Goal: Task Accomplishment & Management: Use online tool/utility

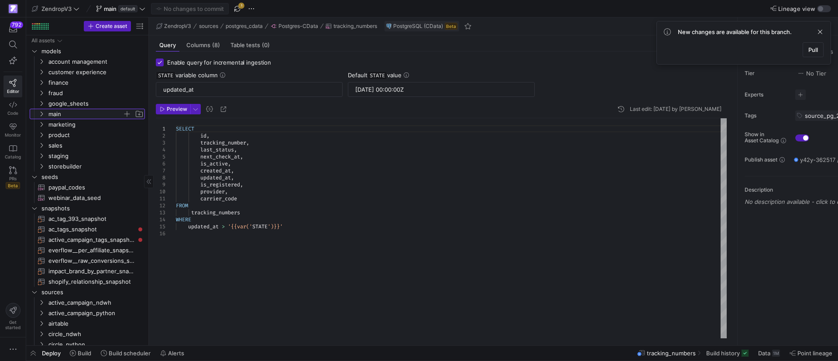
click at [43, 112] on icon "Press SPACE to select this row." at bounding box center [41, 113] width 6 height 5
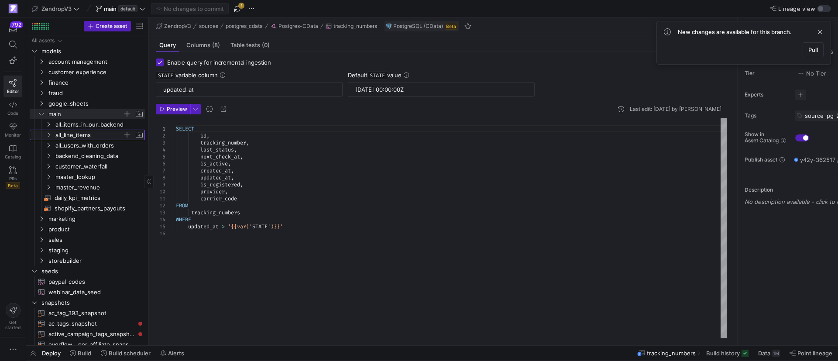
click at [62, 136] on span "all_line_items" at bounding box center [88, 135] width 67 height 10
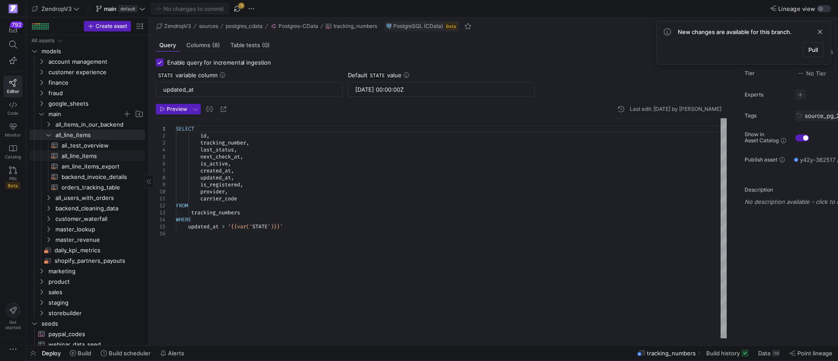
click at [70, 158] on span "all_line_items​​​​​​​​​​" at bounding box center [98, 156] width 73 height 10
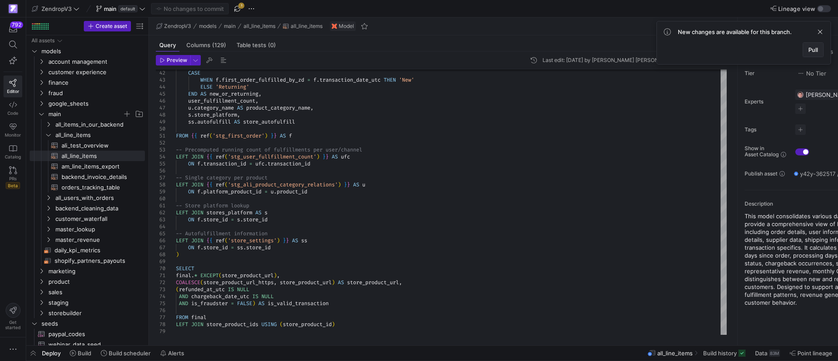
click at [816, 49] on span "Pull" at bounding box center [813, 49] width 10 height 7
click at [539, 58] on span "button" at bounding box center [533, 60] width 10 height 10
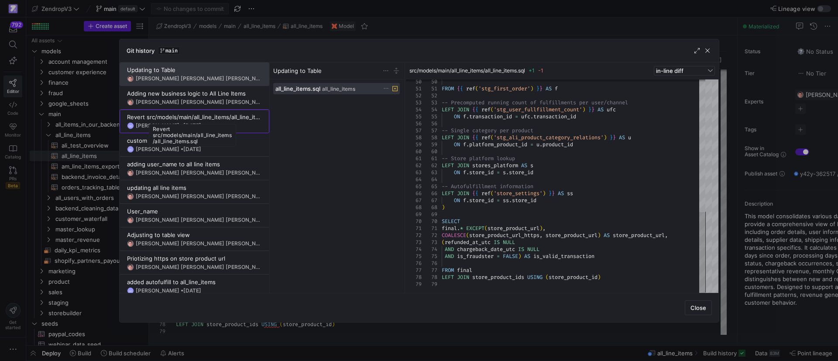
click at [197, 118] on div "Revert src/models/main/all_line_items/all_line_items.sql" at bounding box center [194, 116] width 135 height 7
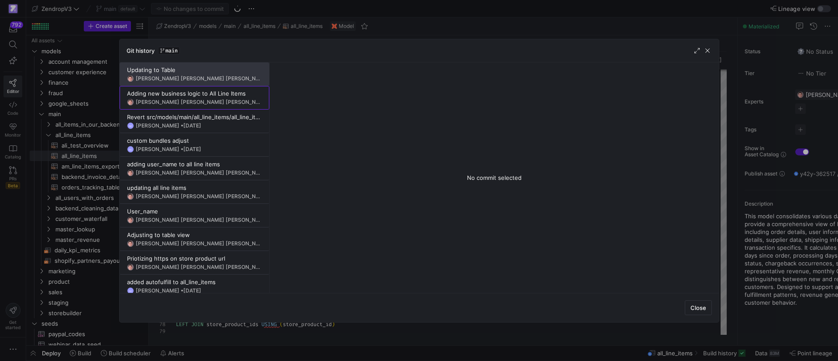
click at [226, 92] on div "Adding new business logic to All Line Items" at bounding box center [194, 93] width 135 height 7
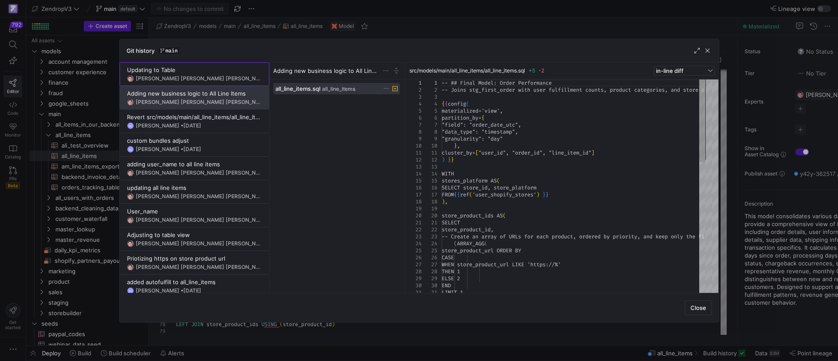
click at [273, 77] on span "19 Aug 2025" at bounding box center [282, 78] width 18 height 7
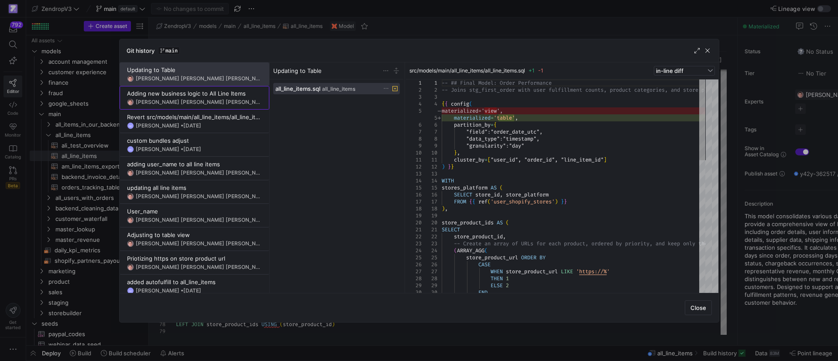
click at [273, 100] on span "19 Aug 2025" at bounding box center [282, 102] width 18 height 7
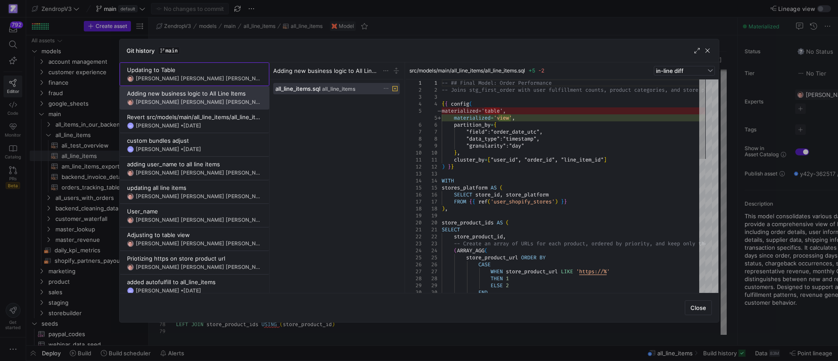
click at [185, 77] on div "Victor Paulo Sant Anna Filho • 19 Aug 2025" at bounding box center [199, 78] width 126 height 6
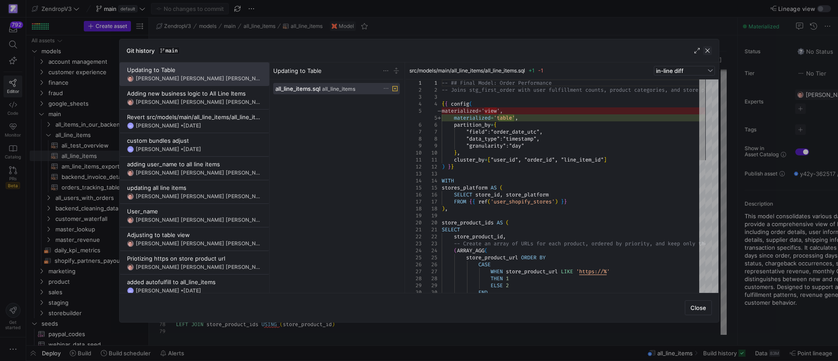
click at [708, 52] on span "button" at bounding box center [707, 50] width 9 height 9
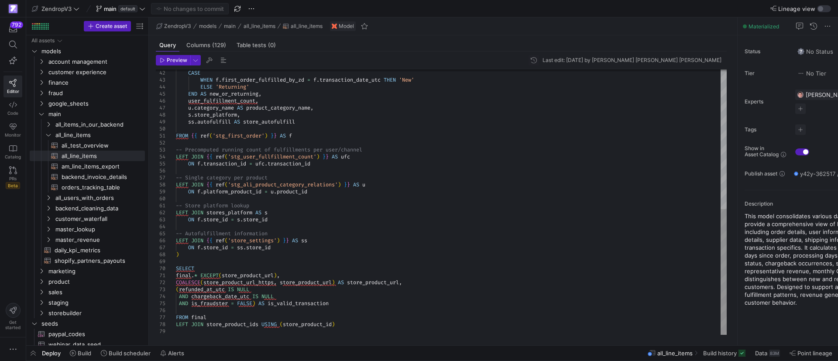
type textarea "-- Store platform lookup LEFT JOIN stores_platform AS s ON f.store_id = s.store…"
click at [257, 259] on div "CASE WHEN f . first_order_fulfilled_by_zd = f . transaction_date_utc THEN 'New'…" at bounding box center [451, 55] width 551 height 558
click at [267, 253] on div "CASE WHEN f . first_order_fulfilled_by_zd = f . transaction_date_utc THEN 'New'…" at bounding box center [451, 55] width 551 height 558
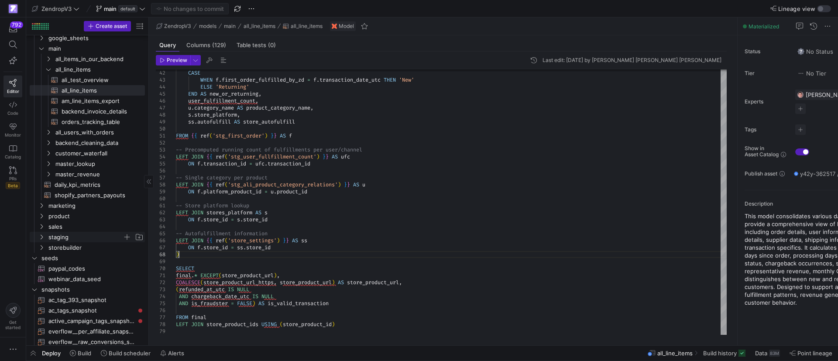
click at [45, 236] on y42-icon "Press SPACE to select this row." at bounding box center [41, 236] width 7 height 7
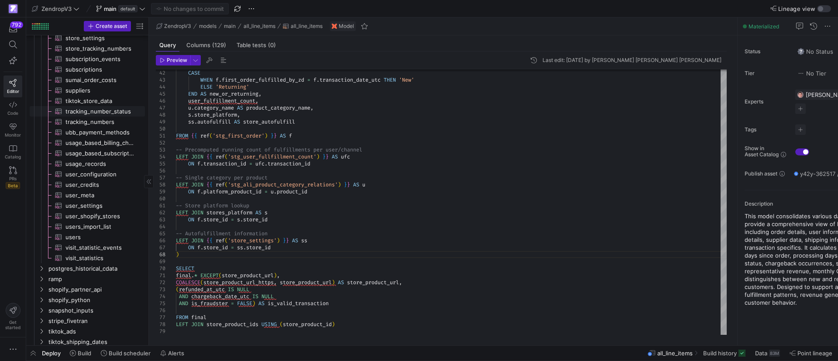
drag, startPoint x: 108, startPoint y: 109, endPoint x: 121, endPoint y: 108, distance: 13.1
click at [108, 109] on span "tracking_number_status​​​​​​​​​" at bounding box center [99, 111] width 69 height 10
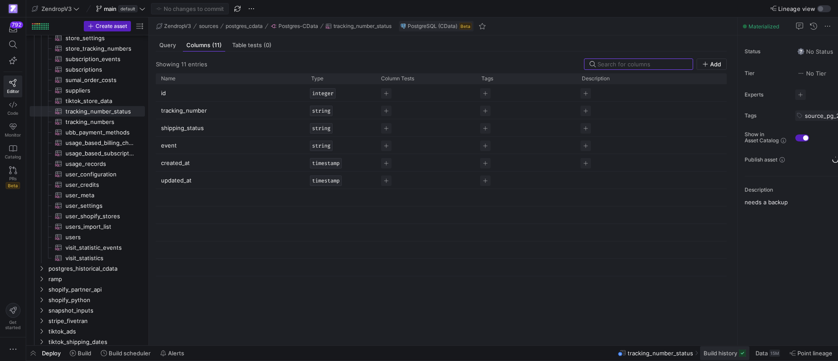
click at [731, 350] on span "Build history" at bounding box center [720, 352] width 34 height 7
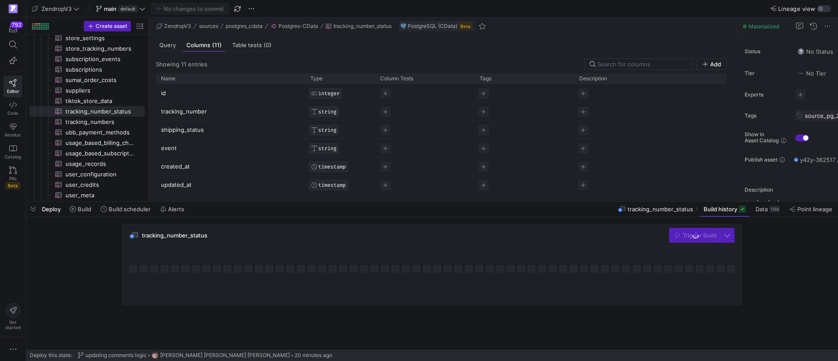
click at [168, 45] on span "Query" at bounding box center [167, 45] width 17 height 6
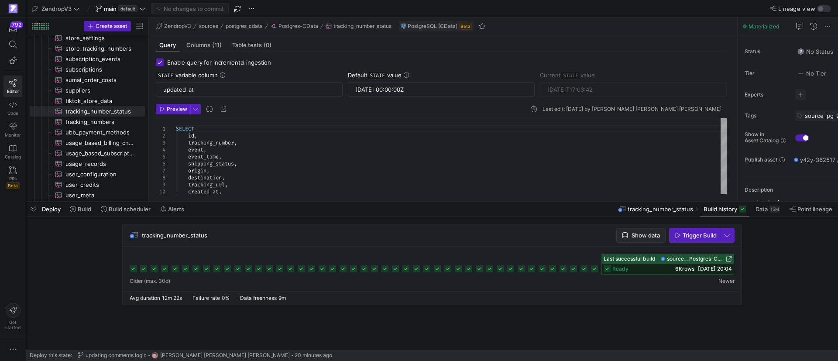
click at [646, 232] on span "Show data" at bounding box center [645, 235] width 28 height 7
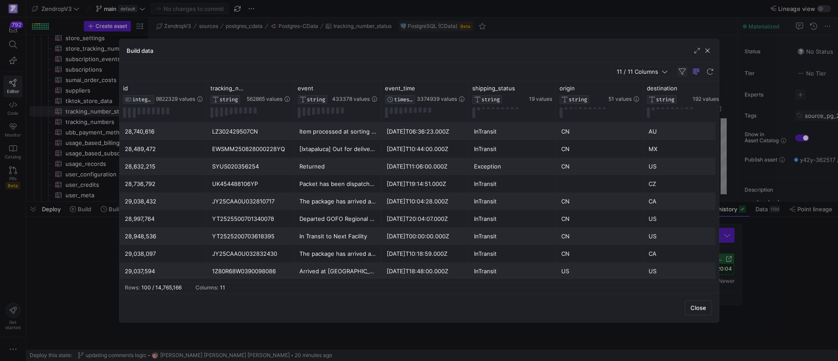
click at [685, 68] on span "button" at bounding box center [682, 71] width 10 height 10
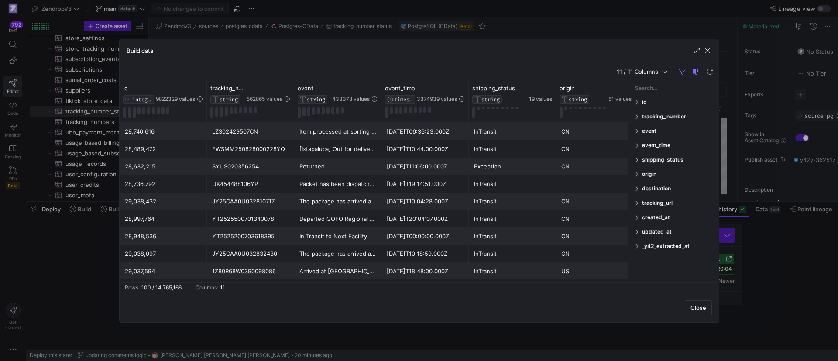
click at [637, 114] on span at bounding box center [637, 116] width 5 height 6
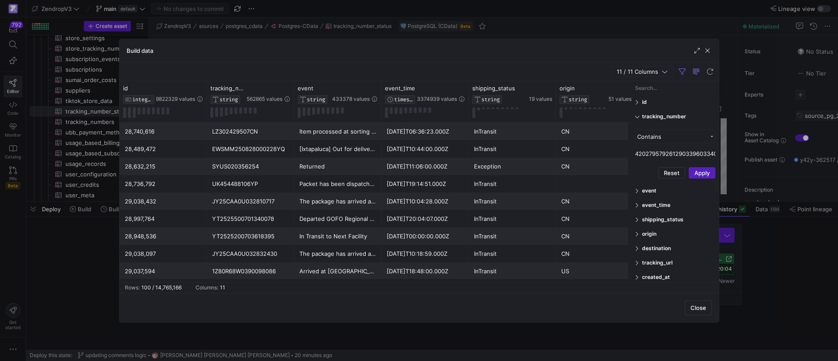
scroll to position [0, 28]
type input "420279579261290339603340866822"
click at [700, 222] on button "Apply" at bounding box center [701, 217] width 27 height 11
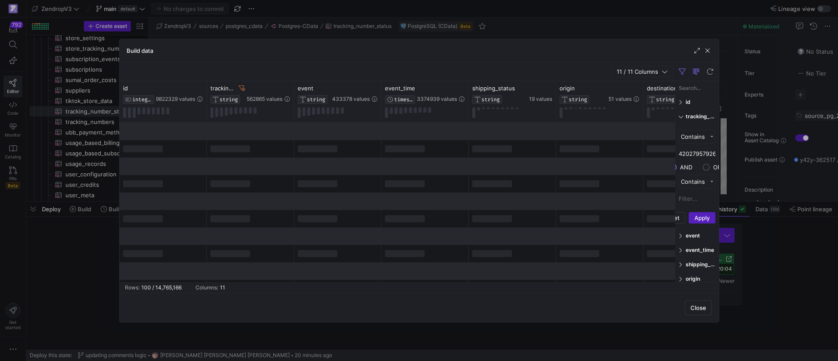
drag, startPoint x: 631, startPoint y: 149, endPoint x: 706, endPoint y: 153, distance: 74.7
click at [706, 153] on div "id Enabled id tracking_number Enabled tracking_number Contains AND" at bounding box center [697, 181] width 44 height 201
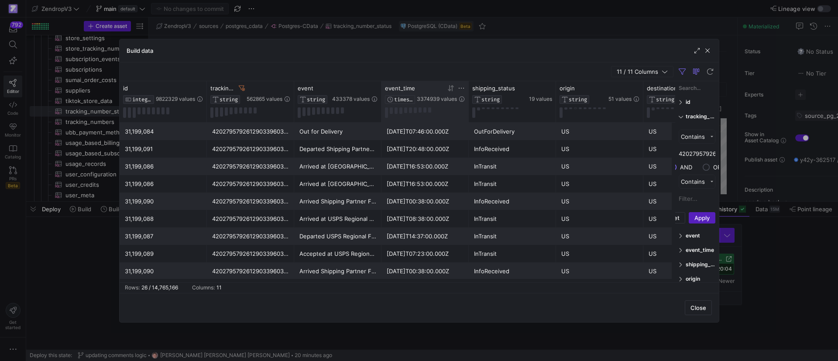
click at [452, 87] on icon at bounding box center [451, 88] width 3 height 6
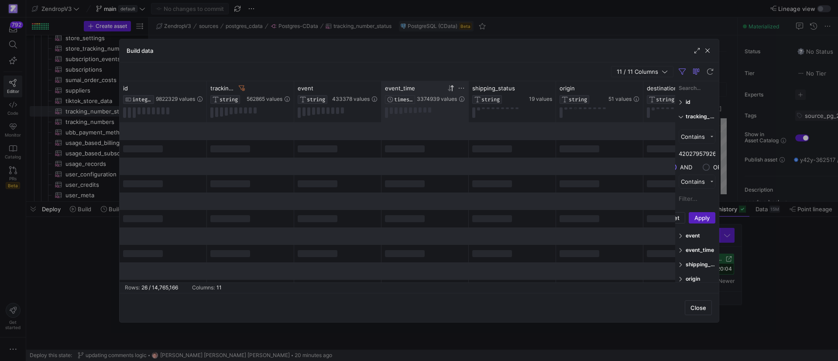
click at [452, 89] on icon at bounding box center [451, 88] width 3 height 6
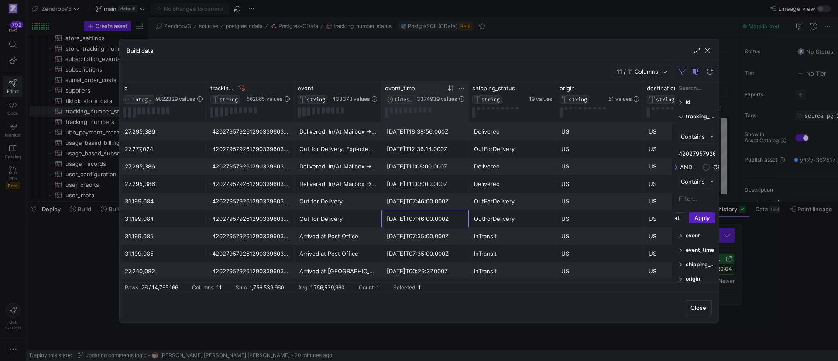
drag, startPoint x: 419, startPoint y: 219, endPoint x: 400, endPoint y: 219, distance: 18.8
click at [400, 219] on div "2025-08-30T07:46:00.000Z" at bounding box center [425, 218] width 77 height 17
drag, startPoint x: 498, startPoint y: 218, endPoint x: 514, endPoint y: 220, distance: 16.4
click at [473, 220] on div "OutForDelivery" at bounding box center [512, 218] width 87 height 17
click at [420, 222] on div "2025-08-30T07:46:00.000Z" at bounding box center [425, 218] width 77 height 17
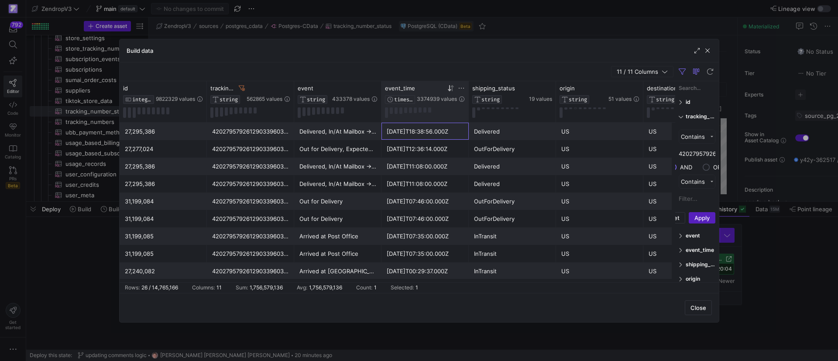
drag, startPoint x: 418, startPoint y: 133, endPoint x: 426, endPoint y: 133, distance: 7.9
click at [426, 133] on div "2025-08-30T18:38:56.000Z" at bounding box center [425, 131] width 77 height 17
drag, startPoint x: 497, startPoint y: 128, endPoint x: 407, endPoint y: 132, distance: 89.9
click at [407, 132] on div "27,295,386 420279579261290339603340866822 Delivered, In/At Mailbox -> Your item…" at bounding box center [600, 131] width 960 height 17
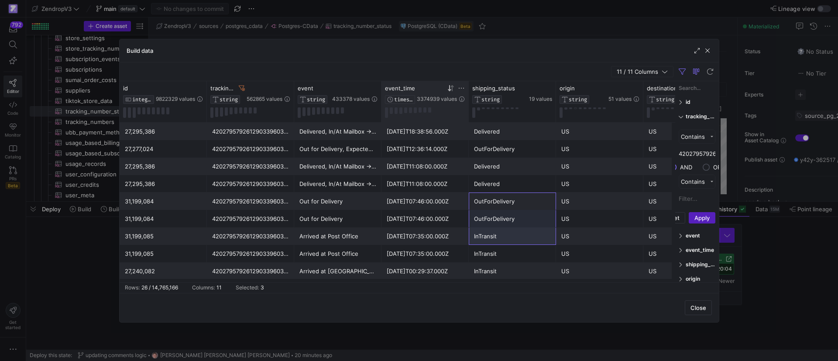
drag, startPoint x: 492, startPoint y: 195, endPoint x: 491, endPoint y: 229, distance: 34.1
click at [491, 229] on div "31,199,085 420279579261290339603340866822 Arrived at Post Office 2025-08-30T07:…" at bounding box center [600, 350] width 960 height 454
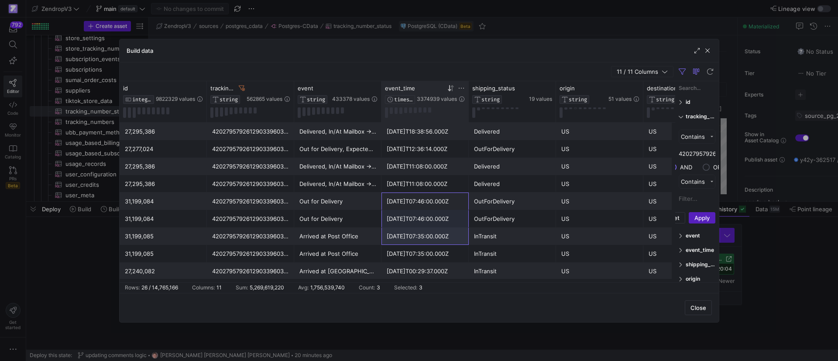
drag, startPoint x: 446, startPoint y: 200, endPoint x: 446, endPoint y: 233, distance: 32.3
click at [446, 233] on div "31,199,085 420279579261290339603340866822 Arrived at Post Office 2025-08-30T07:…" at bounding box center [600, 350] width 960 height 454
drag, startPoint x: 440, startPoint y: 128, endPoint x: 440, endPoint y: 156, distance: 27.9
click at [440, 156] on div "31,199,085 420279579261290339603340866822 Arrived at Post Office 2025-08-30T07:…" at bounding box center [600, 350] width 960 height 454
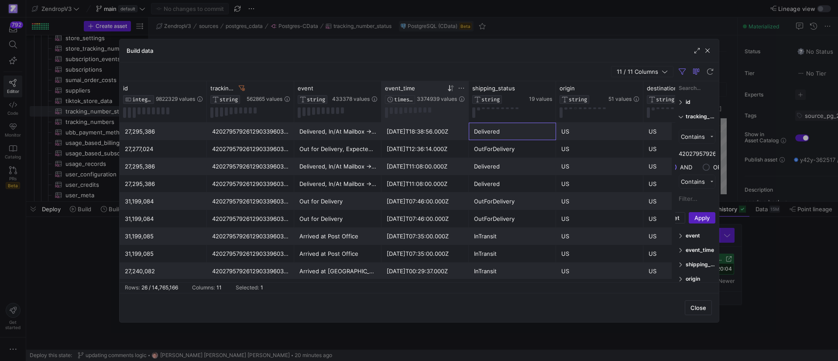
drag, startPoint x: 501, startPoint y: 130, endPoint x: 519, endPoint y: 136, distance: 18.6
click at [501, 130] on div "Delivered" at bounding box center [512, 131] width 77 height 17
click at [710, 50] on span "button" at bounding box center [707, 50] width 9 height 9
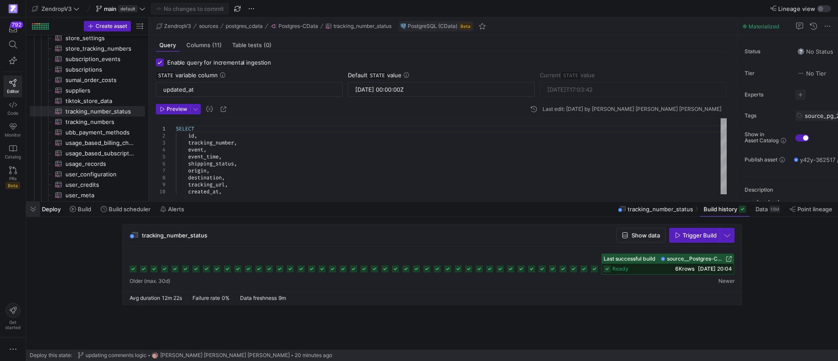
click at [36, 209] on span "button" at bounding box center [33, 209] width 14 height 15
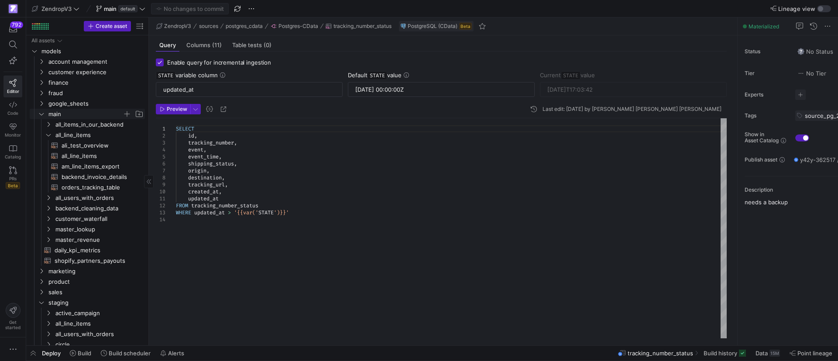
click at [40, 113] on icon "Press SPACE to select this row." at bounding box center [41, 113] width 6 height 5
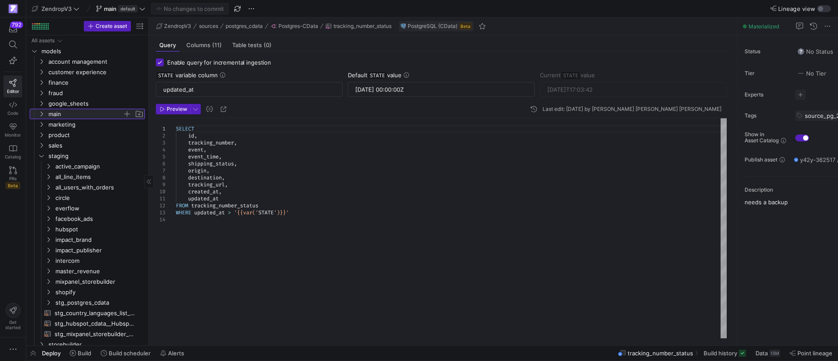
click at [37, 114] on span "main" at bounding box center [90, 114] width 107 height 10
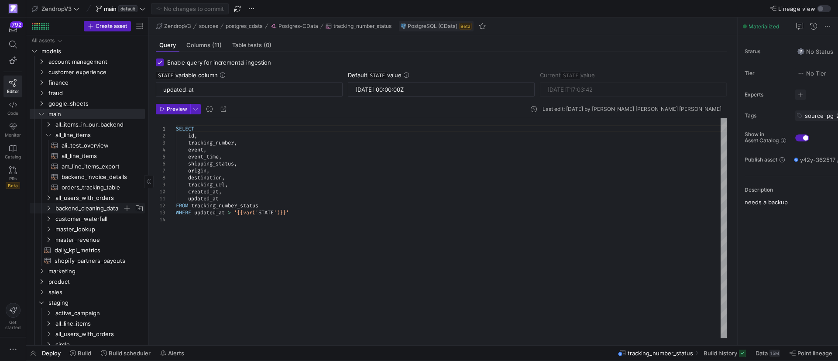
click at [48, 208] on icon "Press SPACE to select this row." at bounding box center [48, 207] width 6 height 5
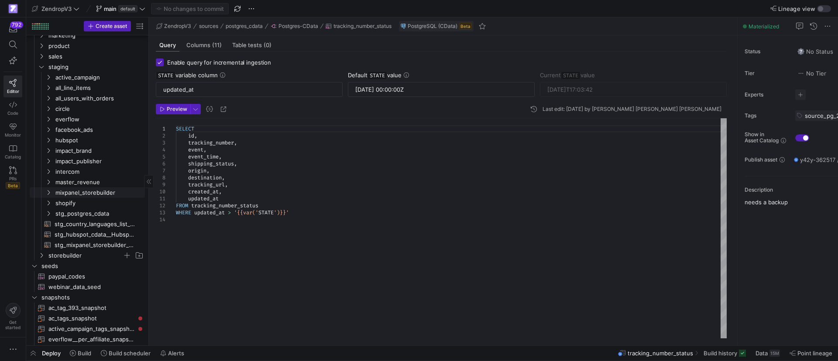
scroll to position [720, 0]
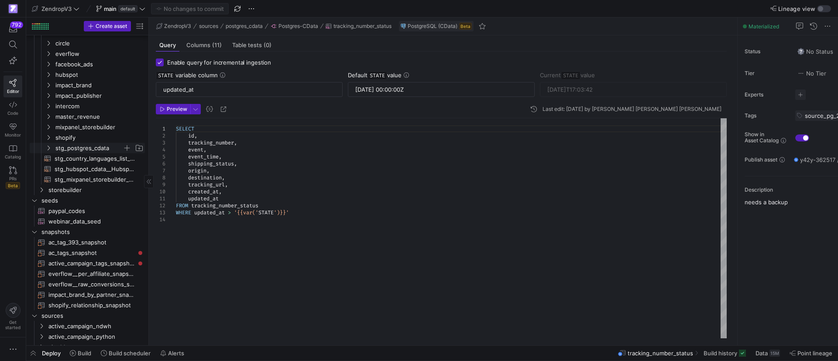
click at [52, 149] on span "stg_postgres_cdata" at bounding box center [94, 148] width 100 height 10
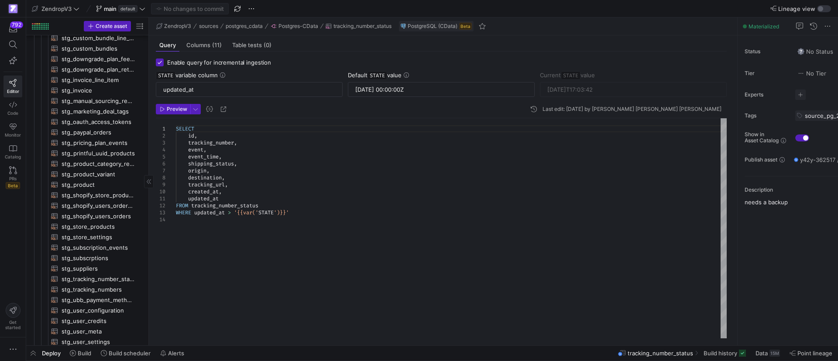
scroll to position [916, 0]
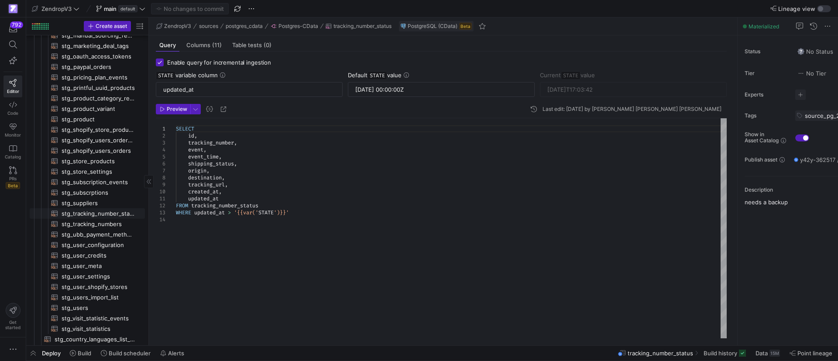
click at [87, 210] on span "stg_tracking_number_status​​​​​​​​​​" at bounding box center [98, 214] width 73 height 10
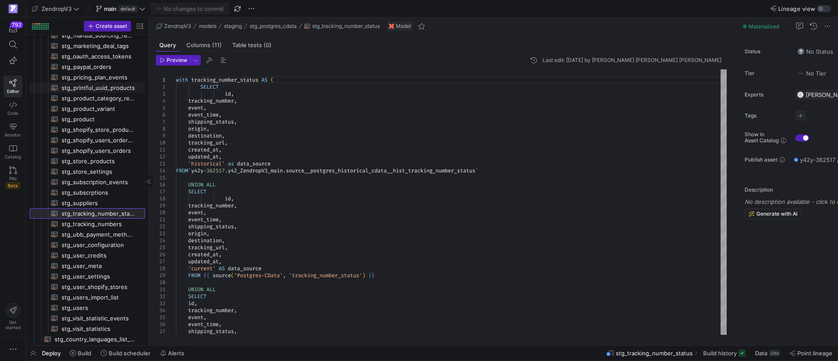
scroll to position [851, 0]
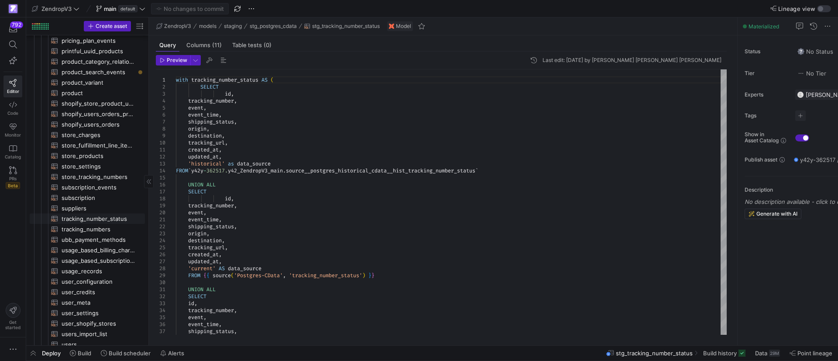
click at [93, 217] on span "tracking_number_status​​​​​​​​​​" at bounding box center [98, 219] width 73 height 10
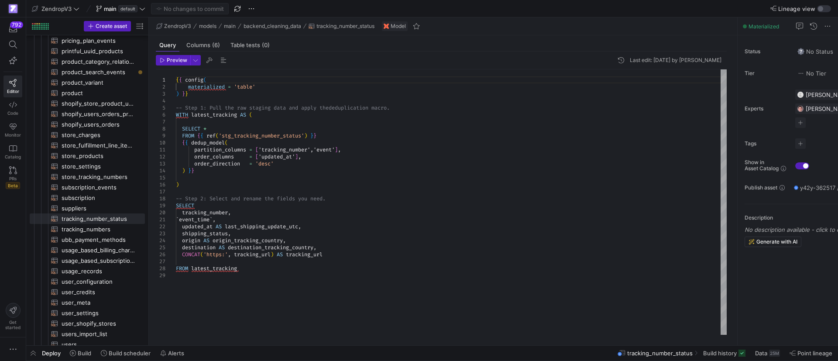
click at [328, 285] on div "{ { config ( materialized = 'table' ) } } -- Step 1: Pull the raw staging data …" at bounding box center [451, 201] width 551 height 265
click at [287, 267] on div "{ { config ( materialized = 'table' ) } } -- Step 1: Pull the raw staging data …" at bounding box center [451, 201] width 551 height 265
type textarea "partition_columns = ['tracking_number','event'], order_columns = ['updated_at']…"
click at [310, 156] on div "{ { config ( materialized = 'table' ) } } -- Step 1: Pull the raw staging data …" at bounding box center [451, 201] width 551 height 265
drag, startPoint x: 315, startPoint y: 151, endPoint x: 339, endPoint y: 148, distance: 23.7
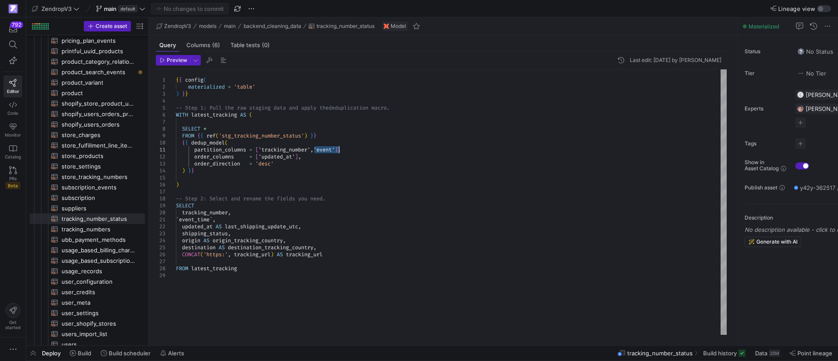
click at [339, 148] on div "{ { config ( materialized = 'table' ) } } -- Step 1: Pull the raw staging data …" at bounding box center [451, 201] width 551 height 265
click at [279, 155] on div "{ { config ( materialized = 'table' ) } } -- Step 1: Pull the raw staging data …" at bounding box center [451, 201] width 551 height 265
drag, startPoint x: 315, startPoint y: 151, endPoint x: 339, endPoint y: 151, distance: 23.6
click at [339, 151] on div "{ { config ( materialized = 'table' ) } } -- Step 1: Pull the raw staging data …" at bounding box center [451, 201] width 551 height 265
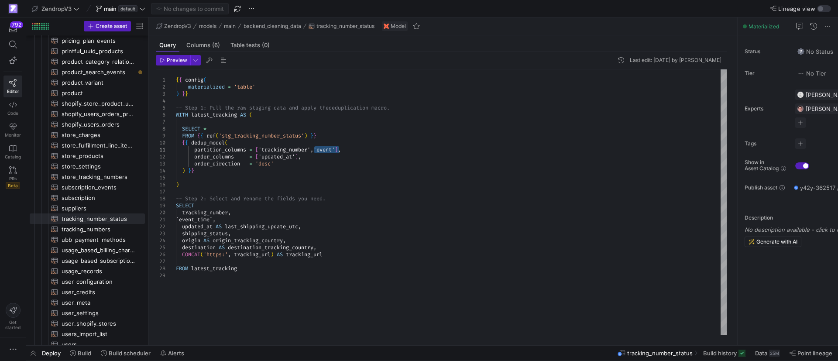
click at [282, 157] on div "{ { config ( materialized = 'table' ) } } -- Step 1: Pull the raw staging data …" at bounding box center [451, 201] width 551 height 265
click at [324, 164] on div "{ { config ( materialized = 'table' ) } } -- Step 1: Pull the raw staging data …" at bounding box center [451, 201] width 551 height 265
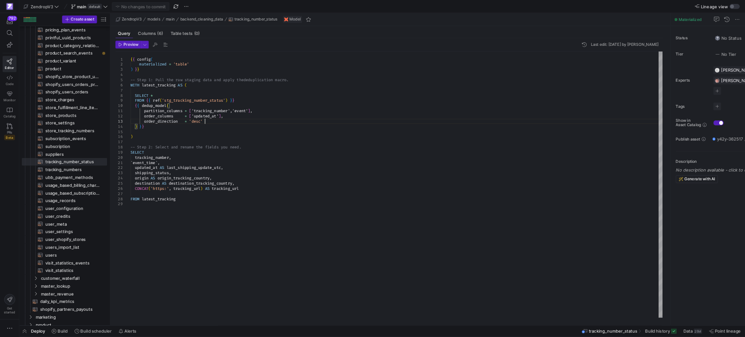
scroll to position [262, 0]
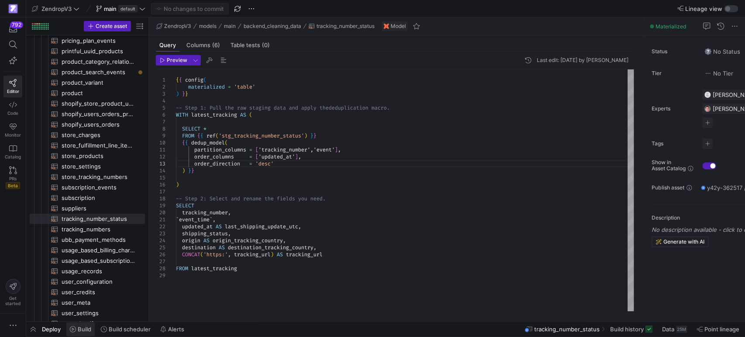
click at [76, 328] on span "Build" at bounding box center [80, 328] width 21 height 7
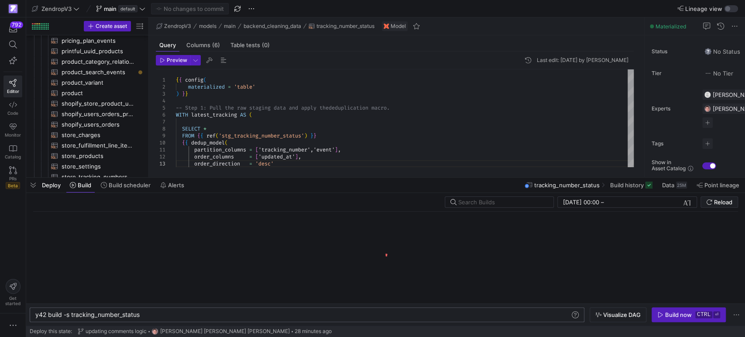
click at [151, 314] on div "y42 build -s tracking_number_status" at bounding box center [302, 314] width 535 height 7
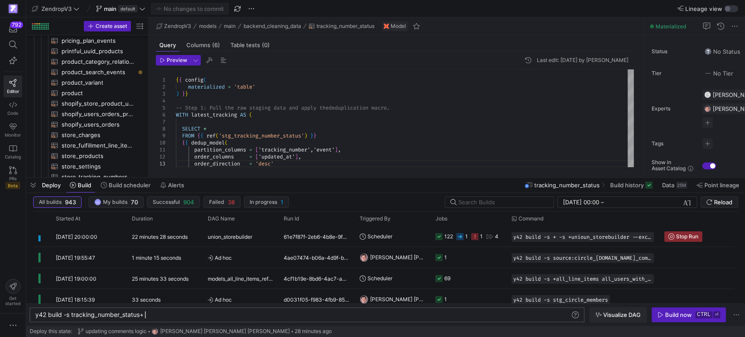
type textarea "y42 build -s tracking_number_status+"
click at [611, 317] on span "Visualize DAG" at bounding box center [622, 314] width 38 height 7
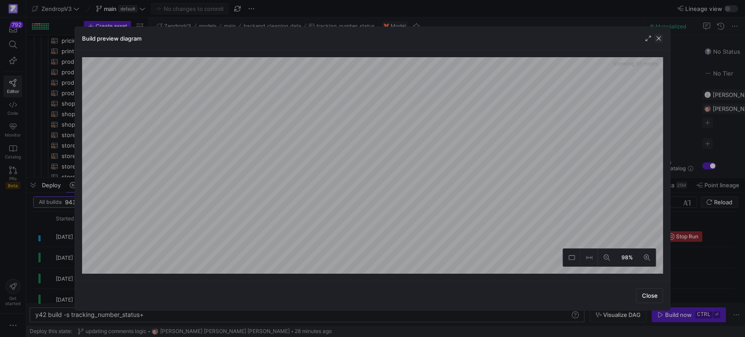
click at [657, 40] on span "button" at bounding box center [658, 38] width 9 height 9
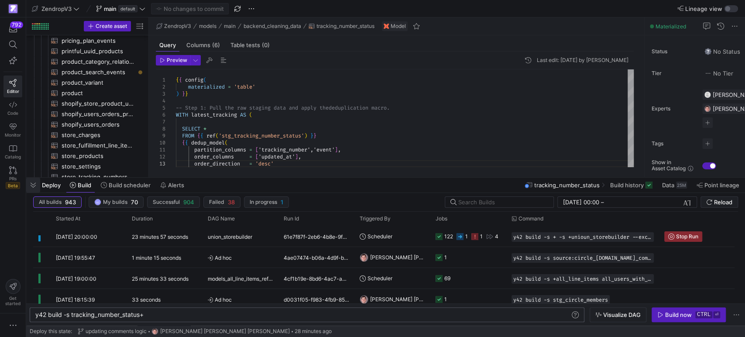
click at [31, 188] on span "button" at bounding box center [33, 185] width 14 height 15
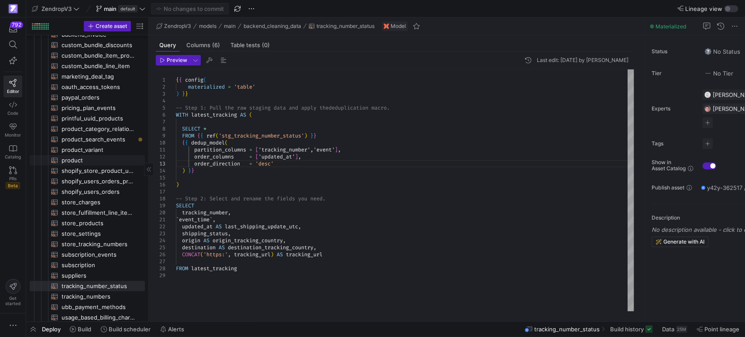
scroll to position [167, 0]
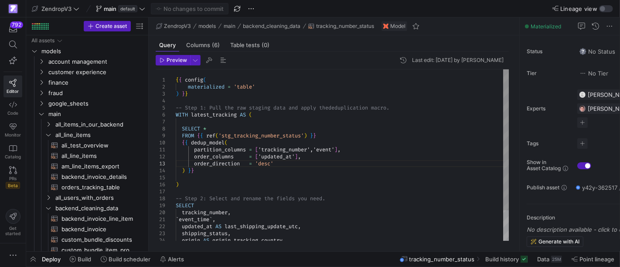
click at [353, 168] on div "{ { config ( materialized = 'table' ) } } -- Step 1: Pull the raw staging data …" at bounding box center [343, 173] width 334 height 209
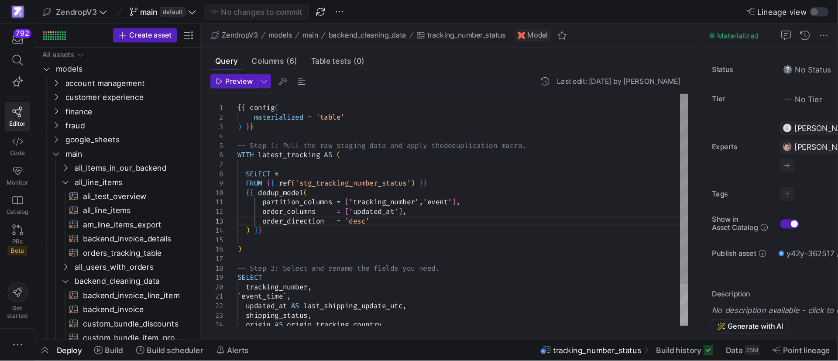
scroll to position [0, 99]
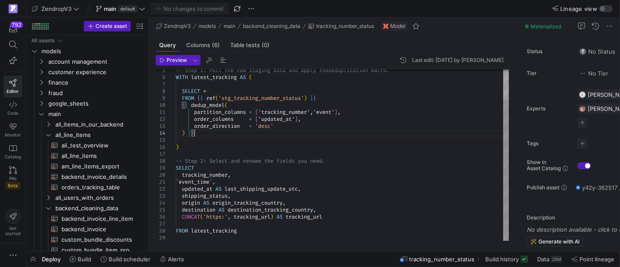
click at [262, 139] on div "-- Step 1: Pull the raw staging data and apply the deduplication macro. WITH la…" at bounding box center [343, 136] width 334 height 209
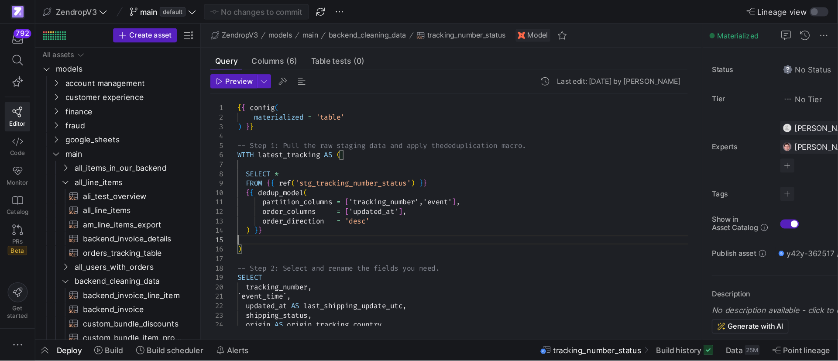
scroll to position [0, 100]
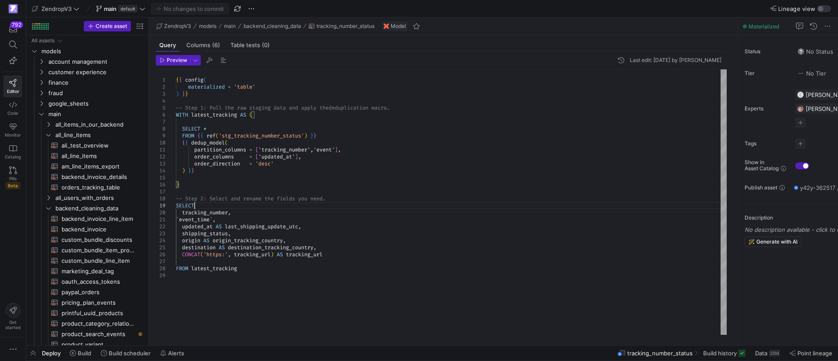
click at [207, 205] on div "-- Step 1: Pull the raw staging data and apply the deduplication macro. WITH la…" at bounding box center [451, 201] width 551 height 265
click at [263, 210] on div "-- Step 1: Pull the raw staging data and apply the deduplication macro. WITH la…" at bounding box center [451, 201] width 551 height 265
click at [47, 206] on icon "Press SPACE to select this row." at bounding box center [48, 207] width 6 height 5
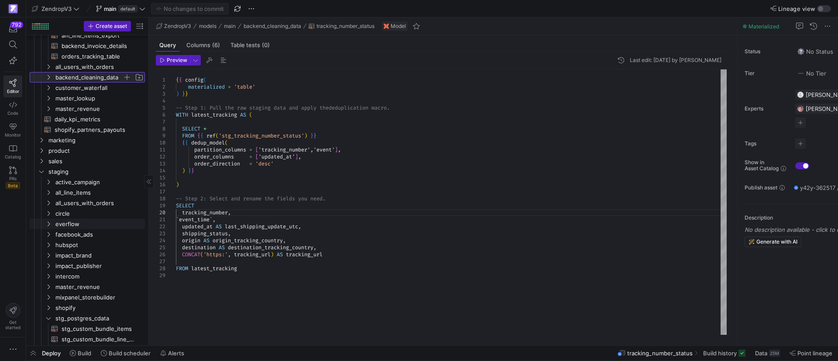
scroll to position [196, 0]
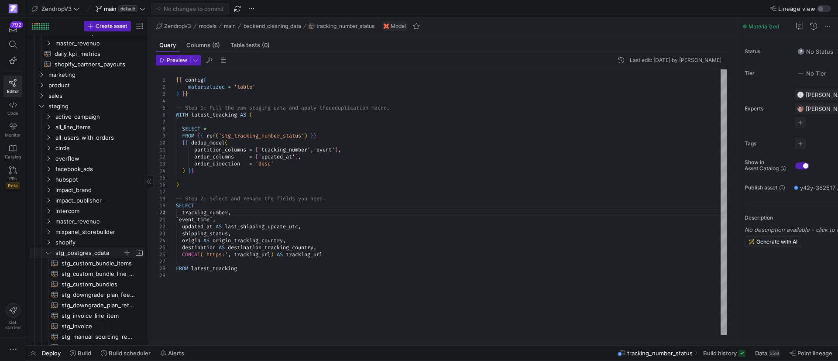
click at [48, 250] on icon "Press SPACE to select this row." at bounding box center [48, 252] width 6 height 5
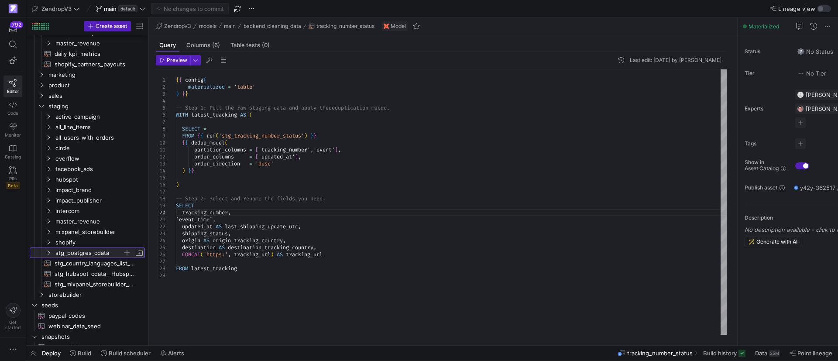
click at [53, 252] on span "stg_postgres_cdata" at bounding box center [94, 253] width 100 height 10
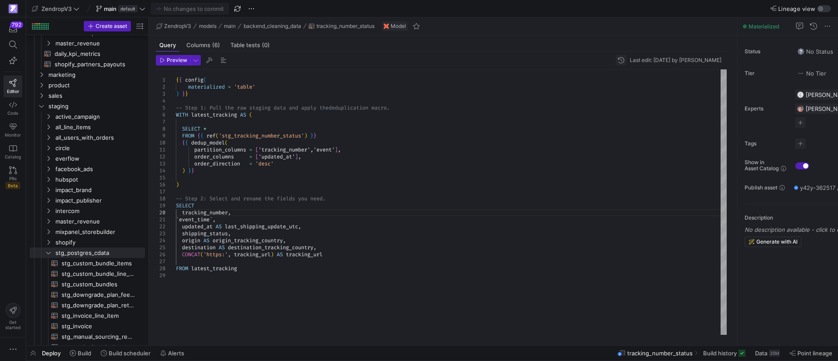
click at [616, 61] on span "button" at bounding box center [621, 60] width 10 height 10
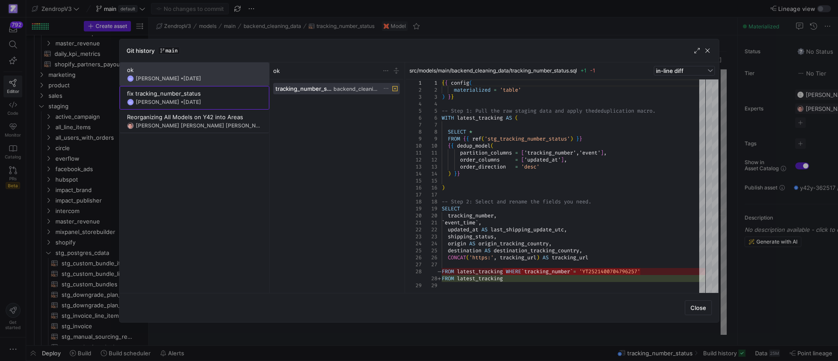
click at [212, 96] on div "fix tracking_number_status" at bounding box center [194, 93] width 135 height 7
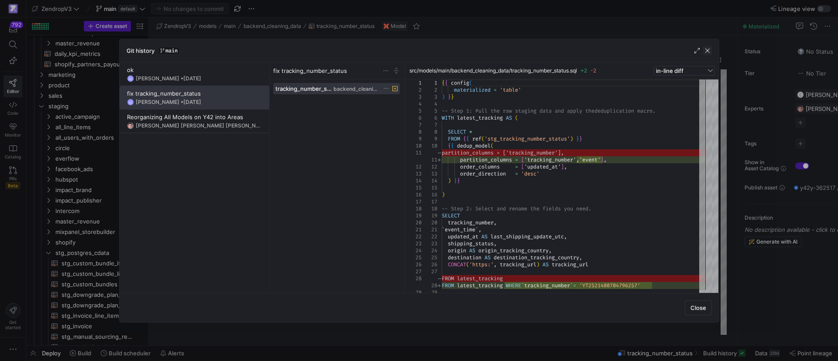
click at [711, 48] on span "button" at bounding box center [707, 50] width 9 height 9
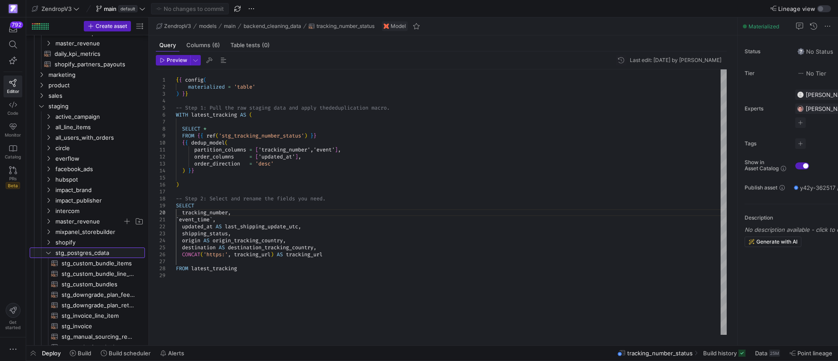
drag, startPoint x: 50, startPoint y: 250, endPoint x: 89, endPoint y: 218, distance: 50.5
click at [50, 251] on icon "Press SPACE to select this row." at bounding box center [48, 252] width 6 height 5
click at [49, 127] on icon "Press SPACE to select this row." at bounding box center [48, 126] width 6 height 5
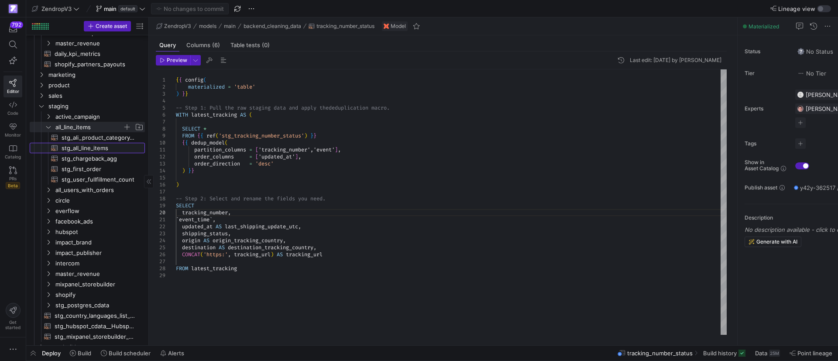
click at [86, 148] on span "stg_all_line_items​​​​​​​​​​" at bounding box center [98, 148] width 73 height 10
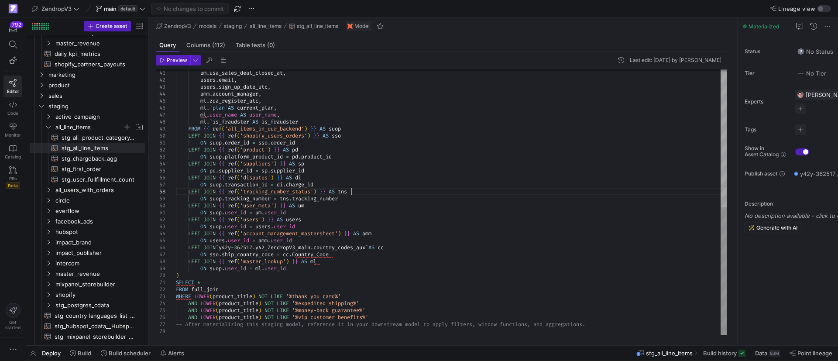
scroll to position [0, 0]
click at [355, 192] on div "um . usa_sales_deal_closed_at , users . email , users . sign_up_date_utc , amm …" at bounding box center [451, 58] width 551 height 551
drag, startPoint x: 348, startPoint y: 198, endPoint x: 330, endPoint y: 185, distance: 21.9
click at [330, 185] on div "um . usa_sales_deal_closed_at , users . email , users . sign_up_date_utc , amm …" at bounding box center [451, 58] width 551 height 551
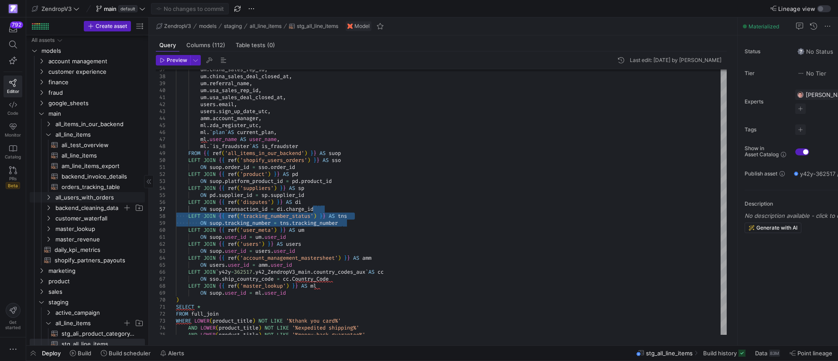
scroll to position [0, 0]
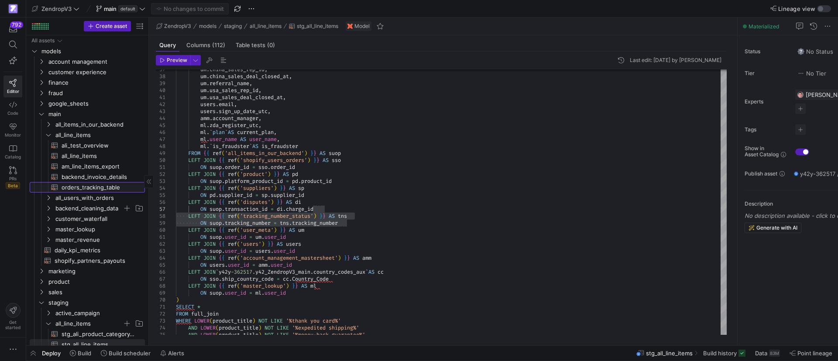
click at [77, 188] on span "orders_tracking_table​​​​​​​​​​" at bounding box center [98, 187] width 73 height 10
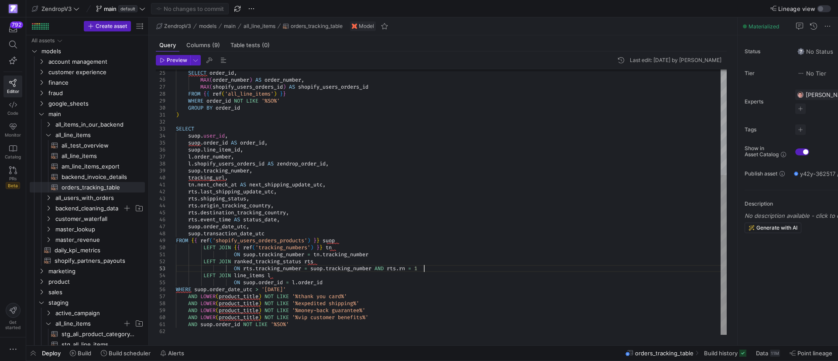
click at [431, 270] on div "SELECT order_id , MAX ( order_number ) AS order_number , MAX ( shopify_users_or…" at bounding box center [451, 115] width 551 height 440
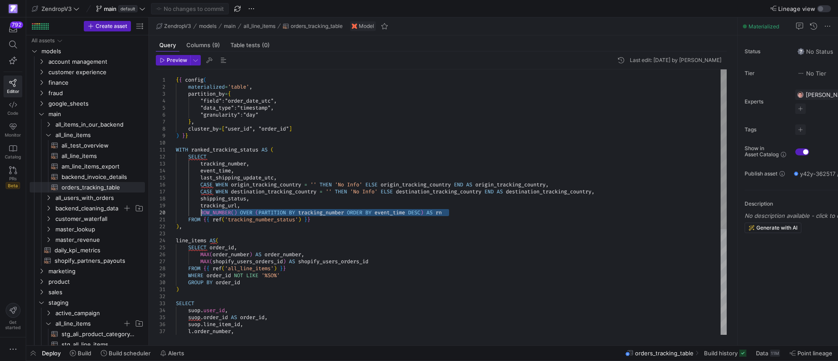
drag, startPoint x: 448, startPoint y: 211, endPoint x: 201, endPoint y: 211, distance: 247.4
click at [201, 211] on div "SELECT order_id , MAX ( order_number ) AS order_number , MAX ( shopify_users_or…" at bounding box center [451, 289] width 551 height 440
drag, startPoint x: 318, startPoint y: 218, endPoint x: 201, endPoint y: 210, distance: 117.2
click at [201, 210] on div "SELECT order_id , MAX ( order_number ) AS order_number , MAX ( shopify_users_or…" at bounding box center [451, 289] width 551 height 440
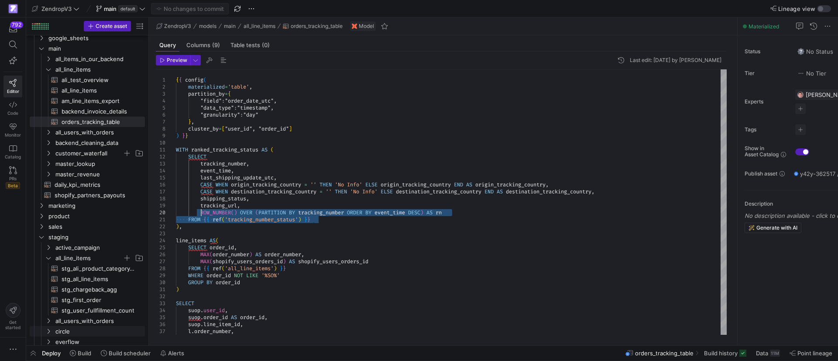
scroll to position [262, 0]
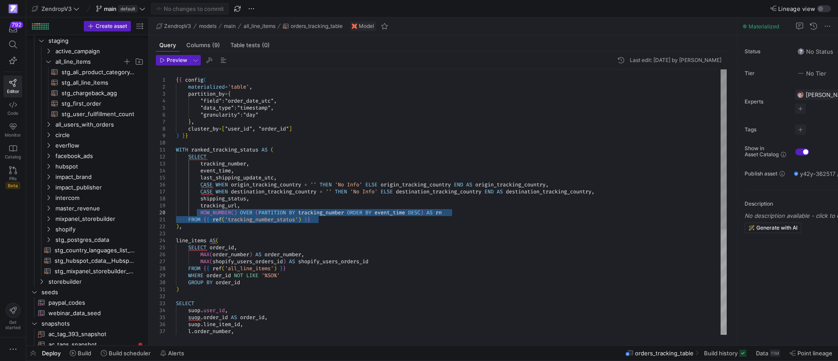
type textarea "WITH ranked_tracking_status AS ( SELECT tracking_number, event_time, last_shipp…"
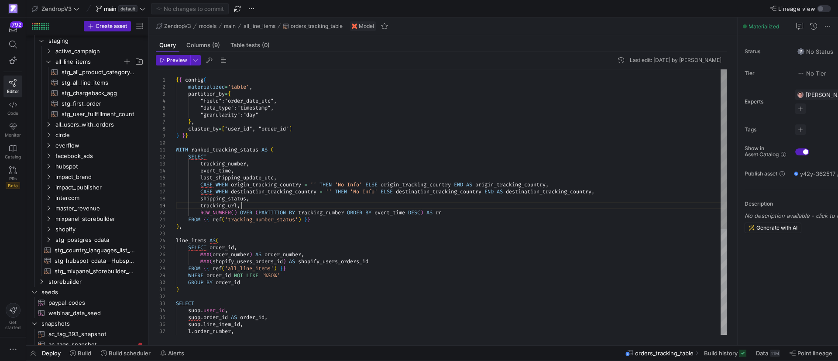
click at [392, 208] on div "SELECT order_id , MAX ( order_number ) AS order_number , MAX ( shopify_users_or…" at bounding box center [451, 289] width 551 height 440
click at [389, 212] on div "SELECT order_id , MAX ( order_number ) AS order_number , MAX ( shopify_users_or…" at bounding box center [451, 289] width 551 height 440
click at [11, 105] on icon at bounding box center [13, 105] width 8 height 8
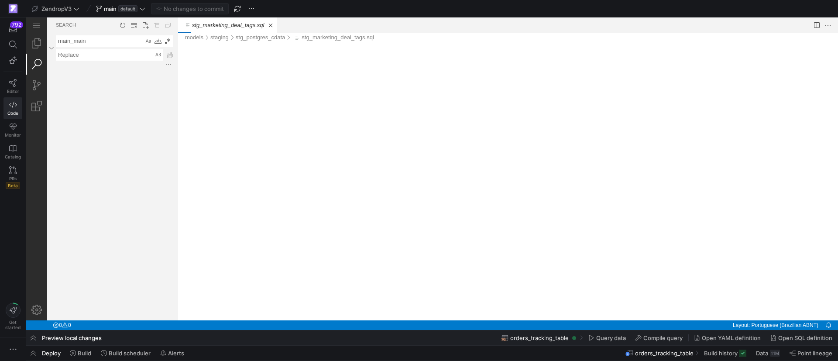
click at [95, 39] on textarea "main_main" at bounding box center [99, 41] width 87 height 10
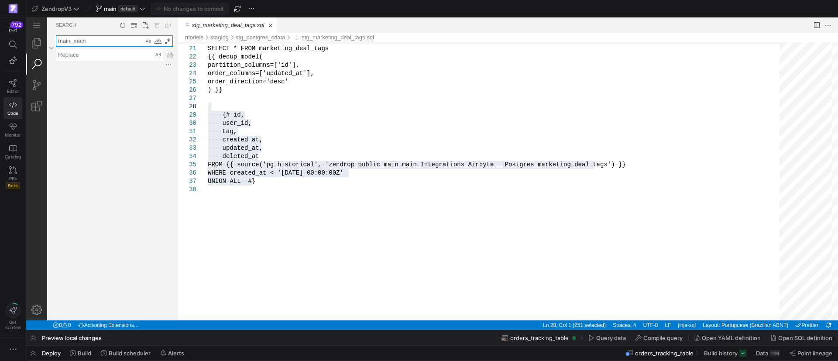
drag, startPoint x: 91, startPoint y: 41, endPoint x: 58, endPoint y: 41, distance: 33.2
click at [58, 41] on textarea "main_main" at bounding box center [99, 41] width 87 height 10
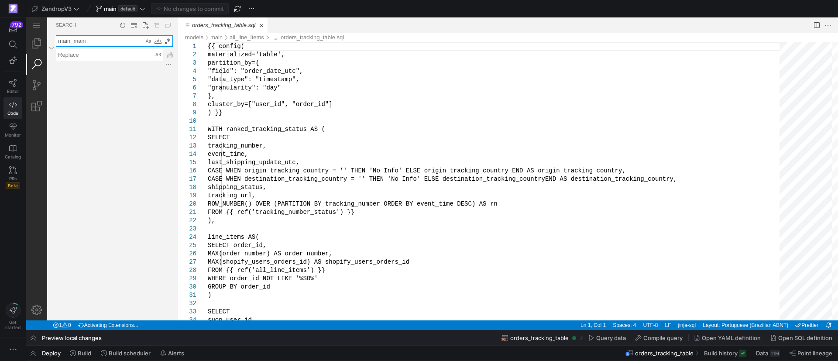
click at [100, 39] on textarea "main_main" at bounding box center [99, 41] width 87 height 10
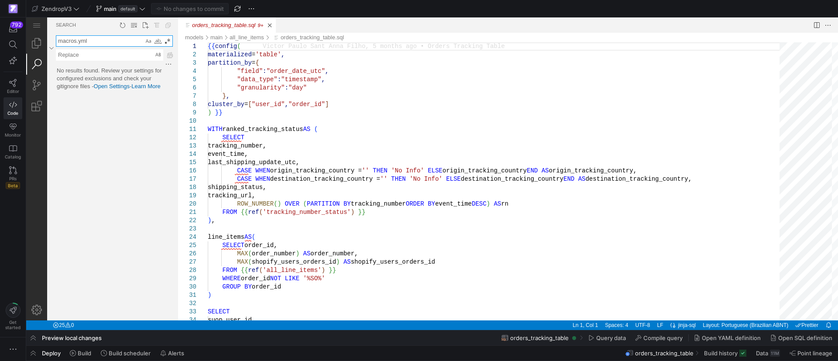
drag, startPoint x: 100, startPoint y: 39, endPoint x: 57, endPoint y: 40, distance: 42.8
click at [57, 40] on textarea "macros.yml" at bounding box center [99, 41] width 87 height 10
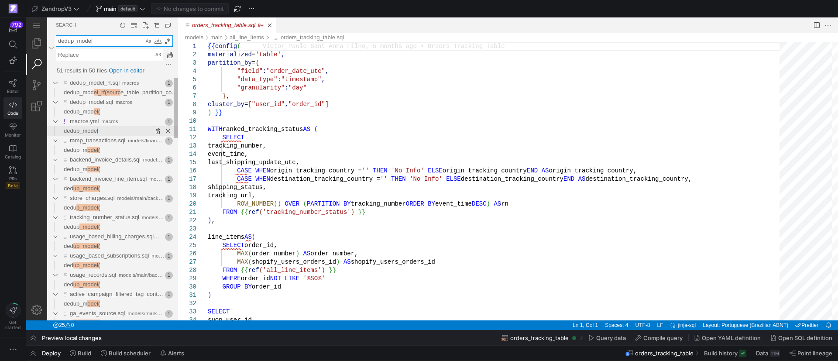
type textarea "dedup_model"
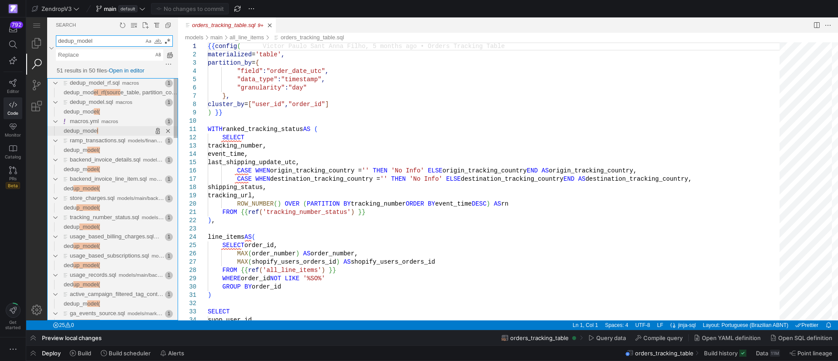
click at [86, 133] on span "dedup_mode" at bounding box center [80, 130] width 33 height 7
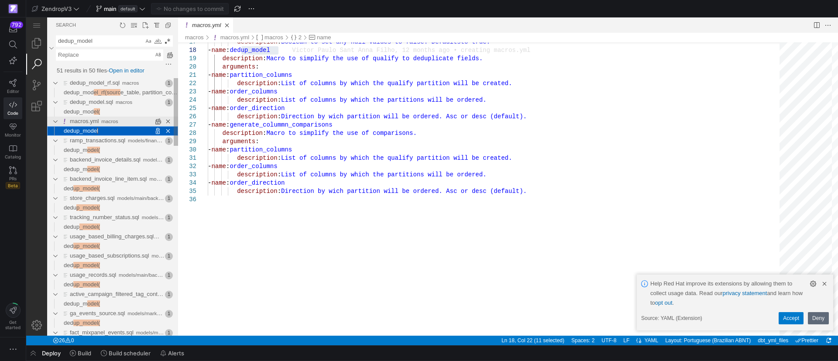
click at [106, 122] on span "macros" at bounding box center [109, 121] width 17 height 6
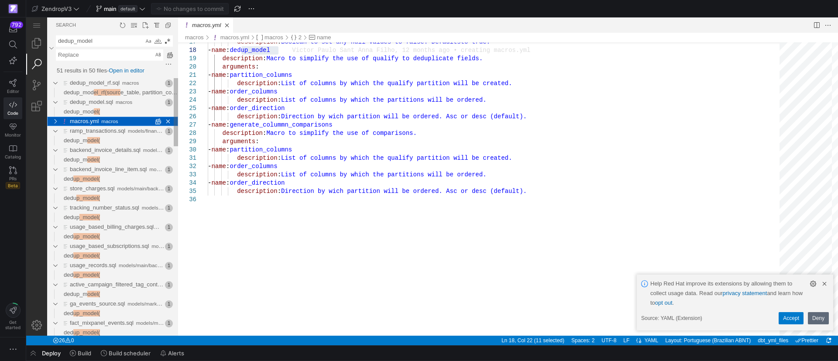
click at [82, 122] on link "macros.yml" at bounding box center [84, 121] width 29 height 7
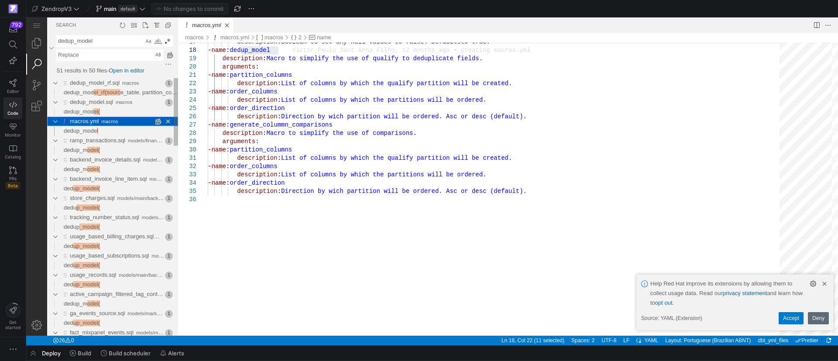
click at [69, 121] on div "macros.yml macros" at bounding box center [105, 121] width 91 height 10
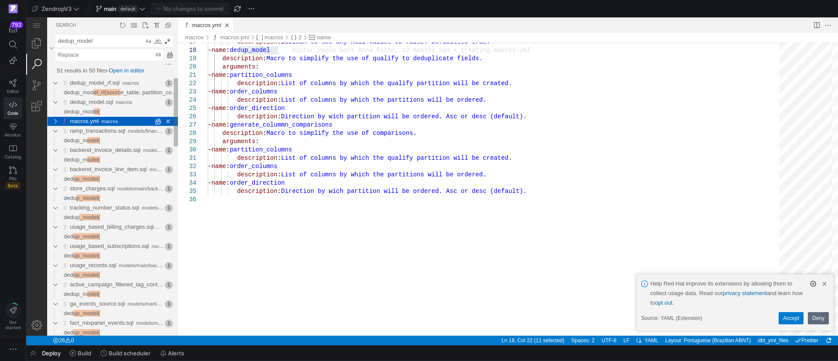
click at [105, 121] on span "macros" at bounding box center [109, 121] width 17 height 6
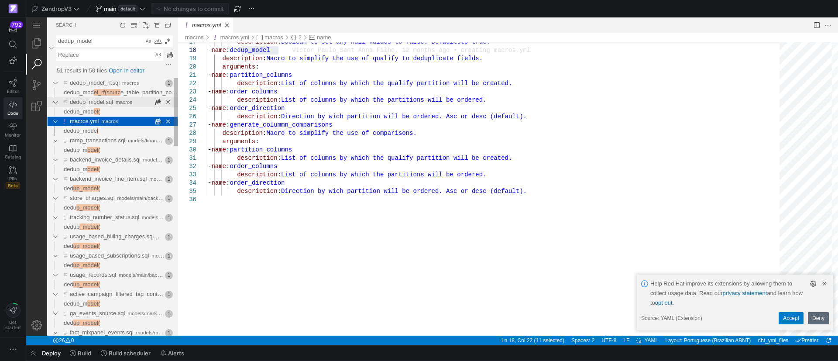
click at [101, 99] on link "dedup_model.sql" at bounding box center [91, 102] width 43 height 7
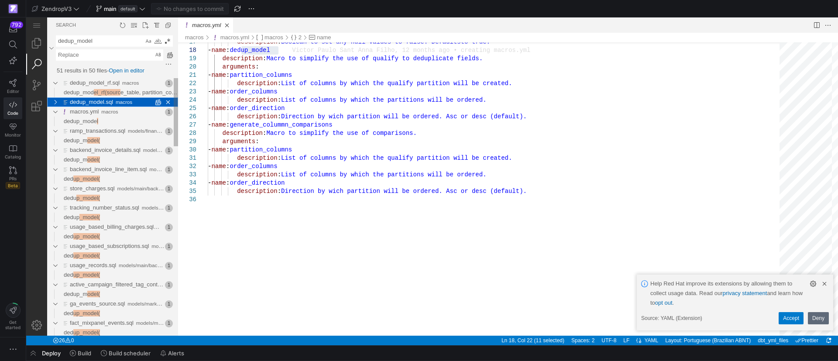
click at [87, 103] on link "dedup_model.sql" at bounding box center [91, 102] width 43 height 7
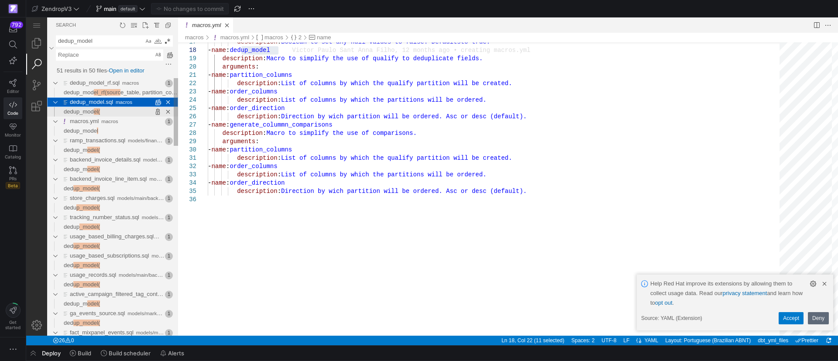
click at [89, 114] on span "dedup_mod" at bounding box center [79, 111] width 30 height 7
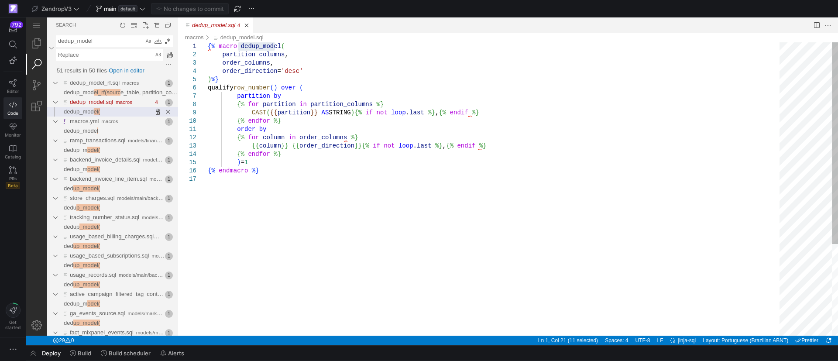
click at [280, 71] on div "{% macro dedup_model ( partition_columns , order_columns , order_direction = 'd…" at bounding box center [497, 255] width 578 height 426
click at [253, 69] on div "{% macro dedup_model ( partition_columns , order_columns , order_direction = 'd…" at bounding box center [497, 255] width 578 height 426
click at [318, 72] on div "{% macro dedup_model ( partition_columns , order_columns , order_direction = 'd…" at bounding box center [497, 255] width 578 height 426
click at [12, 82] on icon at bounding box center [13, 83] width 8 height 8
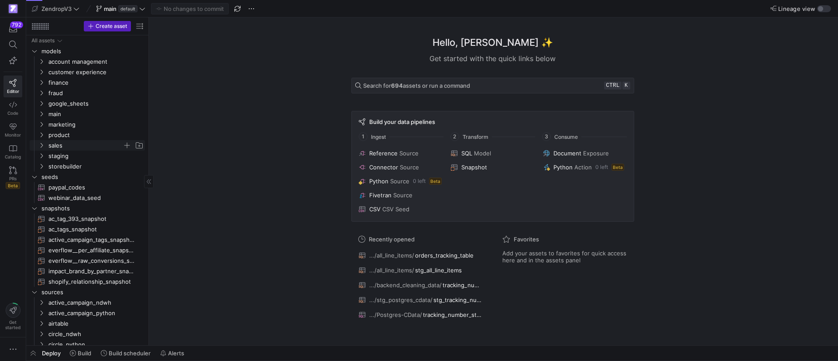
click at [41, 146] on icon "Press SPACE to select this row." at bounding box center [41, 145] width 6 height 5
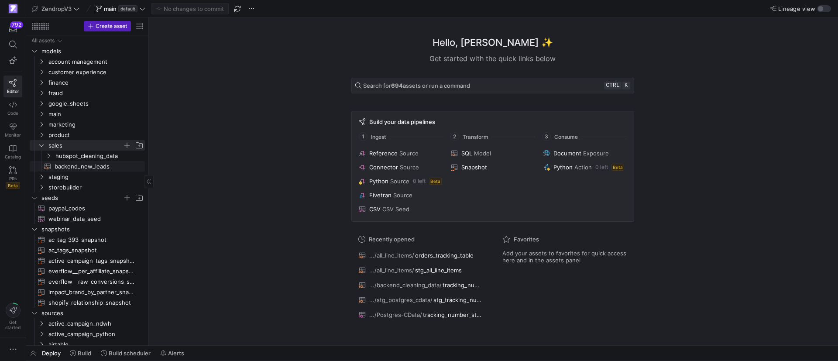
click at [40, 176] on icon "Press SPACE to select this row." at bounding box center [41, 176] width 6 height 5
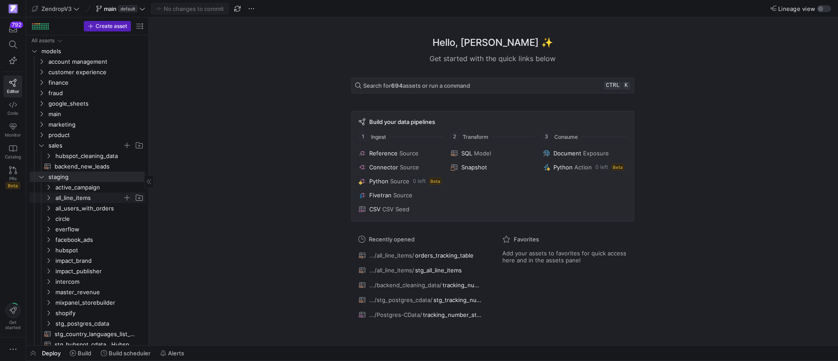
click at [52, 198] on span "all_line_items" at bounding box center [94, 198] width 100 height 10
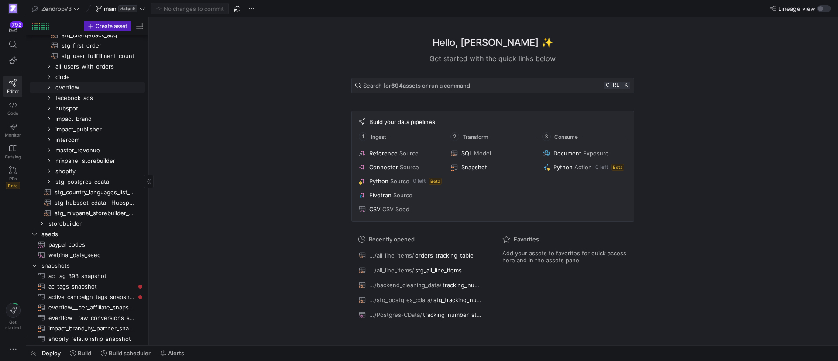
scroll to position [196, 0]
click at [51, 183] on span "stg_postgres_cdata" at bounding box center [94, 180] width 100 height 10
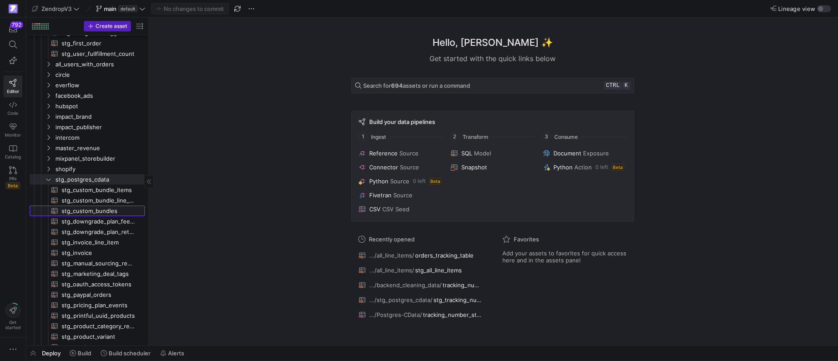
click at [78, 212] on span "stg_custom_bundles​​​​​​​​​​" at bounding box center [98, 211] width 73 height 10
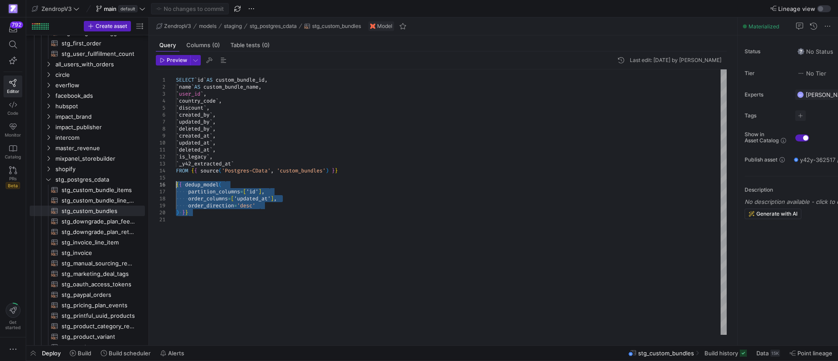
drag, startPoint x: 194, startPoint y: 212, endPoint x: 174, endPoint y: 183, distance: 35.5
click at [176, 183] on div "SELECT ` id ` AS custom_bundle_id , ` name ` AS custom_bundle_name , ` user_id …" at bounding box center [451, 201] width 551 height 265
click at [47, 178] on icon "Press SPACE to select this row." at bounding box center [48, 179] width 6 height 5
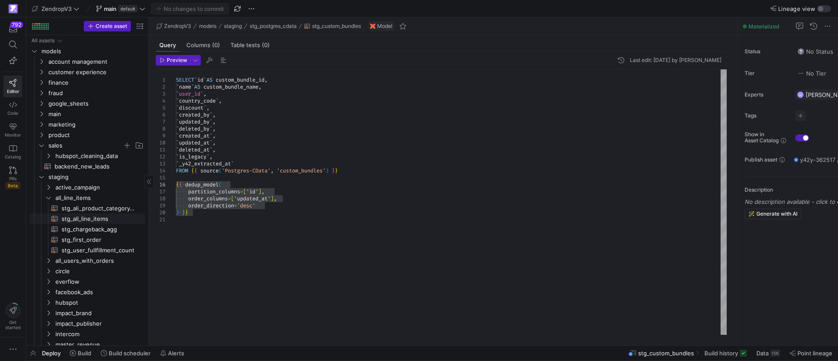
click at [76, 223] on span "stg_all_line_items​​​​​​​​​​" at bounding box center [98, 219] width 73 height 10
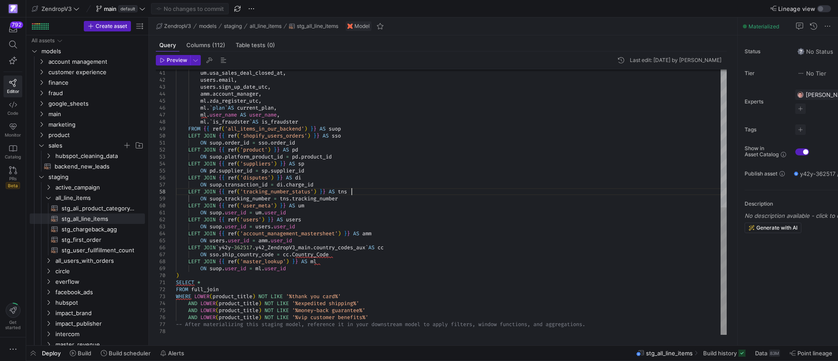
click at [359, 192] on div "um . usa_sales_deal_closed_at , users . email , users . sign_up_date_utc , amm …" at bounding box center [451, 58] width 551 height 551
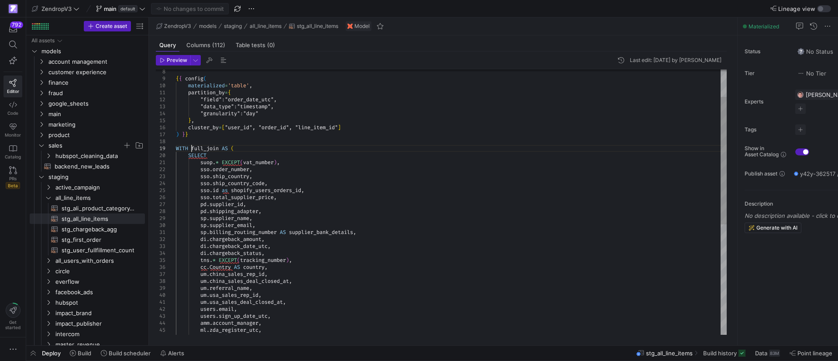
click at [191, 148] on div "um . usa_sales_deal_closed_at , users . email , users . sign_up_date_utc , amm …" at bounding box center [451, 287] width 551 height 551
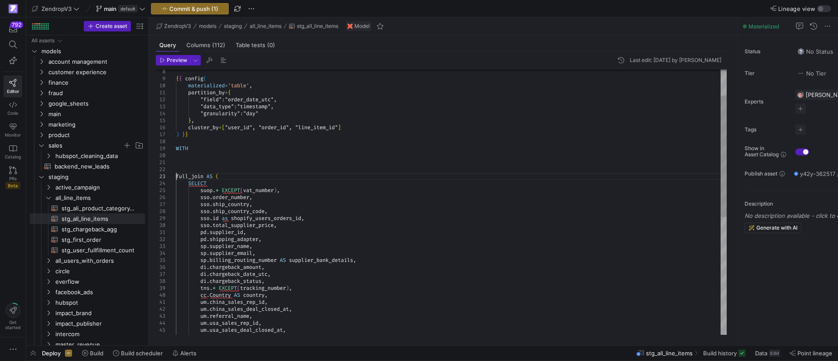
scroll to position [14, 0]
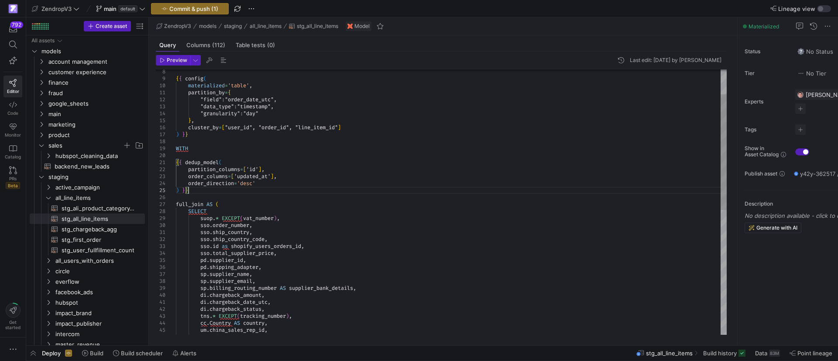
click at [223, 145] on div "cc . Country AS country , um . china_sales_rep_id , um . china_sales_deal_close…" at bounding box center [451, 315] width 551 height 607
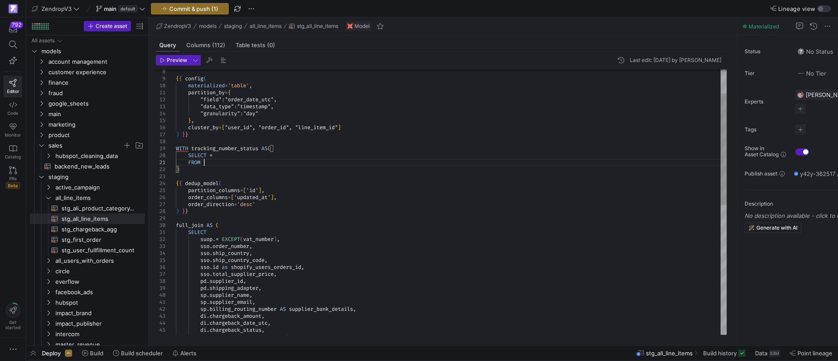
scroll to position [7, 27]
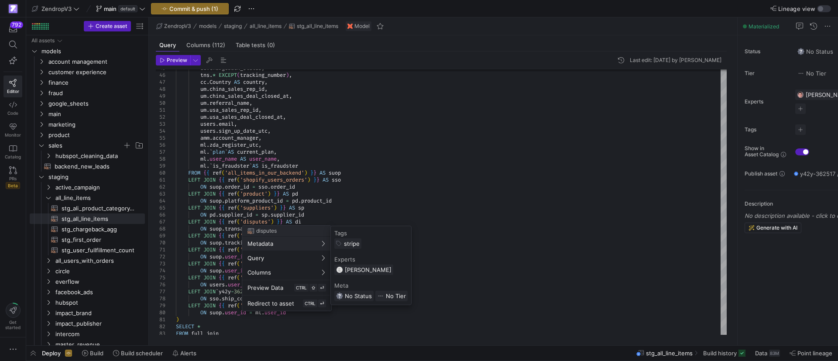
click at [388, 228] on div "Tags stripe Experts Aadil Mufti Meta No Status No Tier" at bounding box center [371, 265] width 80 height 79
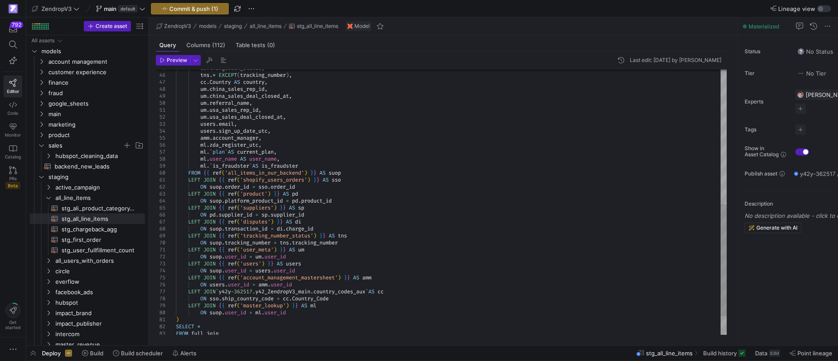
type textarea "LEFT JOIN {{ ref('shopify_users_orders') }} AS sso ON suop.order_id = sso.order…"
drag, startPoint x: 329, startPoint y: 236, endPoint x: 282, endPoint y: 237, distance: 46.7
click at [220, 237] on div "di . chargeback_status , tns . * EXCEPT ( tracking_number ) , cc . Country AS c…" at bounding box center [451, 64] width 551 height 628
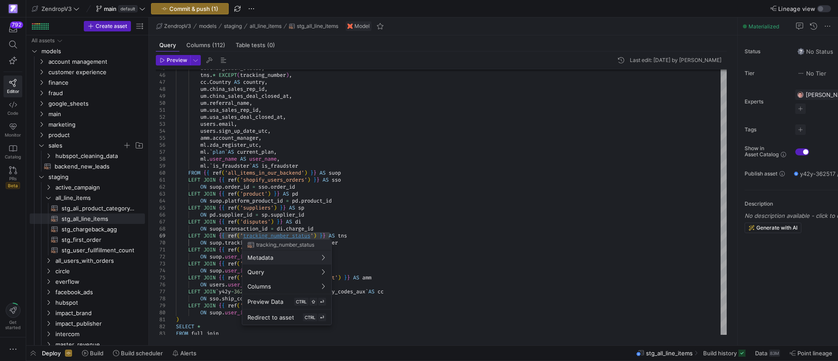
click at [331, 141] on div at bounding box center [419, 180] width 838 height 361
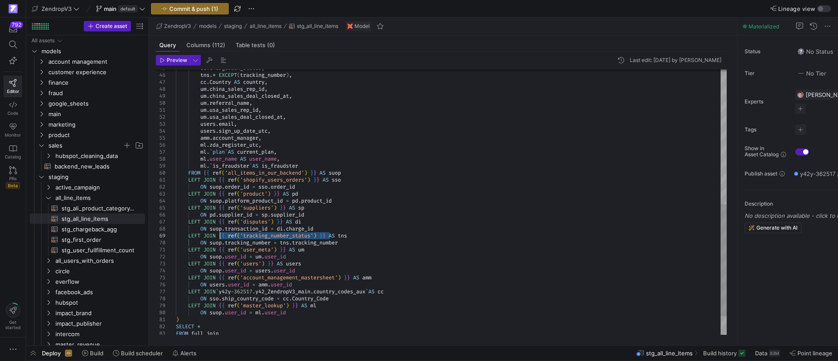
drag, startPoint x: 330, startPoint y: 236, endPoint x: 245, endPoint y: 236, distance: 85.5
click at [245, 236] on div "di . chargeback_status , tns . * EXCEPT ( tracking_number ) , cc . Country AS c…" at bounding box center [451, 64] width 551 height 628
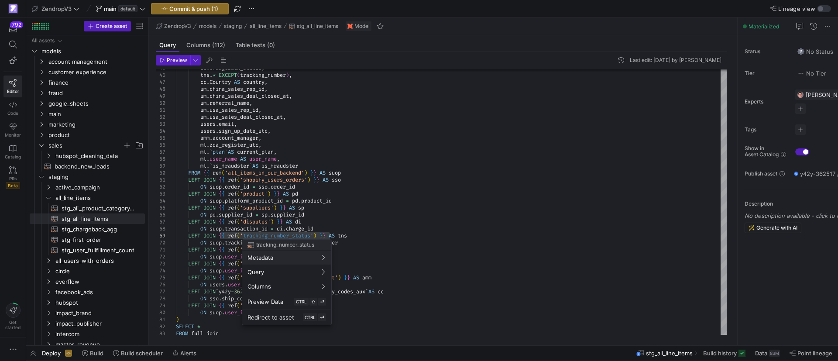
click at [332, 236] on div at bounding box center [419, 180] width 838 height 361
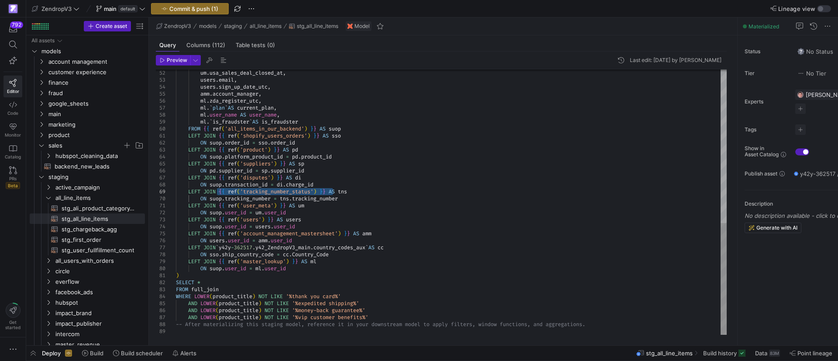
drag, startPoint x: 332, startPoint y: 193, endPoint x: 218, endPoint y: 190, distance: 114.3
click at [218, 190] on span "LEFT JOIN { { ref ( 'tracking_number_status' ) } } AS tns" at bounding box center [261, 191] width 171 height 7
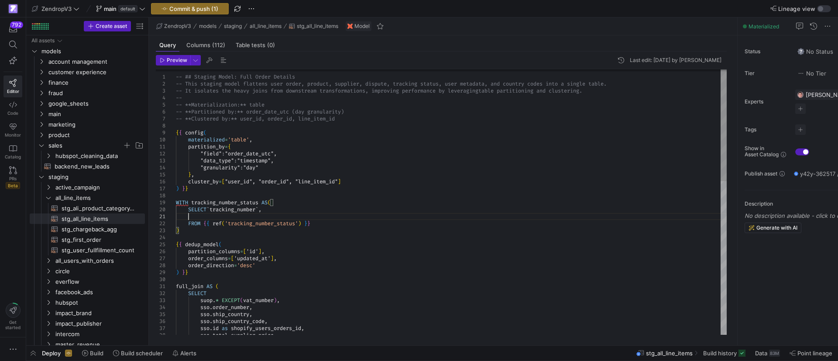
scroll to position [7, 12]
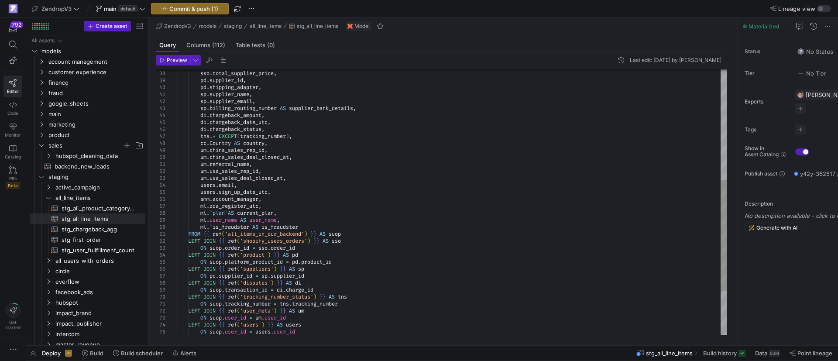
click at [348, 295] on div "um . usa_sales_rep_id , um . usa_sales_deal_closed_at , users . email , users .…" at bounding box center [451, 122] width 551 height 635
click at [349, 295] on div "um . usa_sales_rep_id , um . usa_sales_deal_closed_at , users . email , users .…" at bounding box center [451, 122] width 551 height 635
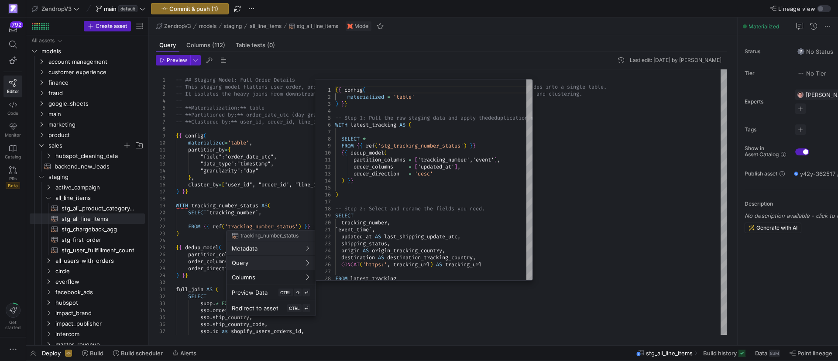
click at [233, 206] on div at bounding box center [419, 180] width 838 height 361
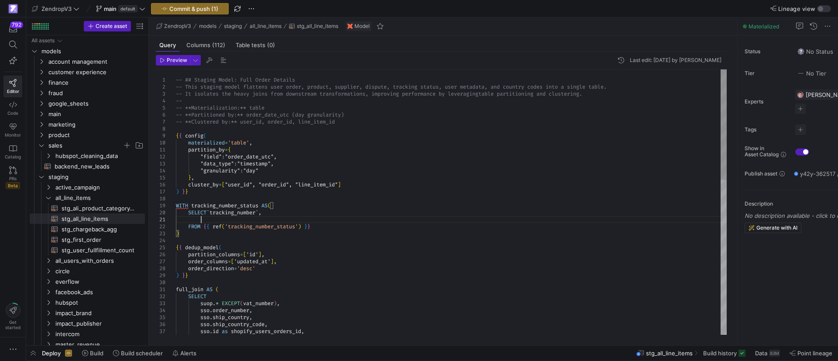
type textarea "partition_by={ "field": "order_date_utc", "data_type": "timestamp", "granularit…"
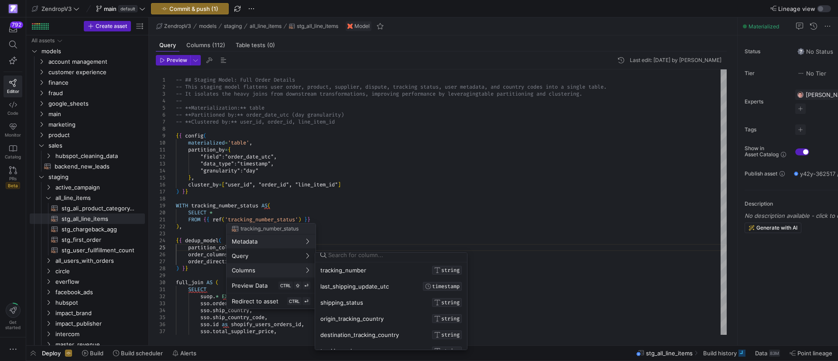
scroll to position [9, 0]
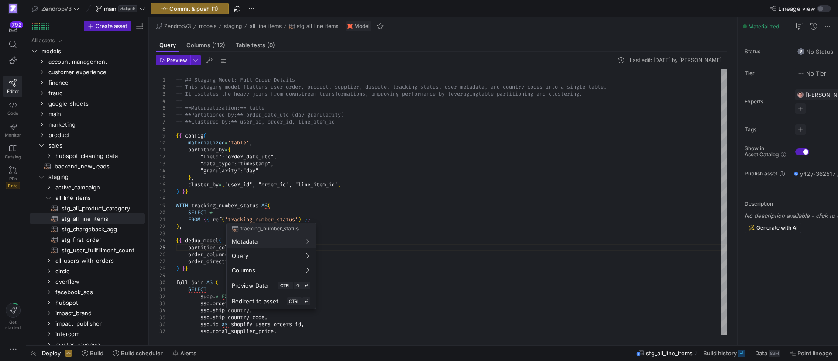
drag, startPoint x: 262, startPoint y: 299, endPoint x: 414, endPoint y: 284, distance: 153.0
click at [262, 299] on span "Redirect to asset" at bounding box center [255, 301] width 47 height 7
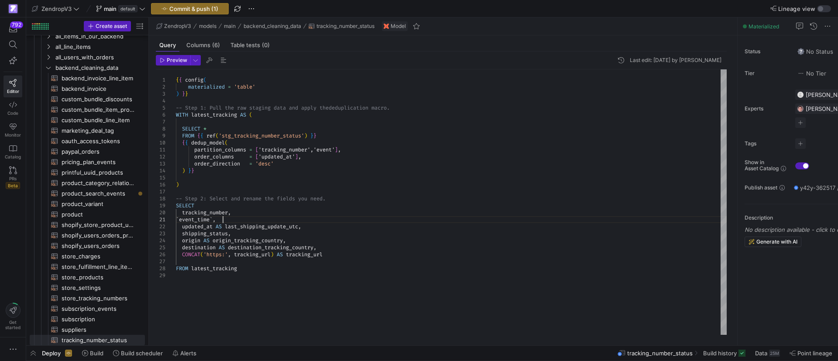
scroll to position [28, 0]
click at [249, 218] on div "{ { config ( materialized = 'table' ) } } -- Step 1: Pull the raw staging data …" at bounding box center [451, 201] width 551 height 265
click at [194, 218] on div "{ { config ( materialized = 'table' ) } } -- Step 1: Pull the raw staging data …" at bounding box center [451, 201] width 551 height 265
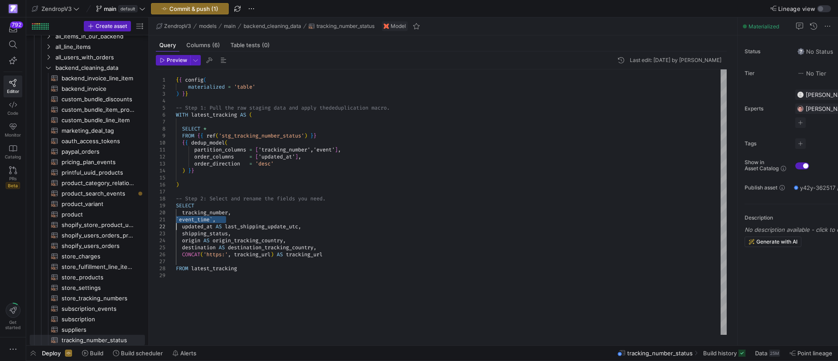
click at [200, 218] on div "{ { config ( materialized = 'table' ) } } -- Step 1: Pull the raw staging data …" at bounding box center [451, 201] width 551 height 265
click at [201, 219] on div "{ { config ( materialized = 'table' ) } } -- Step 1: Pull the raw staging data …" at bounding box center [451, 201] width 551 height 265
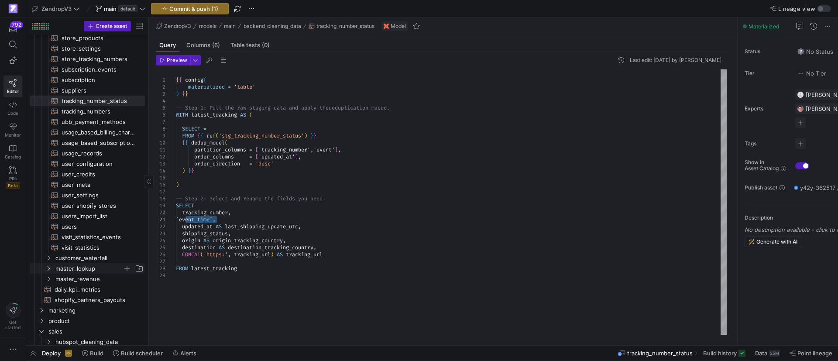
scroll to position [458, 0]
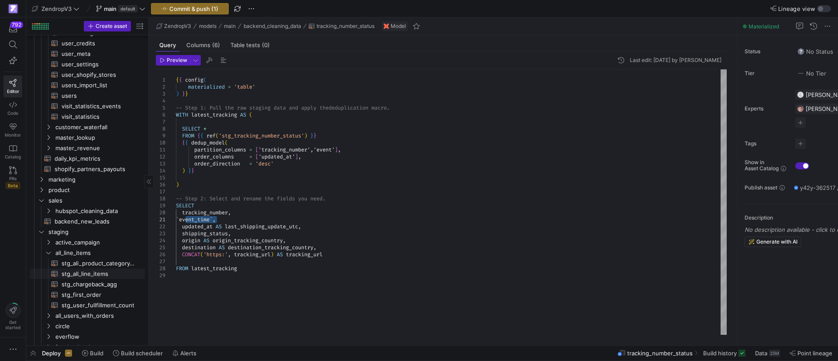
click at [78, 275] on span "stg_all_line_items​​​​​​​​​​" at bounding box center [98, 274] width 73 height 10
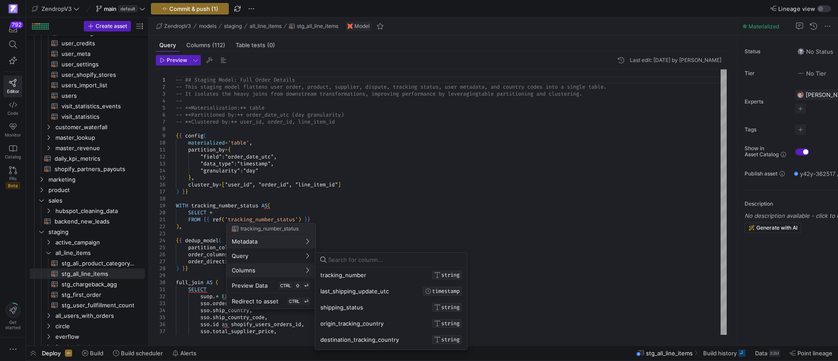
click at [341, 215] on div at bounding box center [419, 180] width 838 height 361
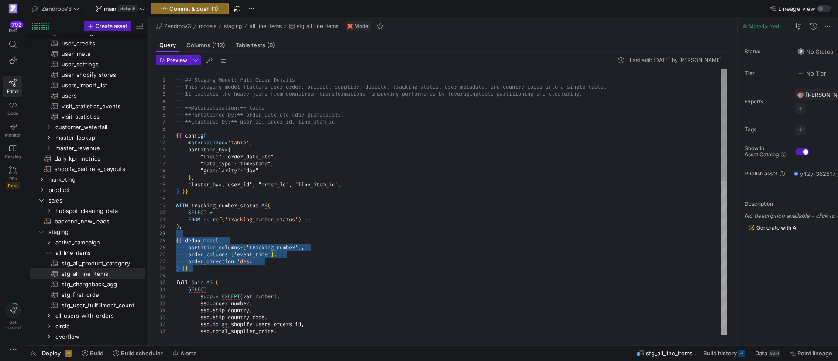
drag, startPoint x: 193, startPoint y: 267, endPoint x: 171, endPoint y: 233, distance: 41.3
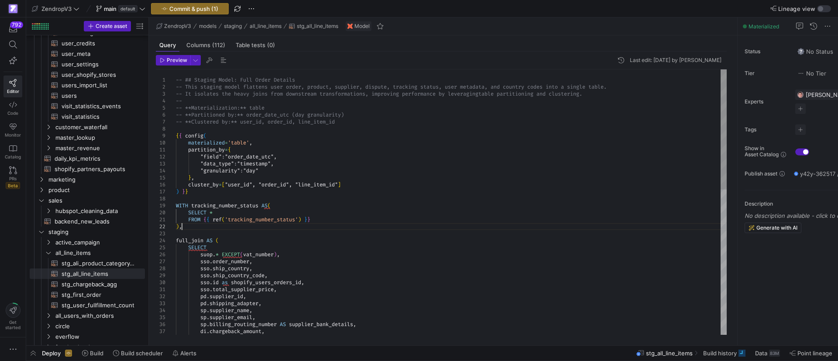
click at [329, 220] on div "-- ## Staging Model: Full Order Details -- This staging model flattens user ord…" at bounding box center [451, 362] width 551 height 586
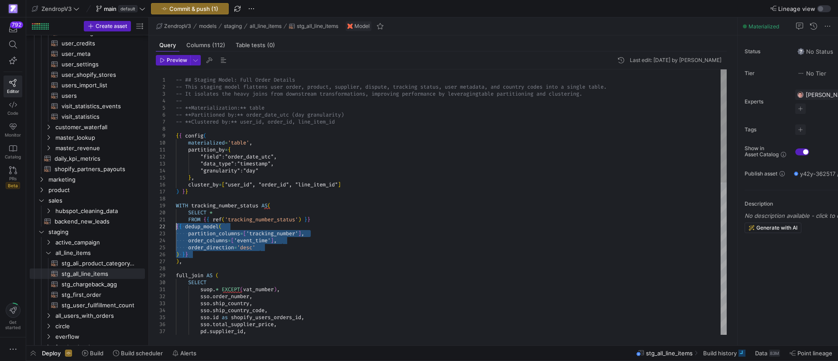
drag, startPoint x: 198, startPoint y: 256, endPoint x: 166, endPoint y: 226, distance: 43.5
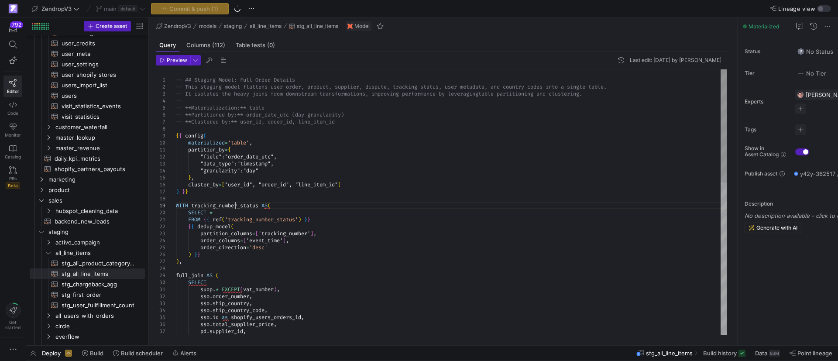
drag, startPoint x: 209, startPoint y: 255, endPoint x: 199, endPoint y: 253, distance: 10.7
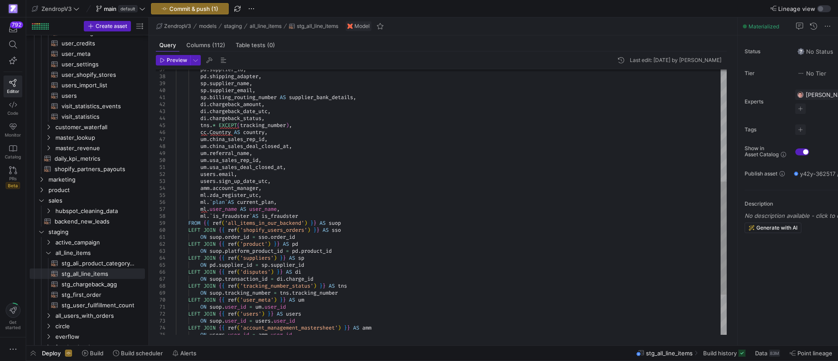
click at [214, 128] on div "cc . Country AS country , um . china_sales_rep_id , um . china_sales_deal_close…" at bounding box center [451, 118] width 551 height 621
click at [218, 127] on div "cc . Country AS country , um . china_sales_rep_id , um . china_sales_deal_close…" at bounding box center [451, 118] width 551 height 621
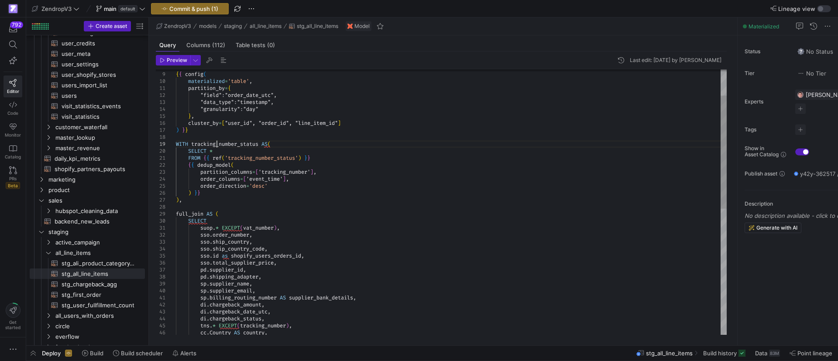
click at [217, 144] on div "cc . Country AS country , sp . billing_routing_number AS supplier_bank_details …" at bounding box center [451, 318] width 551 height 621
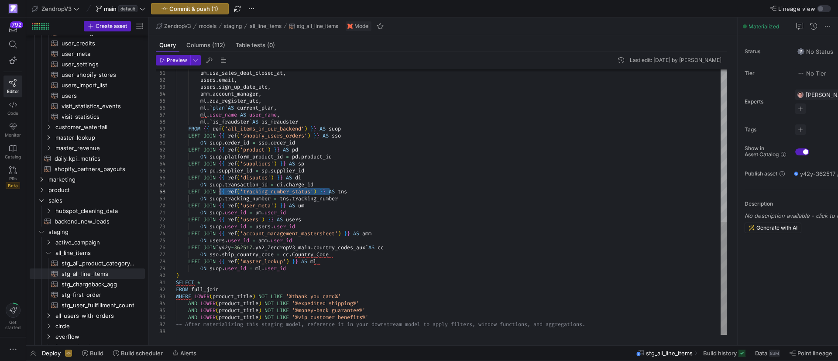
drag, startPoint x: 330, startPoint y: 190, endPoint x: 220, endPoint y: 192, distance: 110.0
click at [220, 192] on div "um . usa_sales_deal_closed_at , users . email , users . sign_up_date_utc , amm …" at bounding box center [451, 23] width 551 height 621
click at [346, 193] on div "um . usa_sales_deal_closed_at , users . email , users . sign_up_date_utc , amm …" at bounding box center [451, 23] width 551 height 621
click at [310, 269] on div "um . usa_sales_deal_closed_at , users . email , users . sign_up_date_utc , amm …" at bounding box center [451, 23] width 551 height 621
click at [306, 273] on div "um . usa_sales_deal_closed_at , users . email , users . sign_up_date_utc , amm …" at bounding box center [451, 23] width 551 height 621
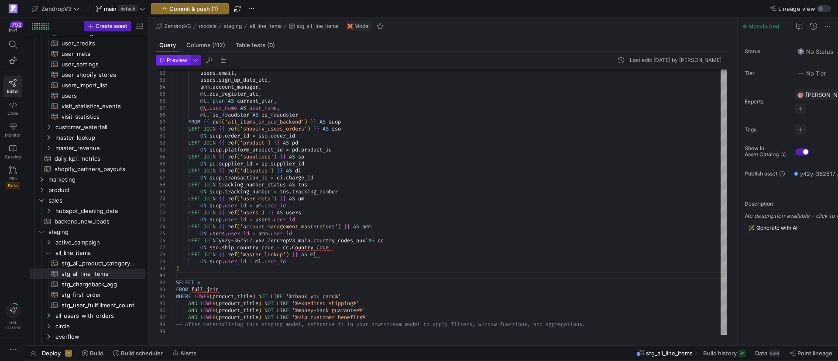
scroll to position [589, 0]
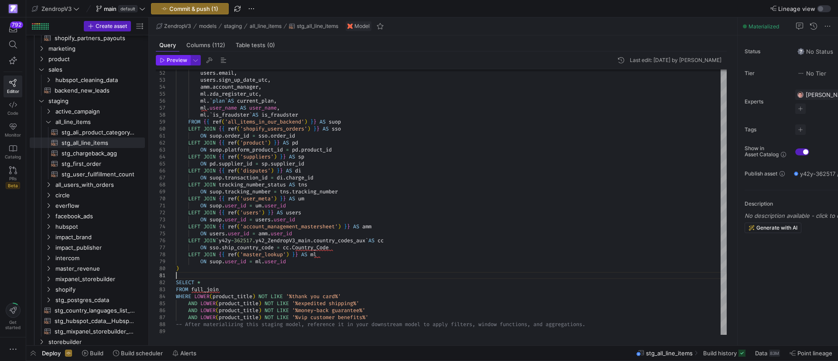
type textarea "SELECT * FROM full_join WHERE LOWER(product_title) NOT LIKE '%thank you card%' …"
click at [171, 57] on span "Preview" at bounding box center [177, 60] width 21 height 6
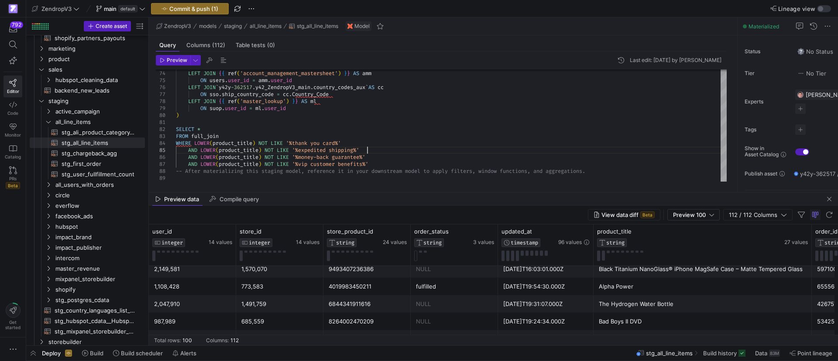
scroll to position [0, 0]
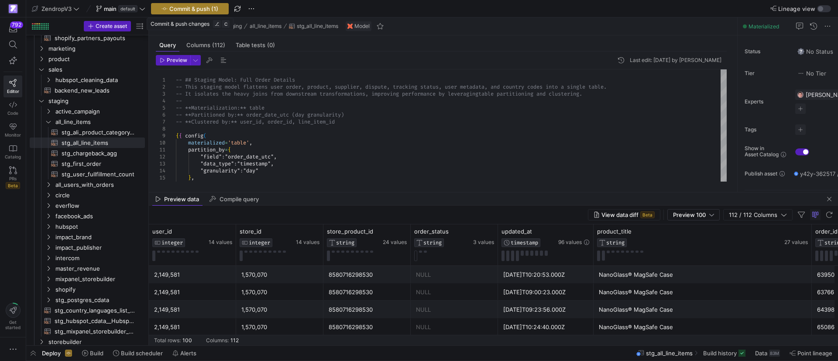
click at [198, 10] on span "Commit & push (1)" at bounding box center [193, 8] width 49 height 7
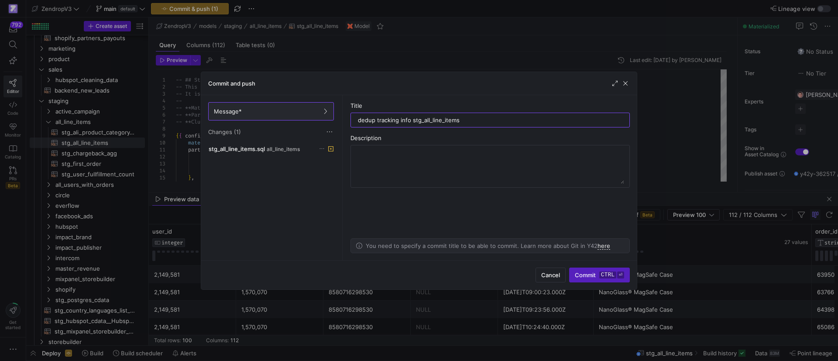
type input "dedup tracking info stg_all_line_items"
click at [475, 129] on as-split-area "Title dedup tracking info stg_all_line_items Description You need to specify a …" at bounding box center [489, 177] width 293 height 165
click at [598, 277] on span "Commit ctrl ⏎" at bounding box center [599, 274] width 49 height 7
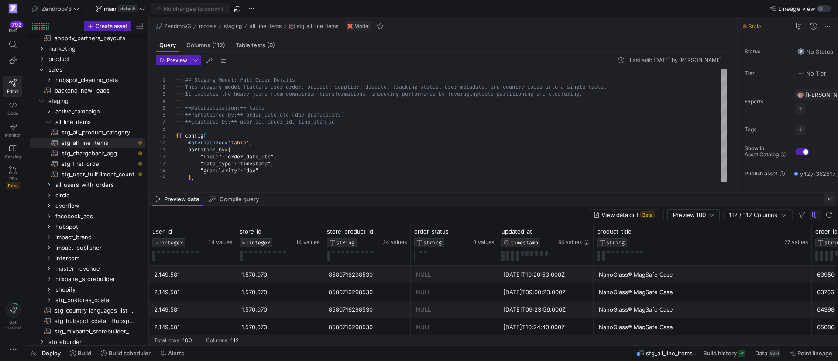
click at [830, 199] on span "button" at bounding box center [829, 199] width 10 height 10
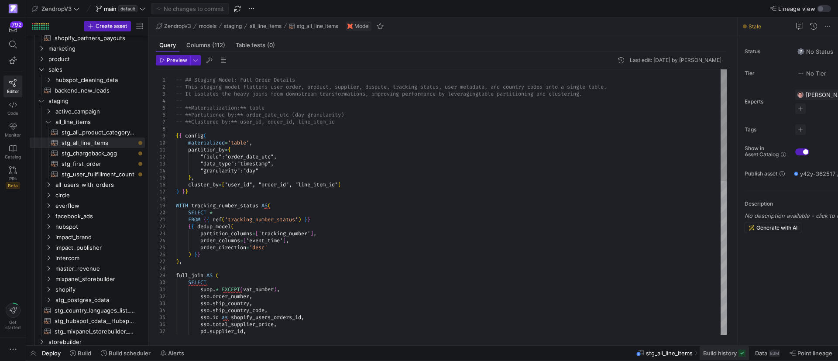
click at [717, 353] on span "Build history" at bounding box center [720, 352] width 34 height 7
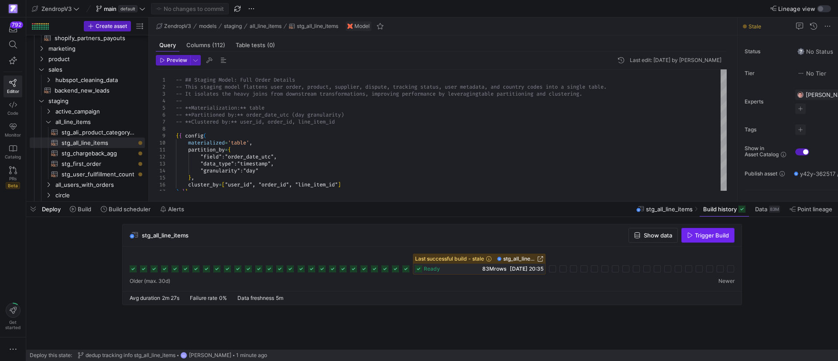
click at [700, 239] on span "button" at bounding box center [707, 235] width 52 height 14
click at [95, 136] on span "stg_ali_product_category_relations​​​​​​​​​​" at bounding box center [98, 132] width 73 height 10
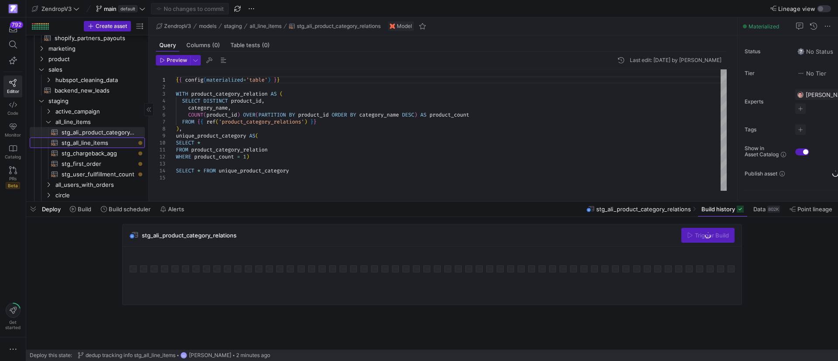
click at [99, 147] on span "stg_all_line_items​​​​​​​​​​" at bounding box center [98, 143] width 73 height 10
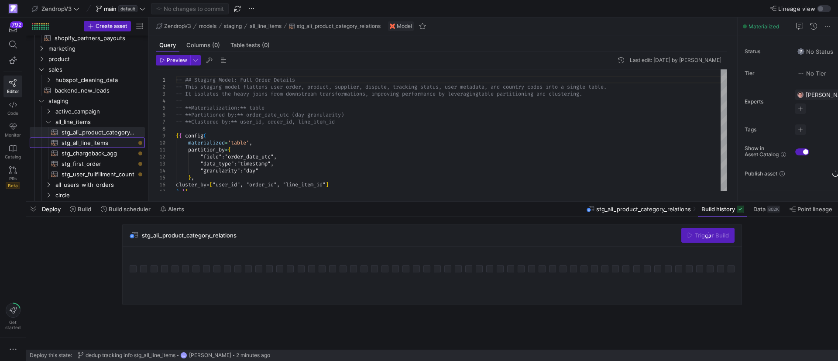
type textarea "-- ## Staging Model: Full Order Details -- This staging model flattens user ord…"
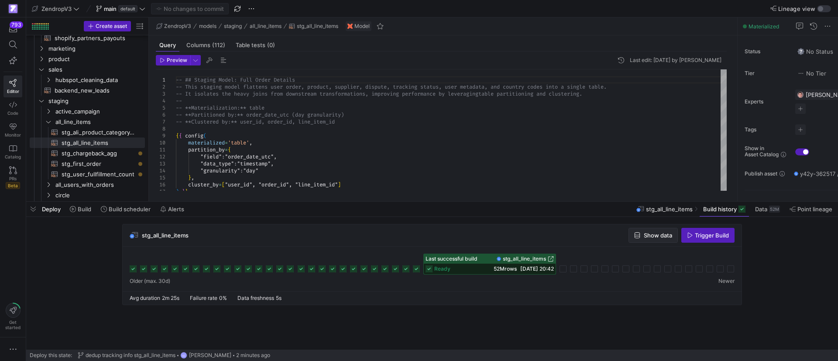
click at [640, 235] on span "Show data" at bounding box center [653, 235] width 38 height 7
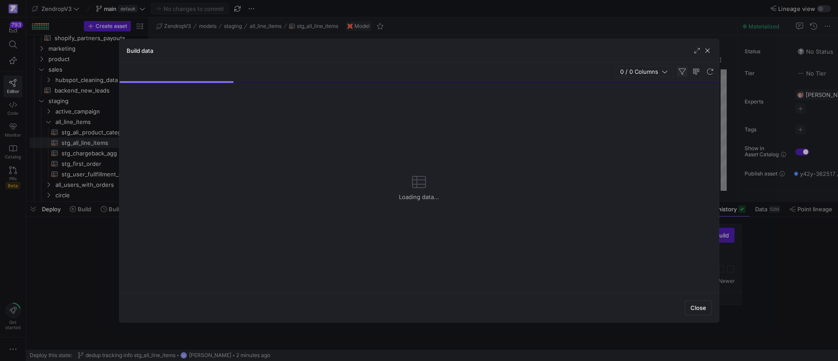
click at [685, 70] on span "button" at bounding box center [682, 71] width 10 height 10
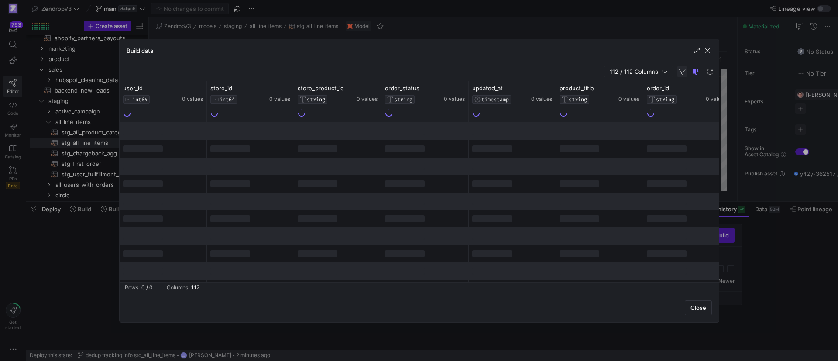
click at [681, 74] on span "button" at bounding box center [682, 71] width 10 height 10
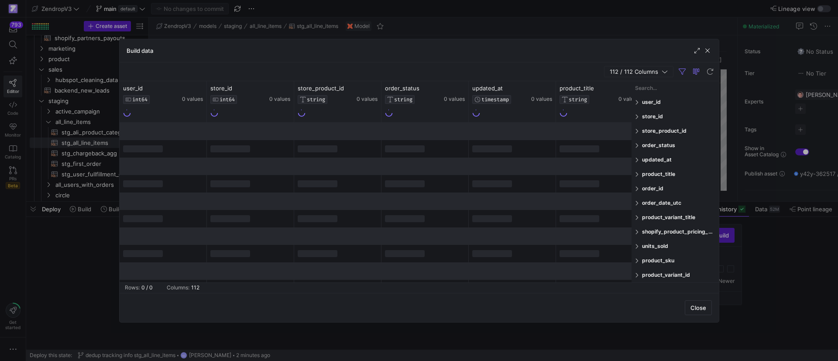
click at [659, 84] on input "Filter Columns Input" at bounding box center [675, 87] width 80 height 17
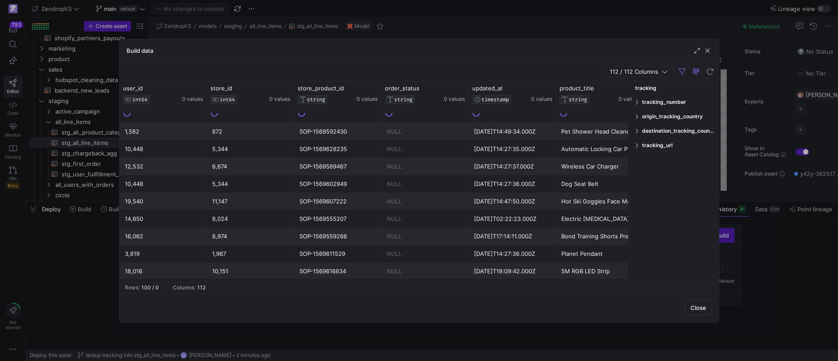
type input "tracking"
click at [636, 102] on span at bounding box center [637, 102] width 5 height 6
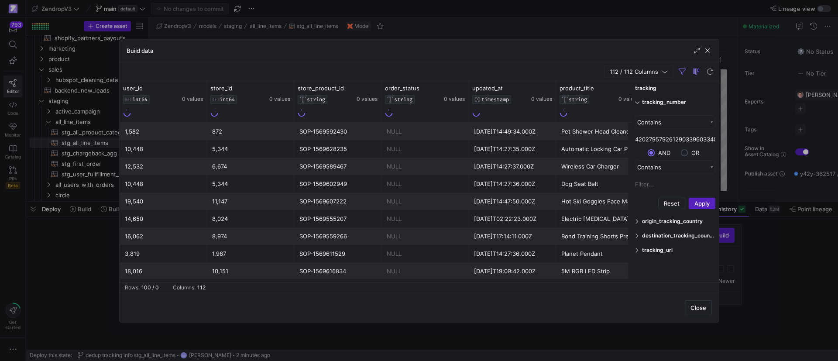
scroll to position [0, 24]
type input "420279579261290339603340866822"
click at [709, 202] on button "Apply" at bounding box center [701, 203] width 27 height 11
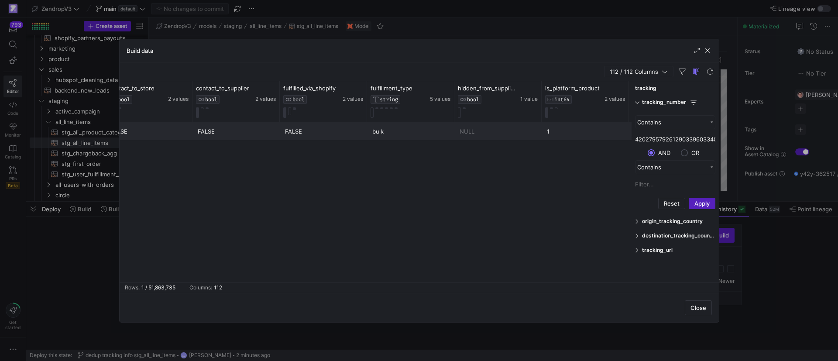
scroll to position [0, 2890]
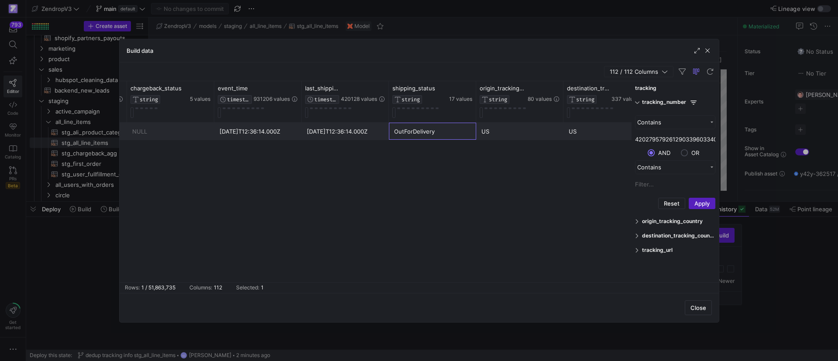
click at [435, 137] on div "OutForDelivery" at bounding box center [432, 131] width 77 height 17
click at [362, 135] on div "[DATE]T12:36:14.000Z" at bounding box center [345, 131] width 77 height 17
click at [405, 137] on div "OutForDelivery" at bounding box center [432, 131] width 77 height 17
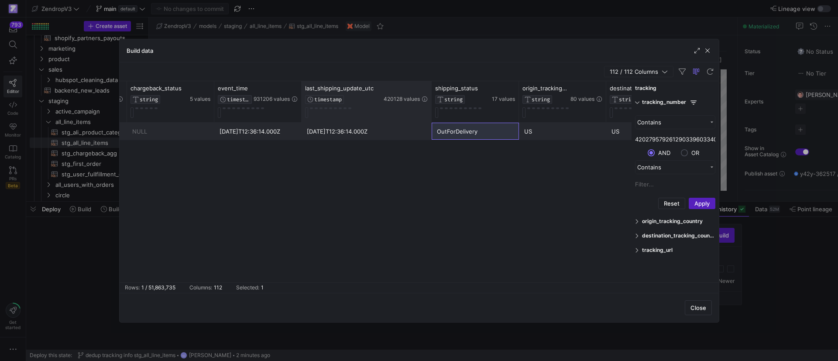
drag, startPoint x: 387, startPoint y: 98, endPoint x: 429, endPoint y: 104, distance: 42.7
click at [429, 104] on div at bounding box center [430, 101] width 3 height 41
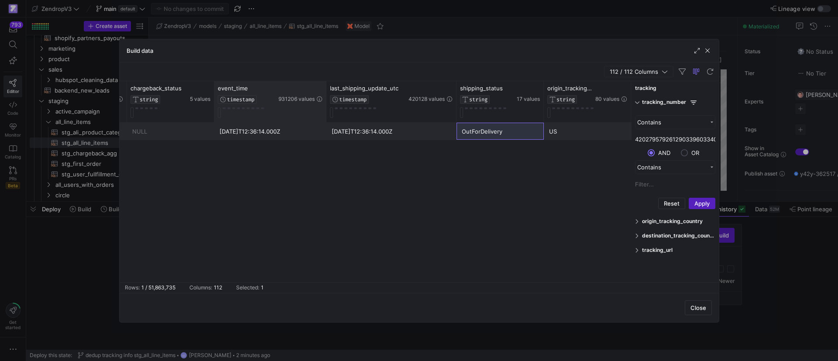
drag, startPoint x: 300, startPoint y: 101, endPoint x: 325, endPoint y: 106, distance: 25.0
click at [325, 106] on div at bounding box center [325, 101] width 3 height 41
click at [88, 212] on div at bounding box center [419, 180] width 838 height 361
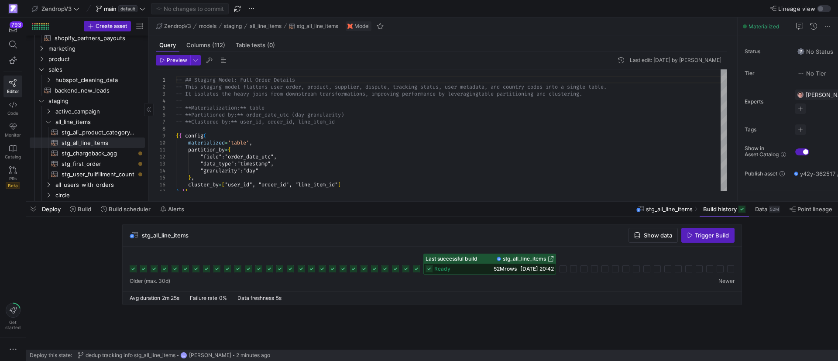
drag, startPoint x: 33, startPoint y: 209, endPoint x: 92, endPoint y: 225, distance: 60.5
click at [33, 209] on span "button" at bounding box center [33, 209] width 14 height 15
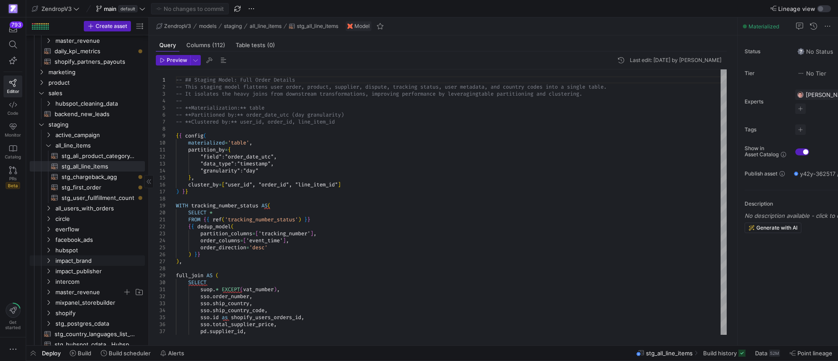
scroll to position [631, 0]
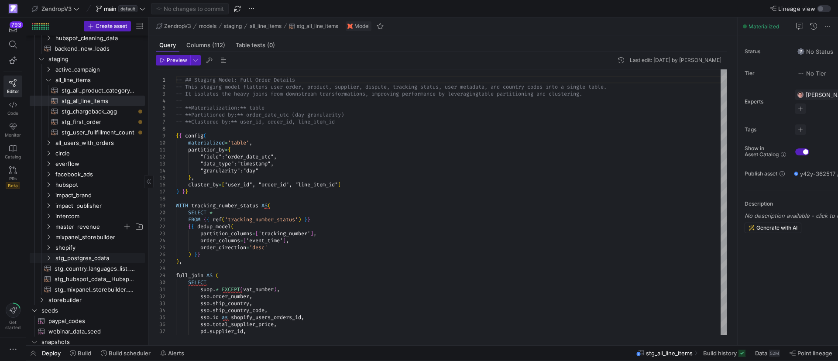
drag, startPoint x: 51, startPoint y: 258, endPoint x: 75, endPoint y: 226, distance: 40.0
click at [51, 258] on y42-icon "Press SPACE to select this row." at bounding box center [48, 257] width 7 height 7
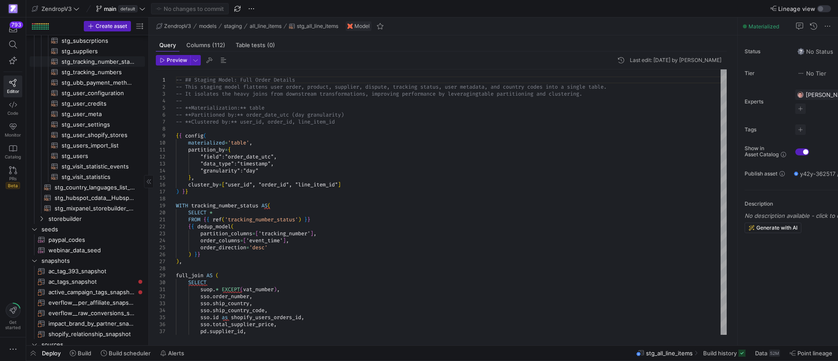
scroll to position [958, 0]
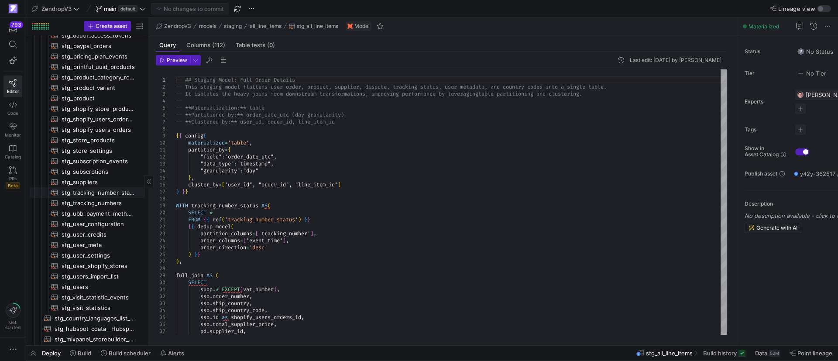
click at [86, 191] on span "stg_tracking_number_status​​​​​​​​​​" at bounding box center [98, 193] width 73 height 10
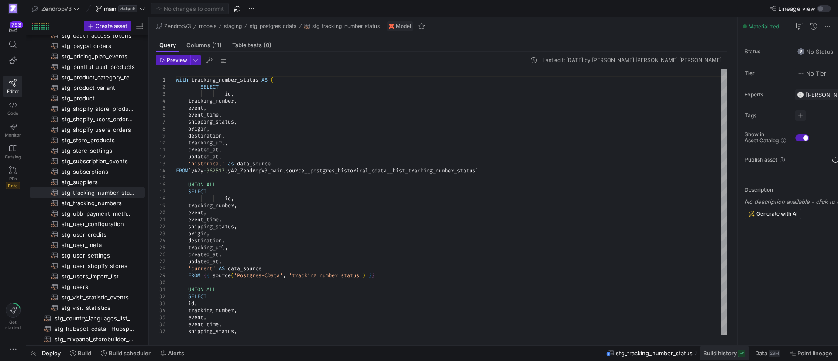
click at [719, 352] on span "Build history" at bounding box center [720, 352] width 34 height 7
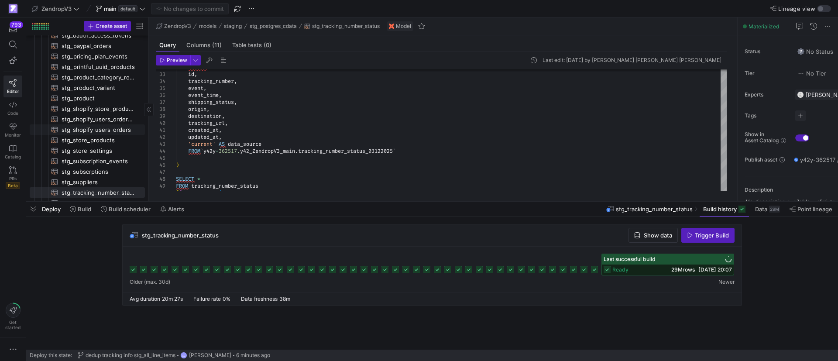
scroll to position [1024, 0]
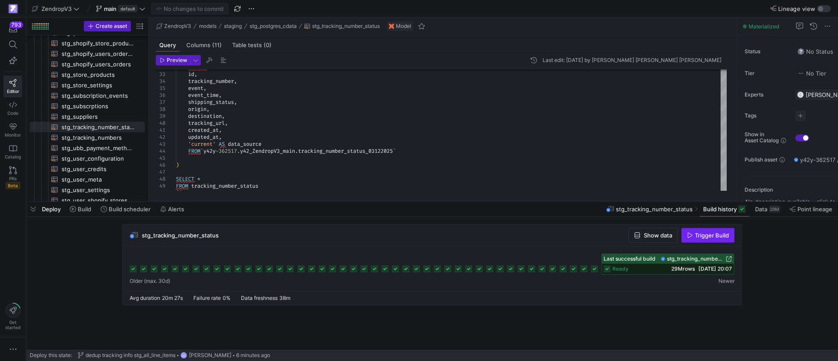
click at [712, 236] on span "Trigger Build" at bounding box center [712, 235] width 34 height 7
click at [97, 139] on span "stg_tracking_numbers​​​​​​​​​​" at bounding box center [98, 138] width 73 height 10
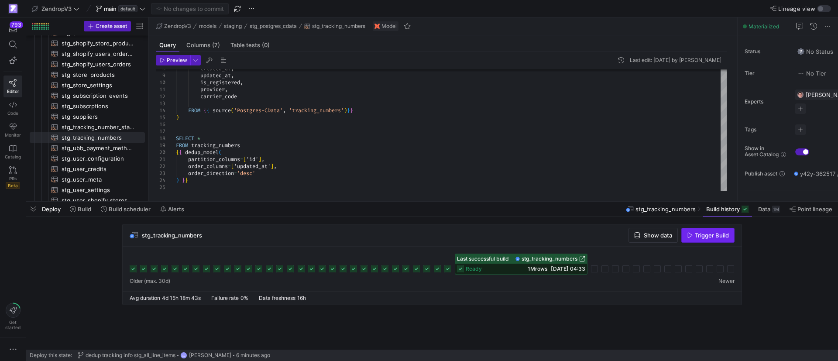
click at [704, 233] on span "Trigger Build" at bounding box center [712, 235] width 34 height 7
click at [87, 144] on span "stg_ubb_payment_methods​​​​​​​​​​" at bounding box center [98, 148] width 73 height 10
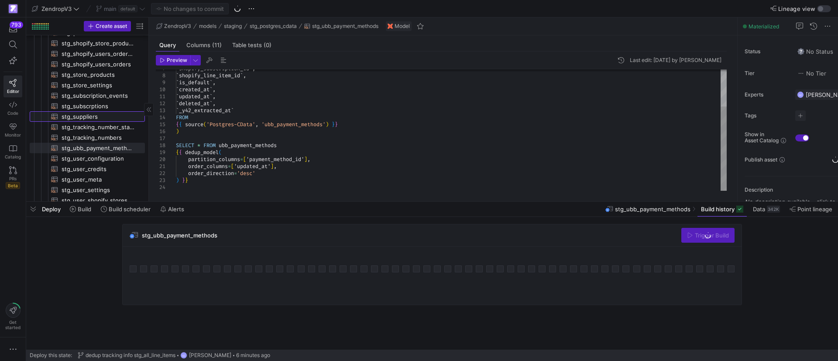
click at [88, 118] on span "stg_suppliers​​​​​​​​​​" at bounding box center [98, 117] width 73 height 10
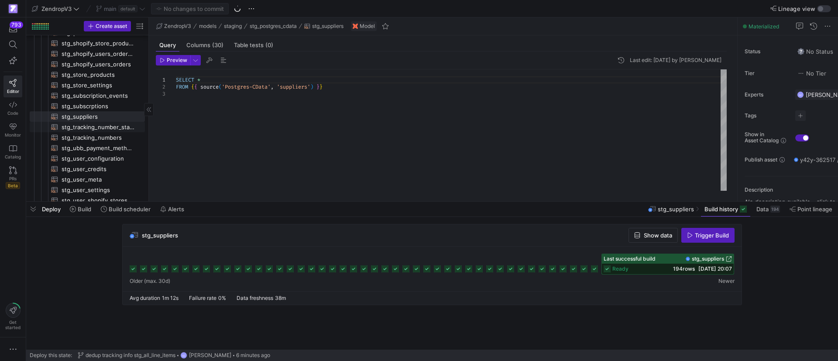
click at [97, 127] on span "stg_tracking_number_status​​​​​​​​​​" at bounding box center [98, 127] width 73 height 10
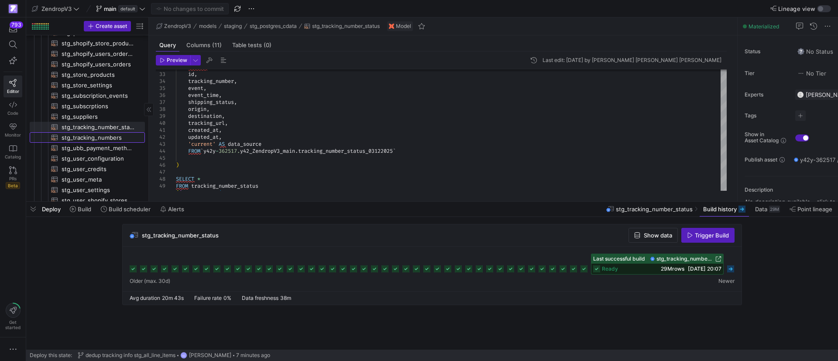
click at [85, 139] on span "stg_tracking_numbers​​​​​​​​​​" at bounding box center [98, 138] width 73 height 10
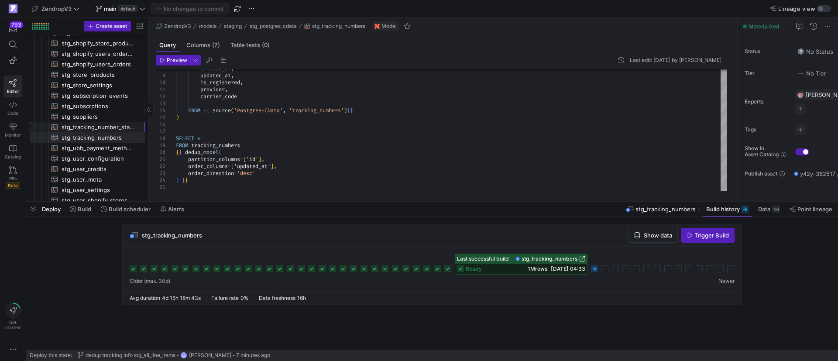
click at [102, 130] on span "stg_tracking_number_status​​​​​​​​​​" at bounding box center [98, 127] width 73 height 10
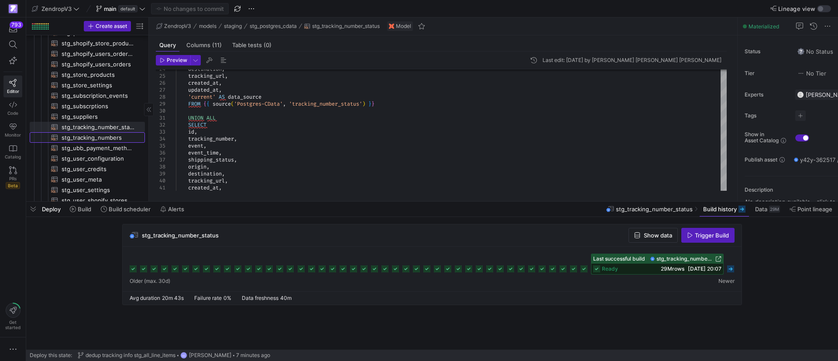
click at [73, 139] on span "stg_tracking_numbers​​​​​​​​​​" at bounding box center [98, 138] width 73 height 10
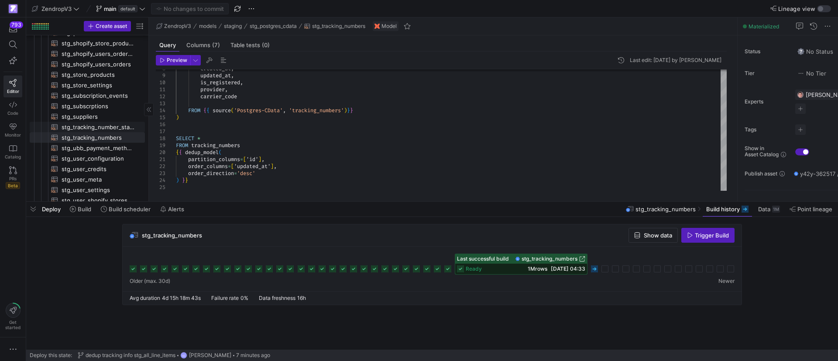
click at [118, 129] on span "stg_tracking_number_status​​​​​​​​​​" at bounding box center [98, 127] width 73 height 10
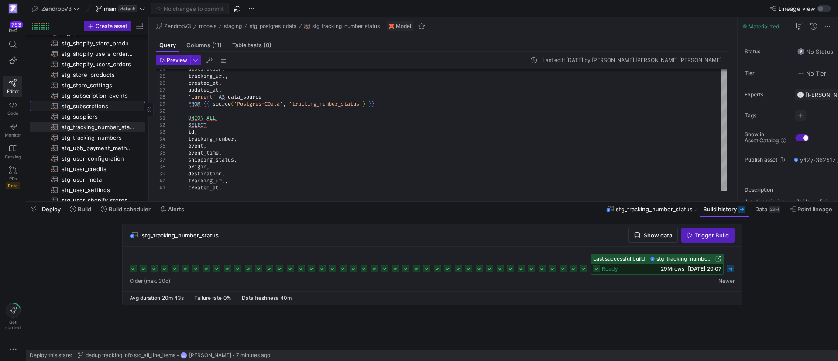
click at [100, 102] on span "stg_subscrptions​​​​​​​​​​" at bounding box center [98, 106] width 73 height 10
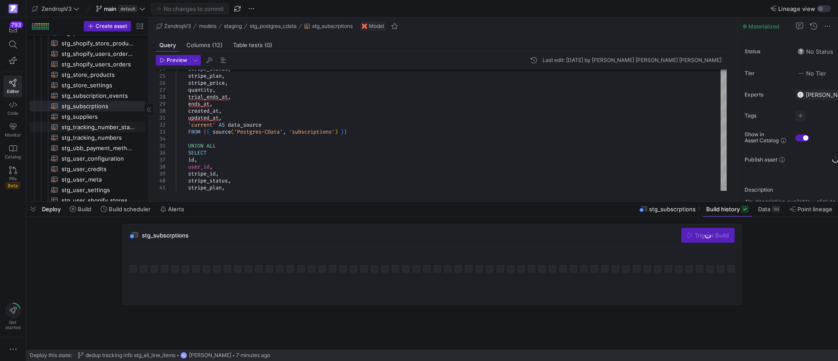
click at [99, 127] on span "stg_tracking_number_status​​​​​​​​​​" at bounding box center [98, 127] width 73 height 10
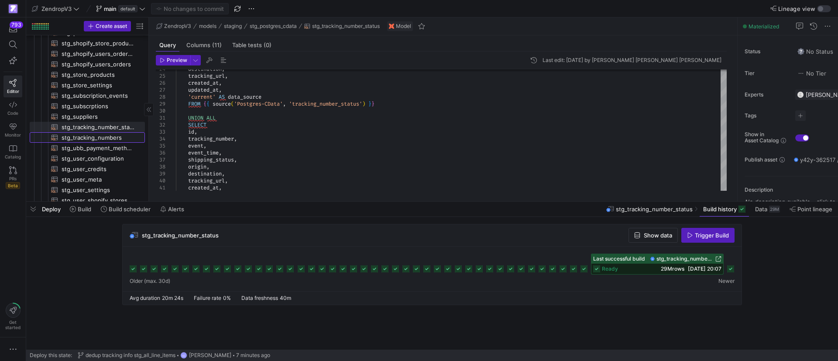
click at [103, 137] on span "stg_tracking_numbers​​​​​​​​​​" at bounding box center [98, 138] width 73 height 10
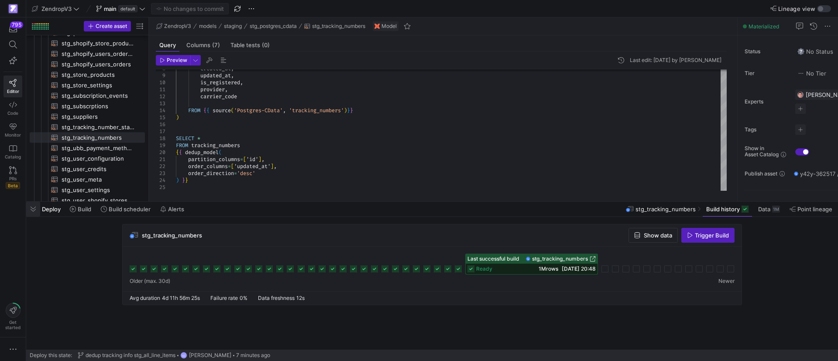
click at [34, 213] on span "button" at bounding box center [33, 209] width 14 height 15
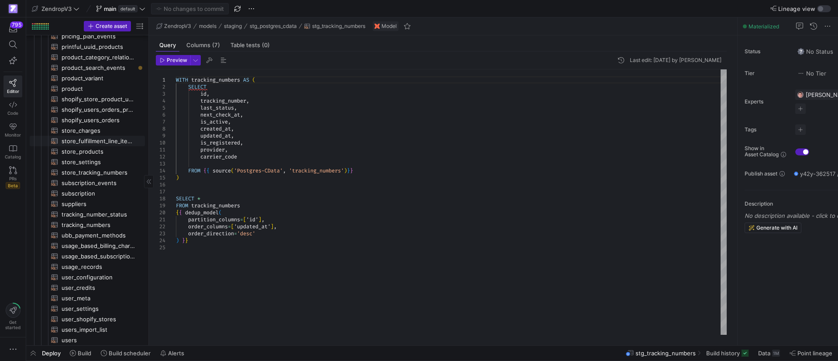
scroll to position [196, 0]
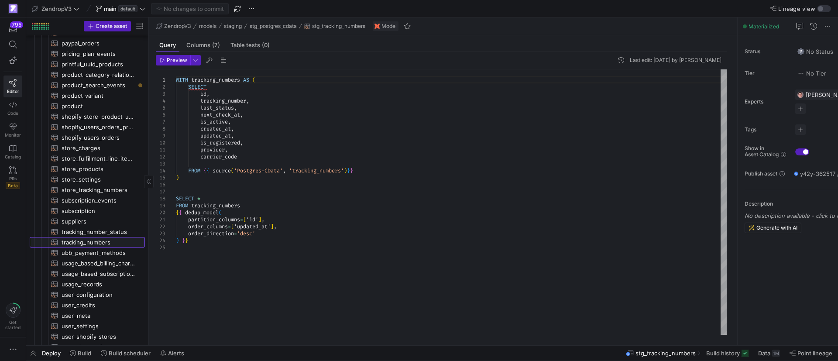
click at [86, 241] on span "tracking_numbers​​​​​​​​​​" at bounding box center [98, 242] width 73 height 10
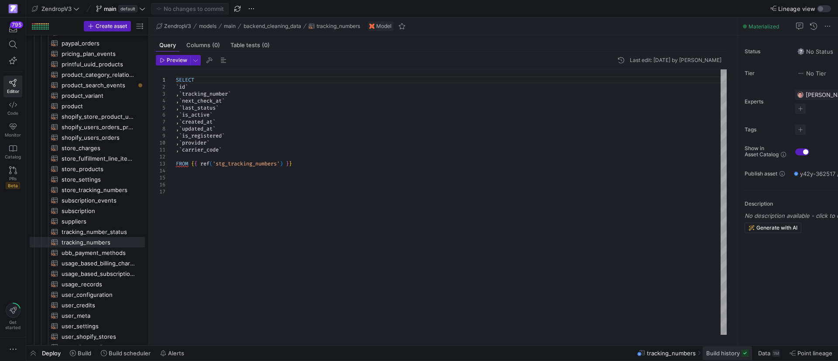
click at [709, 352] on span "Build history" at bounding box center [723, 352] width 34 height 7
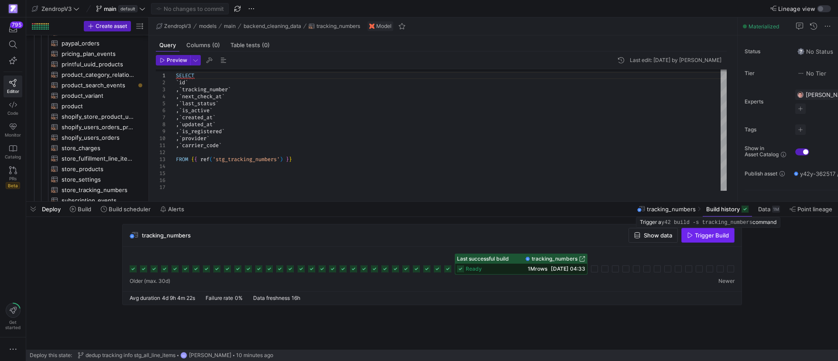
click at [699, 237] on span "Trigger Build" at bounding box center [712, 235] width 34 height 7
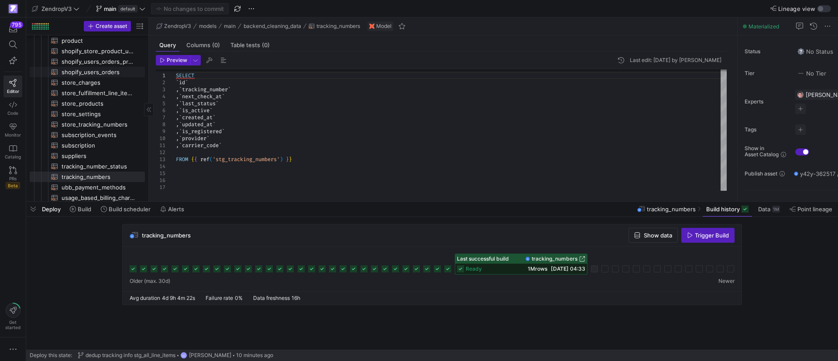
scroll to position [262, 0]
click at [99, 168] on span "tracking_number_status​​​​​​​​​​" at bounding box center [98, 166] width 73 height 10
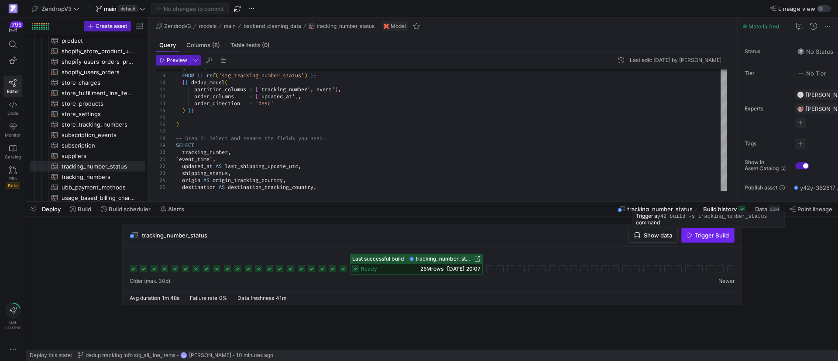
click at [706, 237] on span "Trigger Build" at bounding box center [712, 235] width 34 height 7
click at [31, 209] on span "button" at bounding box center [33, 209] width 14 height 15
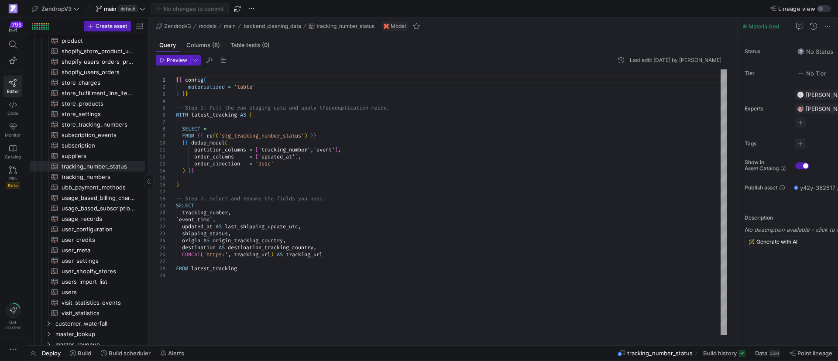
scroll to position [458, 0]
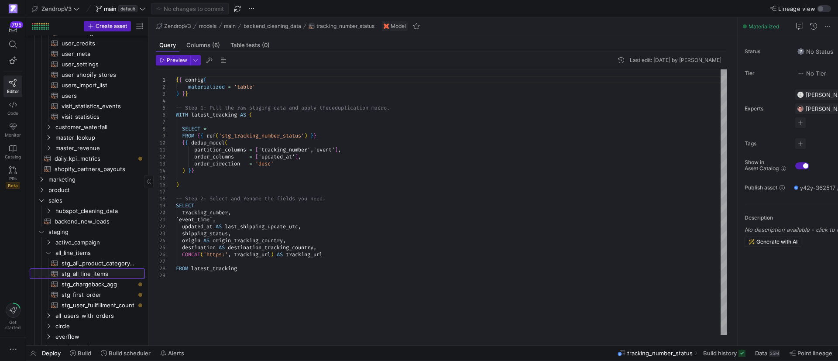
click at [88, 273] on span "stg_all_line_items​​​​​​​​​​" at bounding box center [98, 274] width 73 height 10
type textarea "-- ## Staging Model: Full Order Details -- This staging model flattens user ord…"
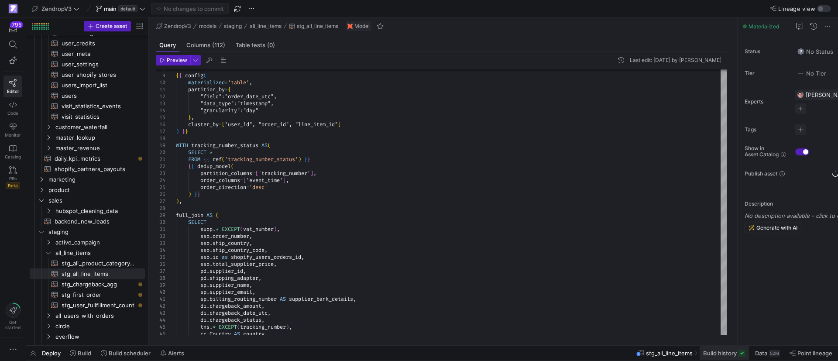
click at [730, 357] on span at bounding box center [723, 353] width 49 height 14
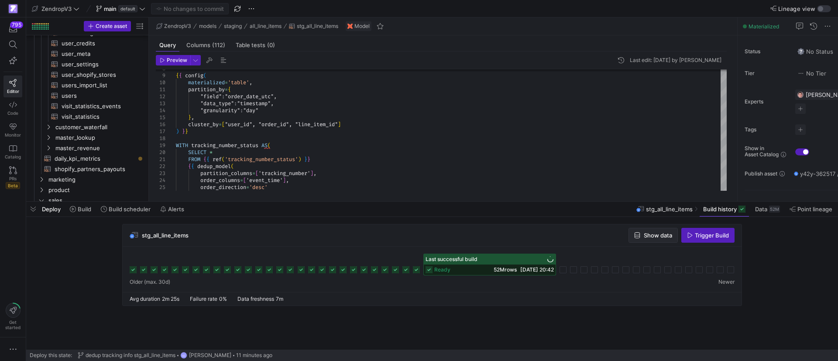
click at [657, 238] on span "Show data" at bounding box center [658, 235] width 28 height 7
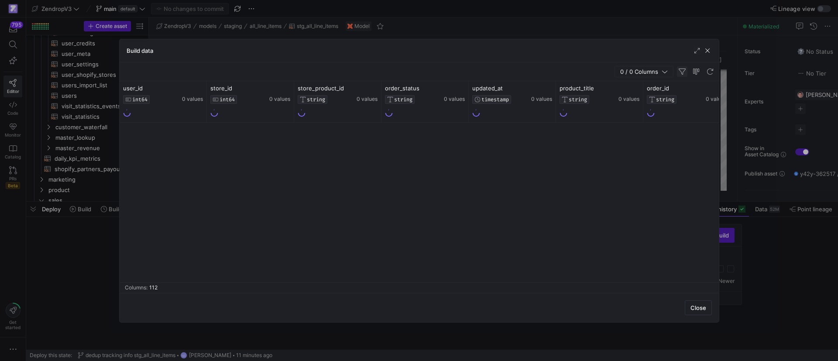
click at [681, 69] on span "button" at bounding box center [682, 71] width 10 height 10
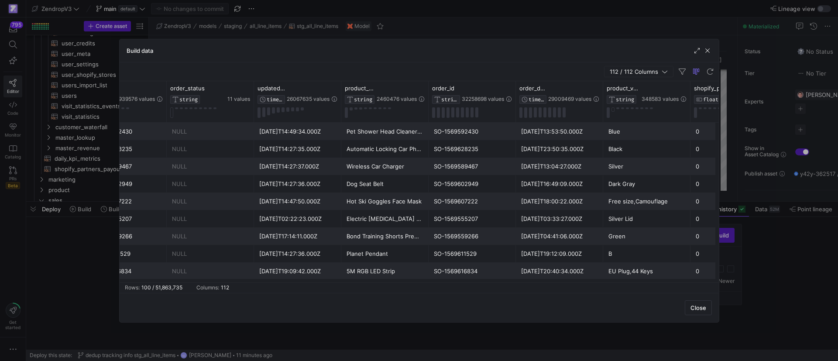
scroll to position [0, 251]
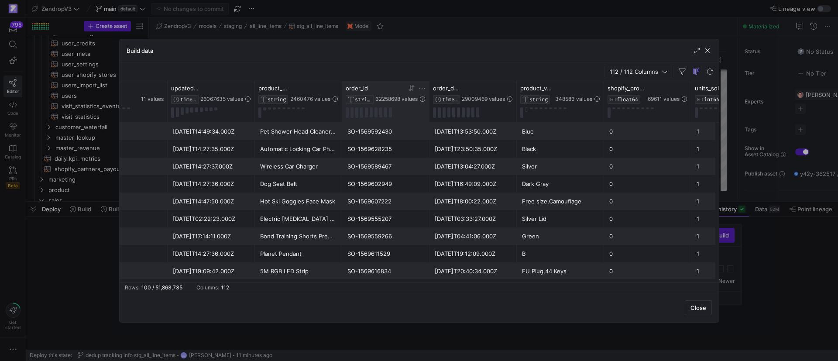
click at [421, 88] on icon at bounding box center [421, 88] width 7 height 7
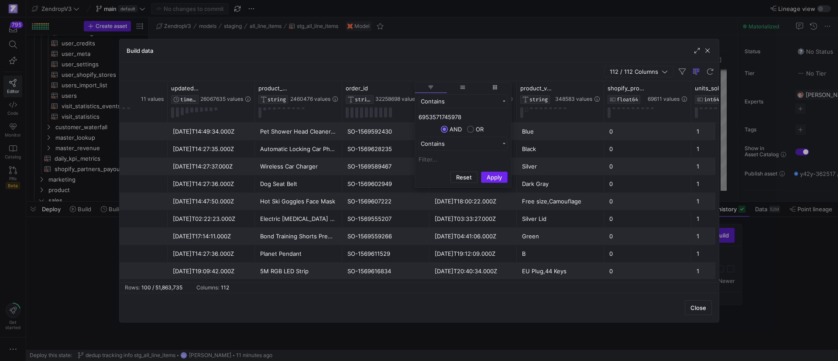
type input "6953571745978"
click at [498, 178] on button "Apply" at bounding box center [494, 176] width 27 height 11
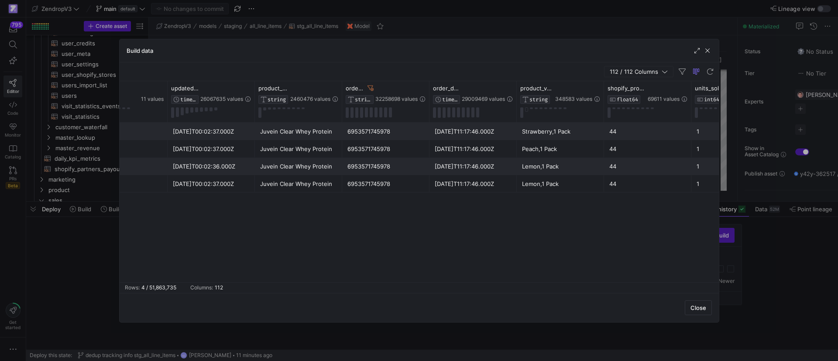
click at [520, 226] on div "8122006405306 NULL [DATE]T00:02:37.000Z Juvein Clear Whey Protein 6953571745978…" at bounding box center [419, 203] width 599 height 160
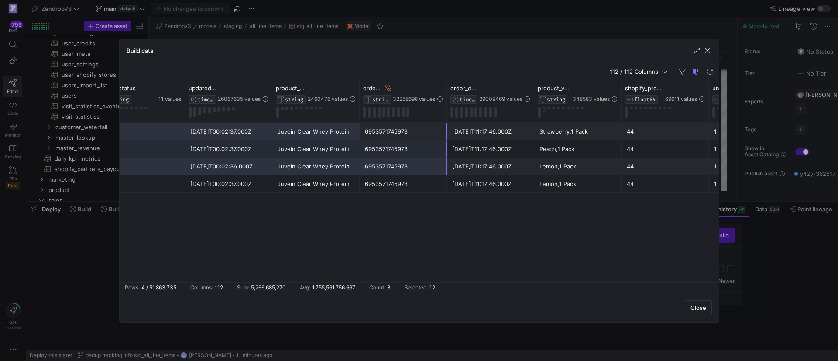
scroll to position [0, 249]
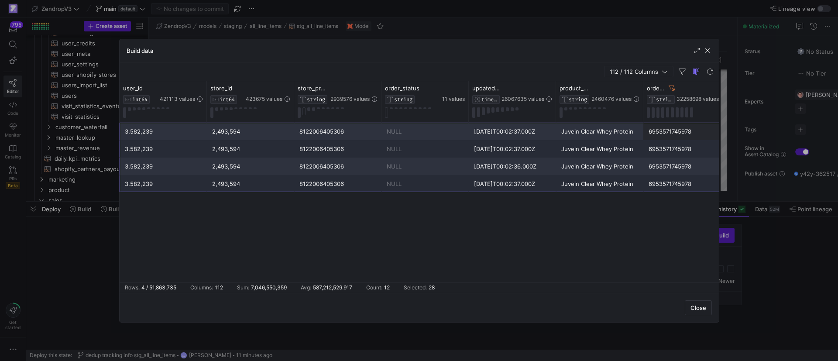
drag, startPoint x: 374, startPoint y: 138, endPoint x: 160, endPoint y: 187, distance: 220.2
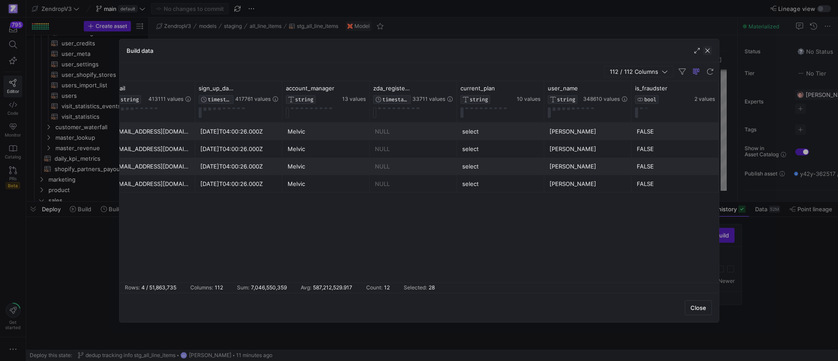
click at [709, 50] on span "button" at bounding box center [707, 50] width 9 height 9
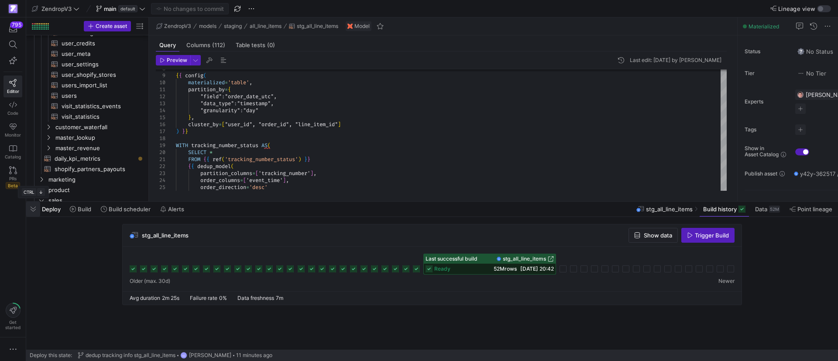
click at [31, 209] on span "button" at bounding box center [33, 209] width 14 height 15
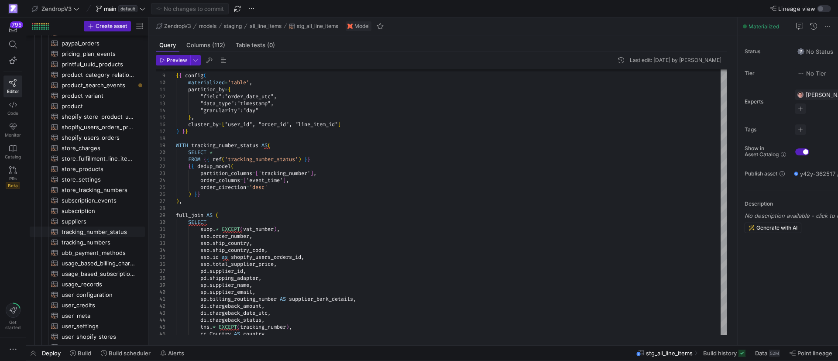
drag, startPoint x: 91, startPoint y: 231, endPoint x: 267, endPoint y: 231, distance: 176.7
click at [91, 231] on span "tracking_number_status​​​​​​​​​​" at bounding box center [98, 232] width 73 height 10
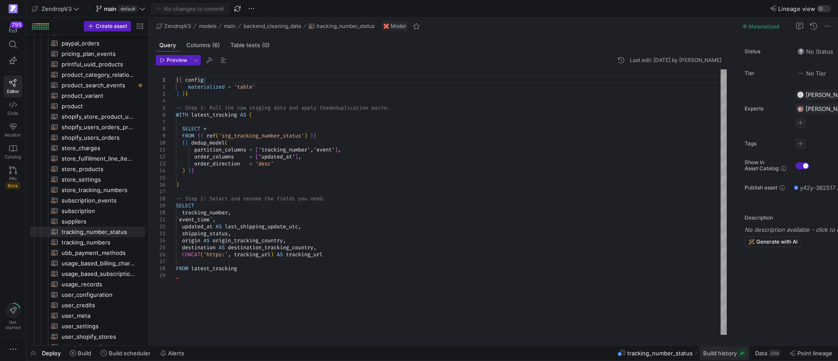
click at [725, 355] on span "Build history" at bounding box center [720, 352] width 34 height 7
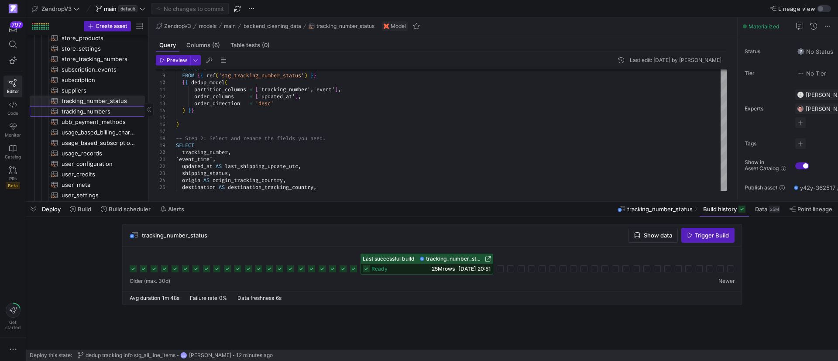
click at [116, 108] on span "tracking_numbers​​​​​​​​​​" at bounding box center [98, 111] width 73 height 10
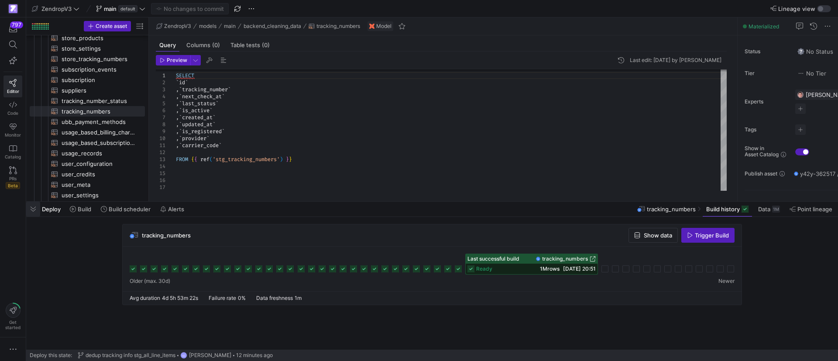
click at [35, 210] on span "button" at bounding box center [33, 209] width 14 height 15
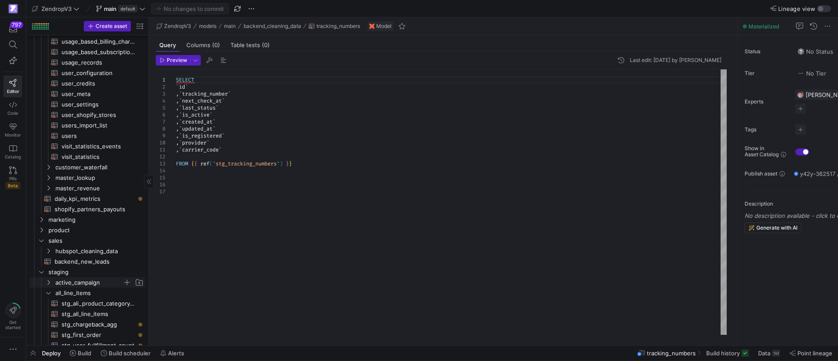
scroll to position [524, 0]
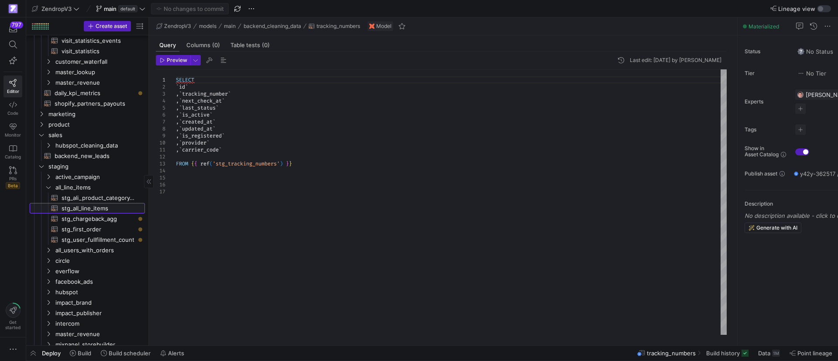
click at [79, 207] on span "stg_all_line_items​​​​​​​​​​" at bounding box center [98, 208] width 73 height 10
type textarea "-- ## Staging Model: Full Order Details -- This staging model flattens user ord…"
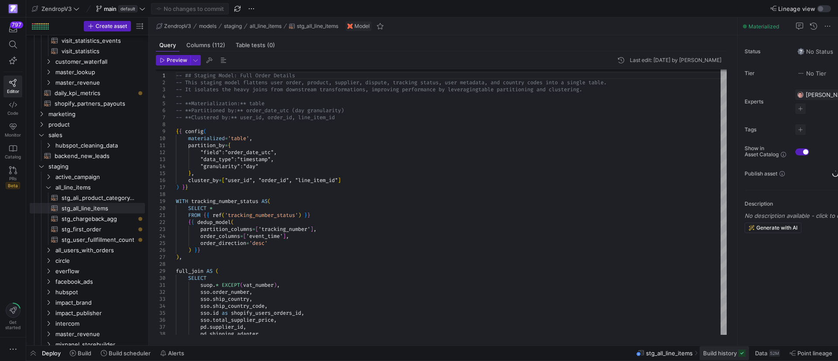
click at [738, 359] on span at bounding box center [723, 353] width 49 height 14
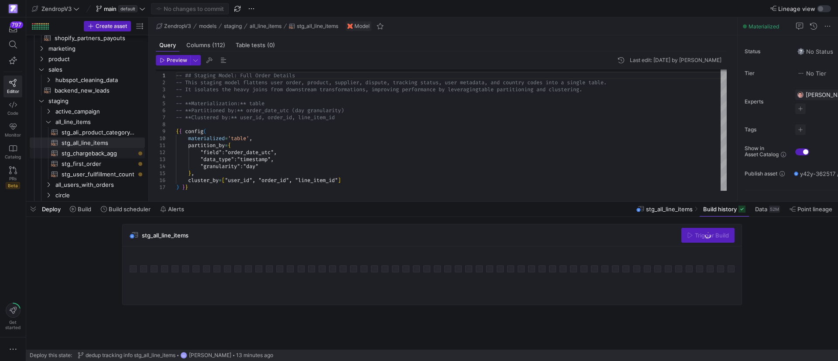
scroll to position [7, 0]
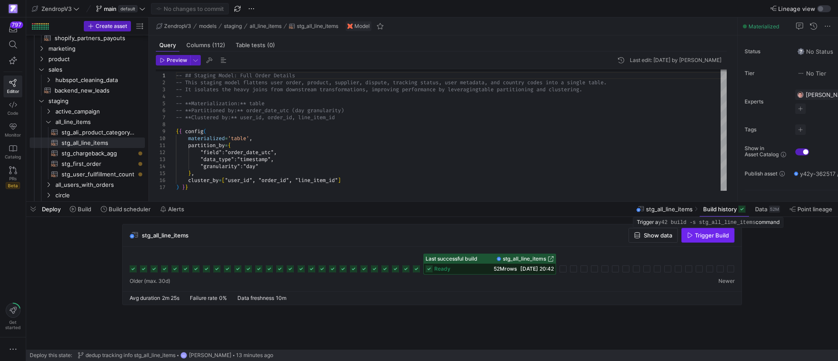
click at [702, 235] on span "Trigger Build" at bounding box center [712, 235] width 34 height 7
click at [34, 207] on span "button" at bounding box center [33, 209] width 14 height 15
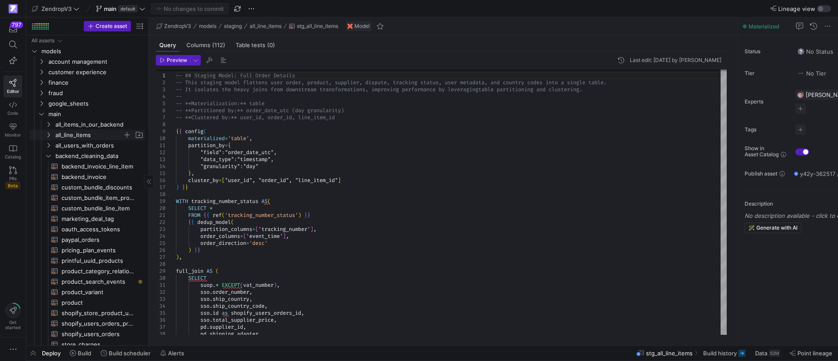
click at [65, 134] on span "all_line_items" at bounding box center [88, 135] width 67 height 10
click at [81, 155] on span "all_line_items​​​​​​​​​​" at bounding box center [98, 156] width 73 height 10
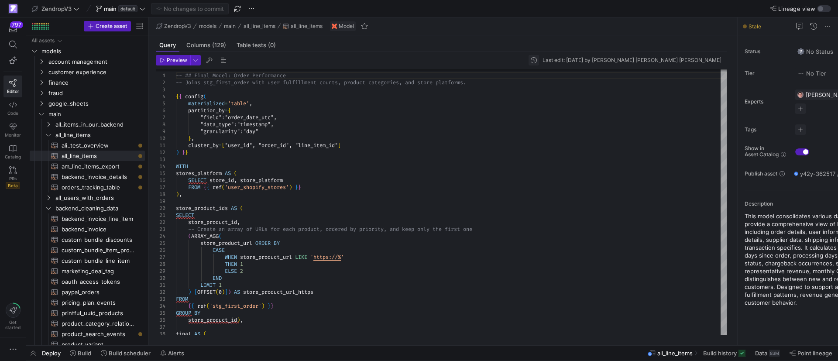
click at [539, 61] on span "button" at bounding box center [533, 60] width 10 height 10
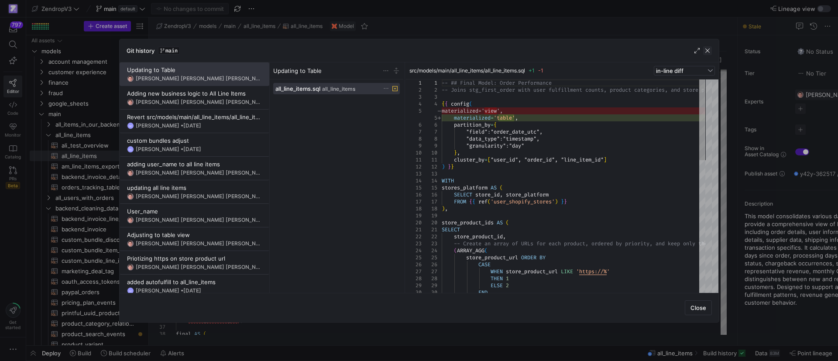
click at [706, 49] on span "button" at bounding box center [707, 50] width 9 height 9
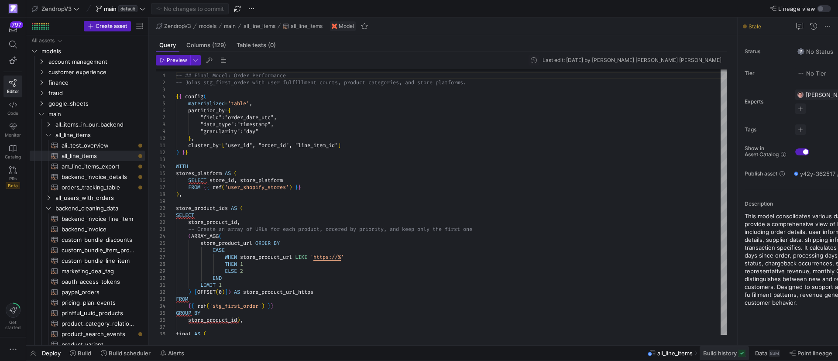
click at [722, 358] on span at bounding box center [723, 353] width 49 height 14
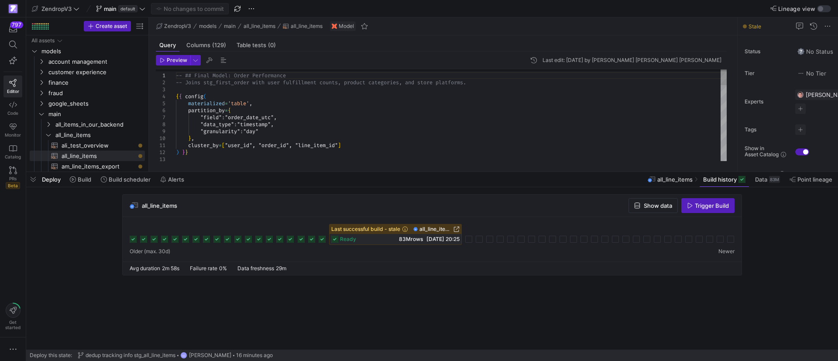
drag, startPoint x: 541, startPoint y: 202, endPoint x: 539, endPoint y: 172, distance: 29.7
click at [539, 172] on div at bounding box center [432, 171] width 812 height 3
click at [32, 178] on span "button" at bounding box center [33, 179] width 14 height 15
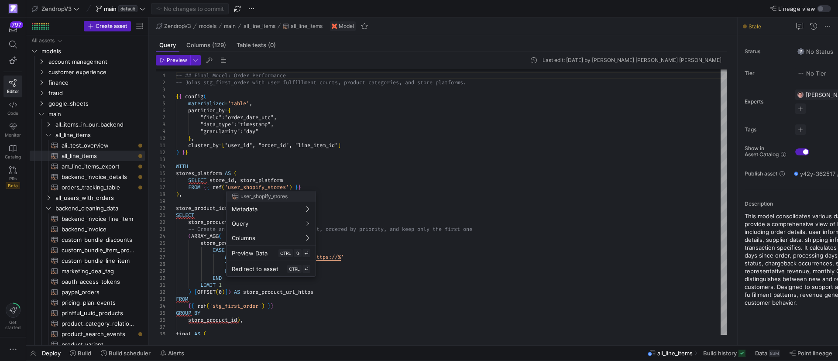
click at [101, 185] on div at bounding box center [419, 180] width 838 height 361
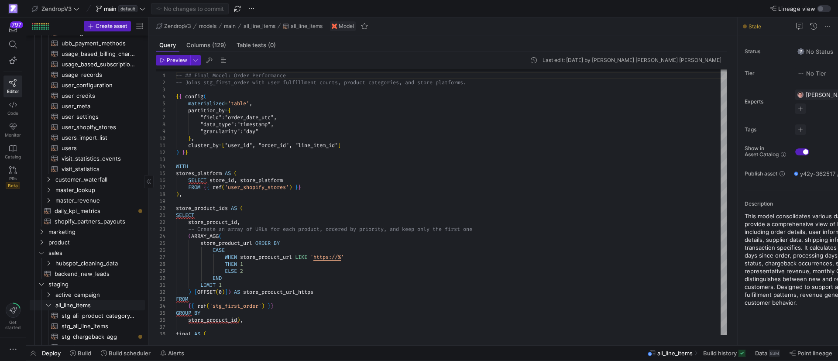
scroll to position [589, 0]
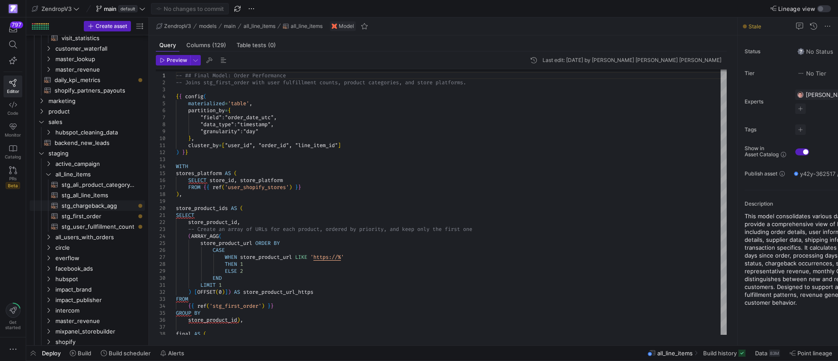
click at [105, 196] on span "stg_all_line_items​​​​​​​​​​" at bounding box center [98, 195] width 73 height 10
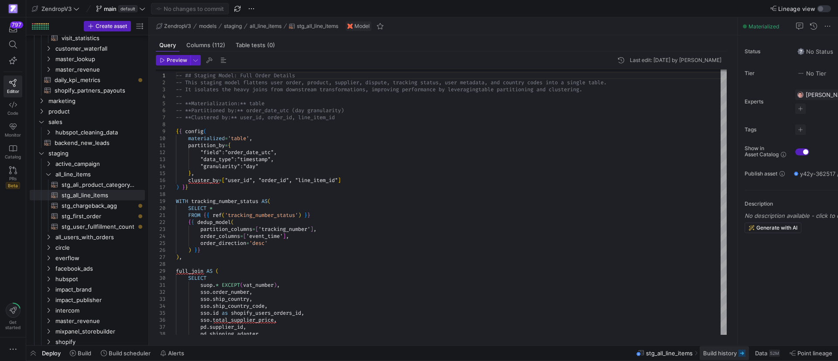
click at [713, 355] on span "Build history" at bounding box center [720, 352] width 34 height 7
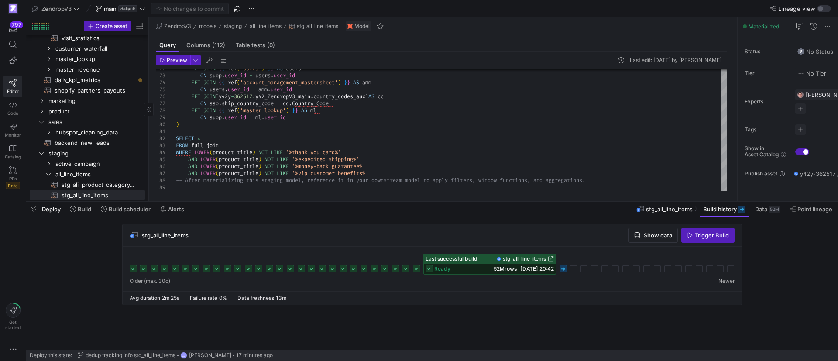
scroll to position [654, 0]
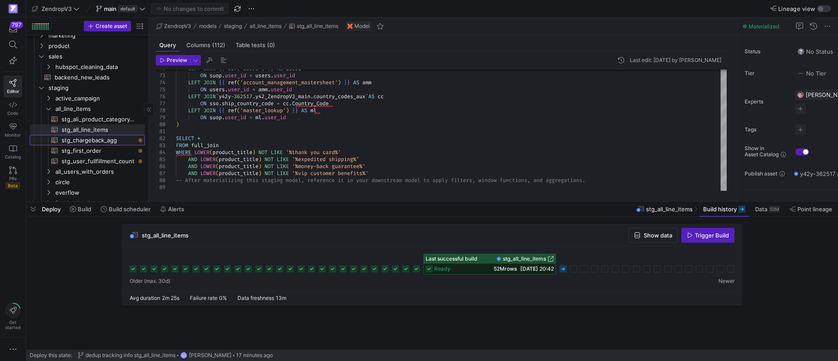
click at [112, 137] on span "stg_chargeback_agg​​​​​​​​​​" at bounding box center [98, 140] width 73 height 10
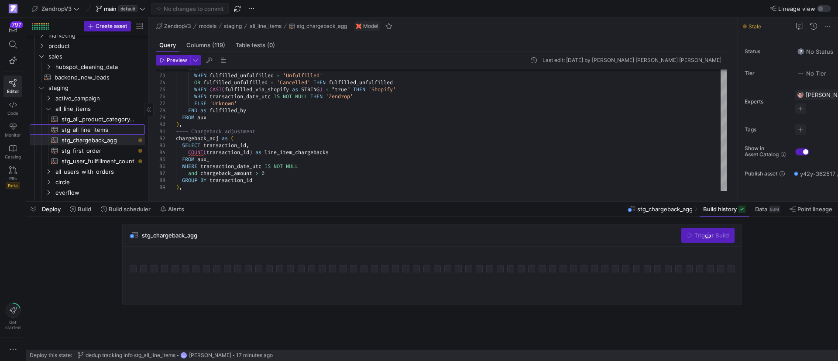
click at [107, 127] on span "stg_all_line_items​​​​​​​​​​" at bounding box center [98, 130] width 73 height 10
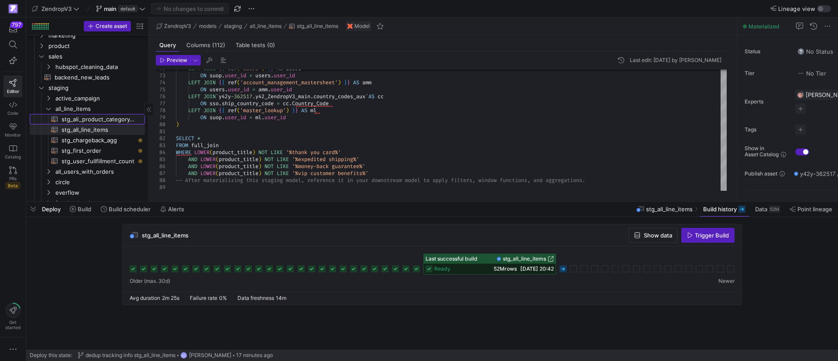
click at [108, 123] on span "stg_ali_product_category_relations​​​​​​​​​​" at bounding box center [98, 119] width 73 height 10
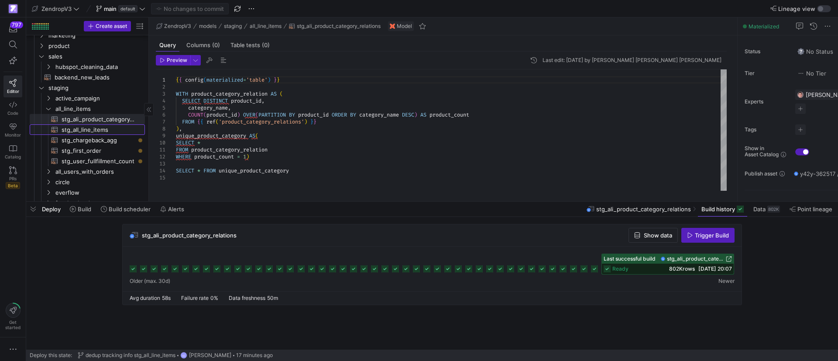
click at [107, 131] on span "stg_all_line_items​​​​​​​​​​" at bounding box center [98, 130] width 73 height 10
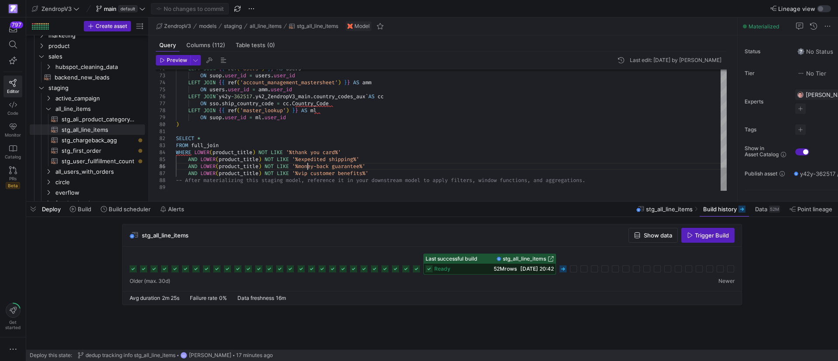
click at [91, 135] on link "stg_chargeback_agg​​​​​​​​​​" at bounding box center [87, 140] width 115 height 10
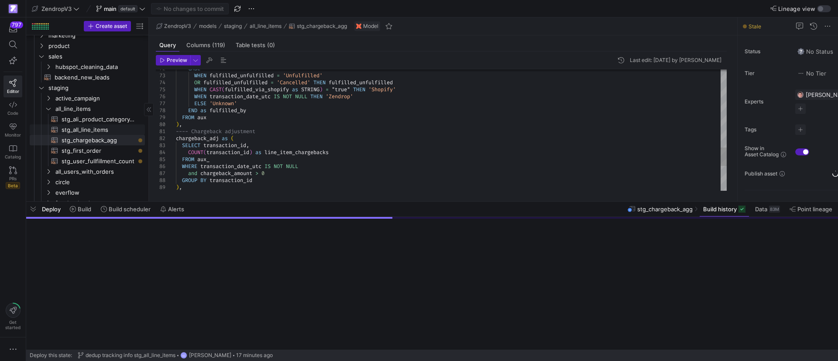
click at [127, 121] on span "stg_ali_product_category_relations​​​​​​​​​​" at bounding box center [98, 119] width 73 height 10
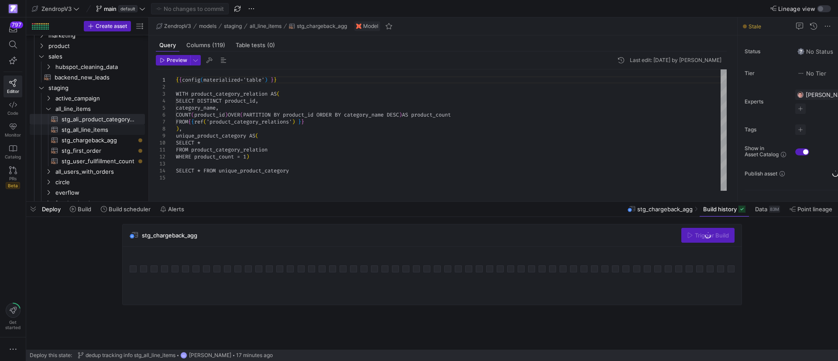
drag, startPoint x: 99, startPoint y: 130, endPoint x: 449, endPoint y: 246, distance: 369.2
click at [99, 130] on span "stg_all_line_items​​​​​​​​​​" at bounding box center [98, 130] width 73 height 10
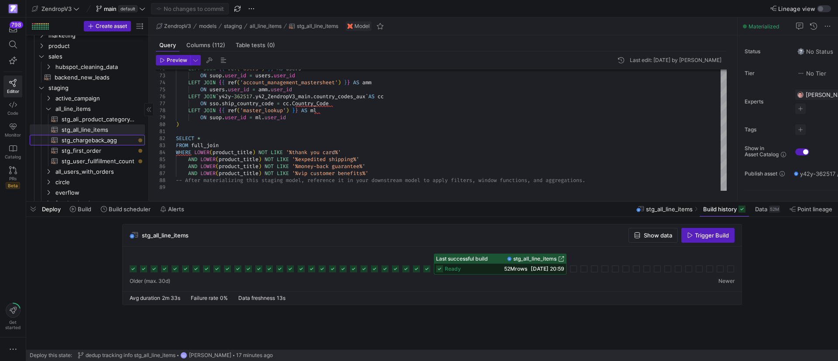
click at [92, 139] on span "stg_chargeback_agg​​​​​​​​​​" at bounding box center [98, 140] width 73 height 10
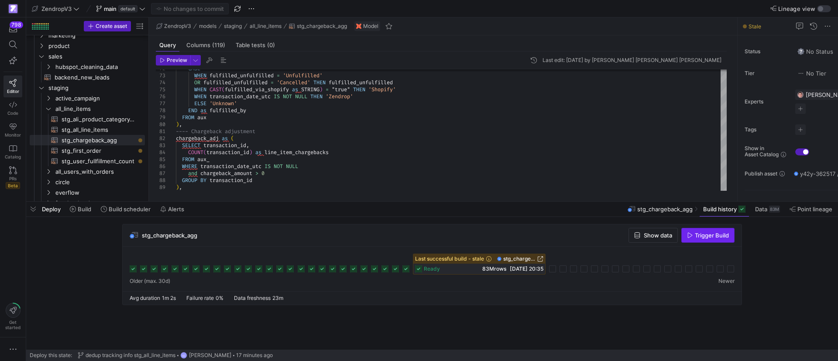
click at [702, 234] on span "Trigger Build" at bounding box center [712, 235] width 34 height 7
click at [78, 131] on span "stg_all_line_items​​​​​​​​​​" at bounding box center [98, 130] width 73 height 10
click at [110, 142] on span "stg_chargeback_agg​​​​​​​​​​" at bounding box center [98, 140] width 73 height 10
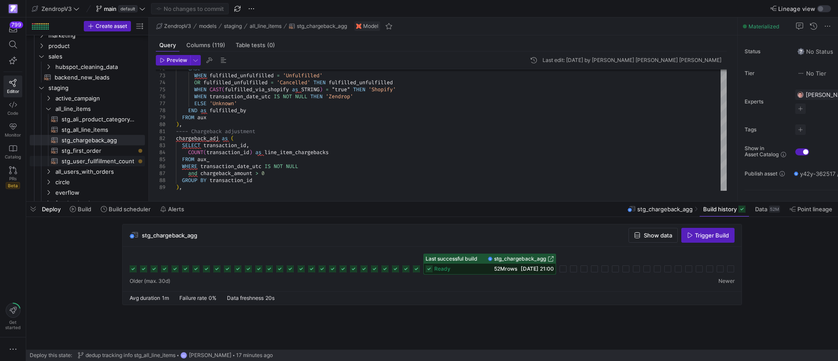
click at [91, 148] on span "stg_first_order​​​​​​​​​​" at bounding box center [98, 151] width 73 height 10
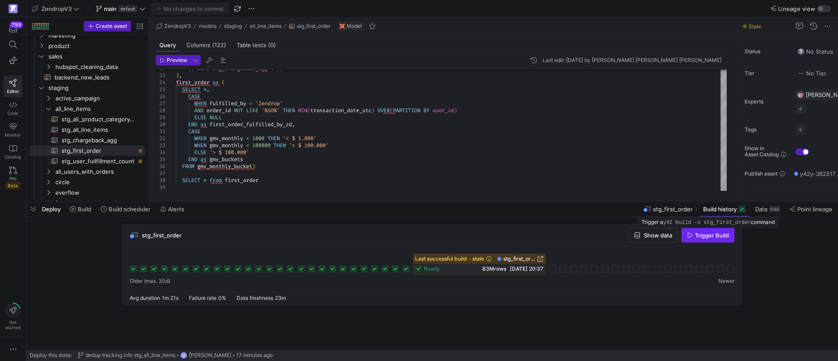
click at [706, 238] on span "Trigger Build" at bounding box center [712, 235] width 34 height 7
drag, startPoint x: 114, startPoint y: 137, endPoint x: 113, endPoint y: 149, distance: 11.8
click at [114, 137] on span "stg_chargeback_agg​​​​​​​​​​" at bounding box center [98, 140] width 73 height 10
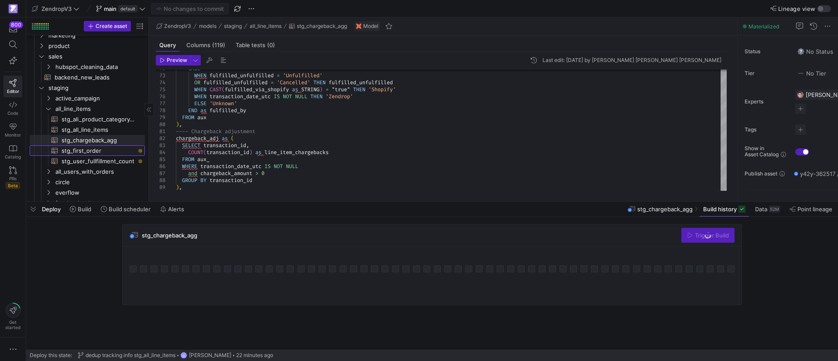
click at [96, 149] on span "stg_first_order​​​​​​​​​​" at bounding box center [98, 151] width 73 height 10
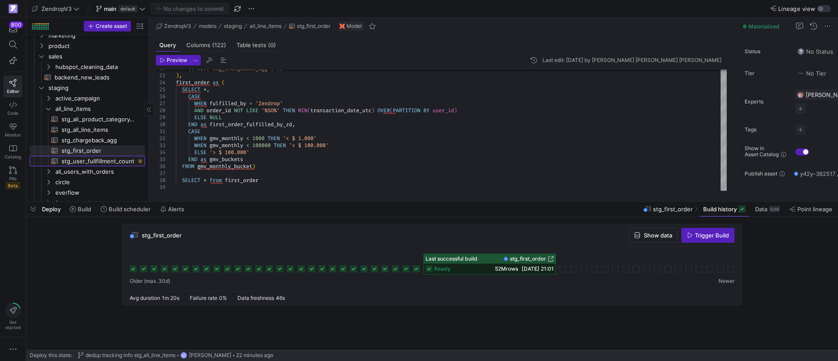
click at [125, 163] on span "stg_user_fullfillment_count​​​​​​​​​​" at bounding box center [98, 161] width 73 height 10
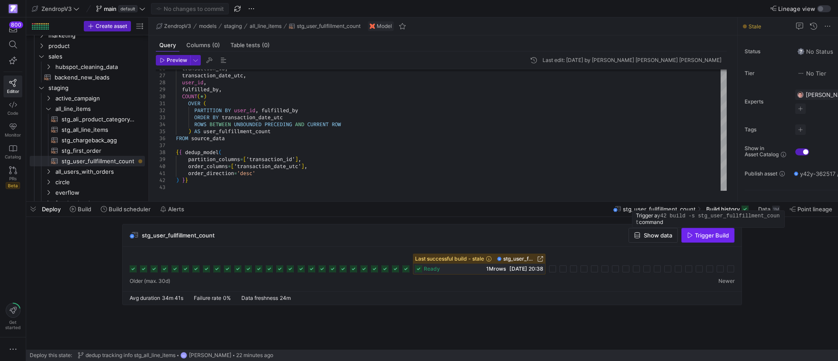
click at [709, 237] on span "Trigger Build" at bounding box center [712, 235] width 34 height 7
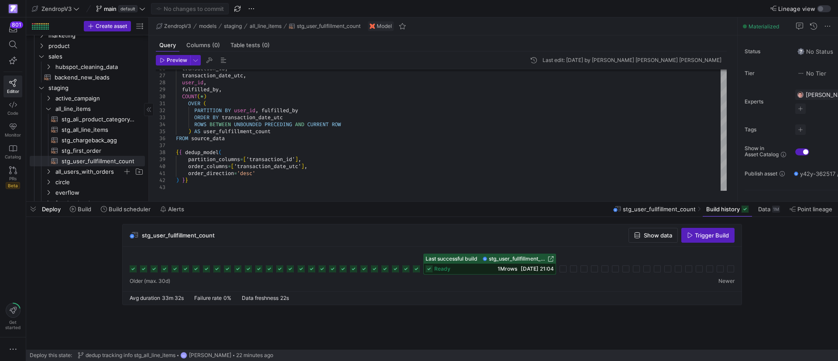
click at [34, 205] on span "button" at bounding box center [33, 209] width 14 height 15
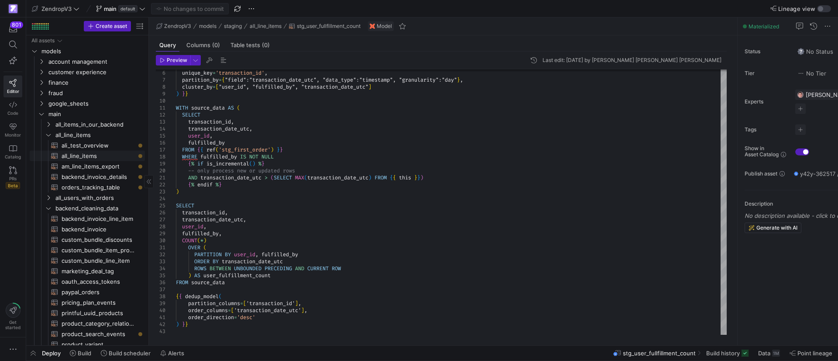
click at [88, 156] on span "all_line_items​​​​​​​​​​" at bounding box center [98, 156] width 73 height 10
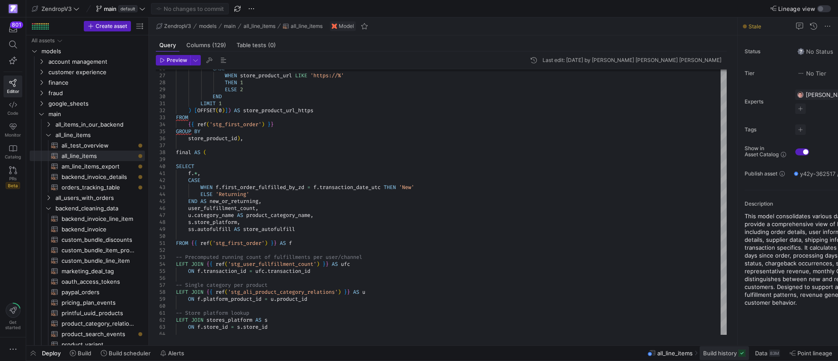
click at [723, 358] on span at bounding box center [723, 353] width 49 height 14
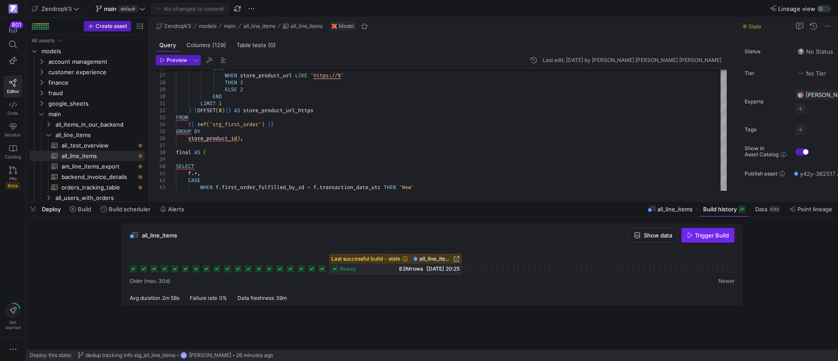
click at [709, 234] on span "Trigger Build" at bounding box center [712, 235] width 34 height 7
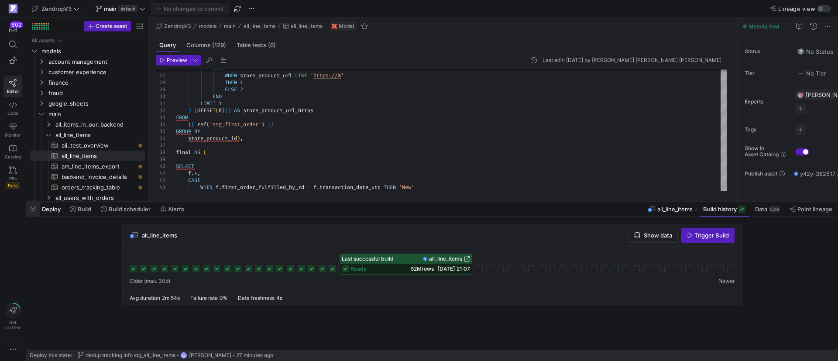
click at [34, 207] on span "button" at bounding box center [33, 209] width 14 height 15
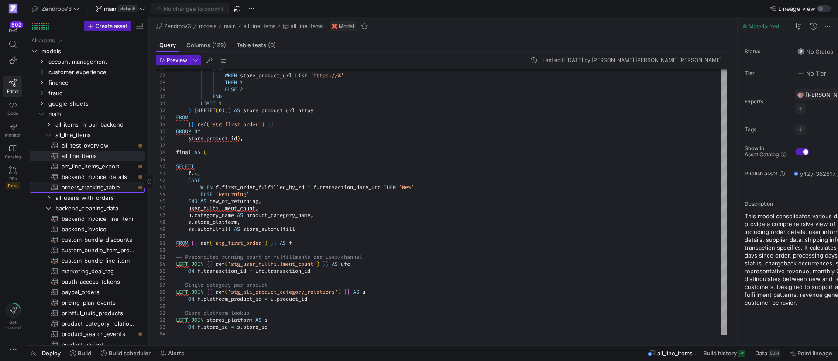
click at [101, 189] on span "orders_tracking_table​​​​​​​​​​" at bounding box center [98, 187] width 73 height 10
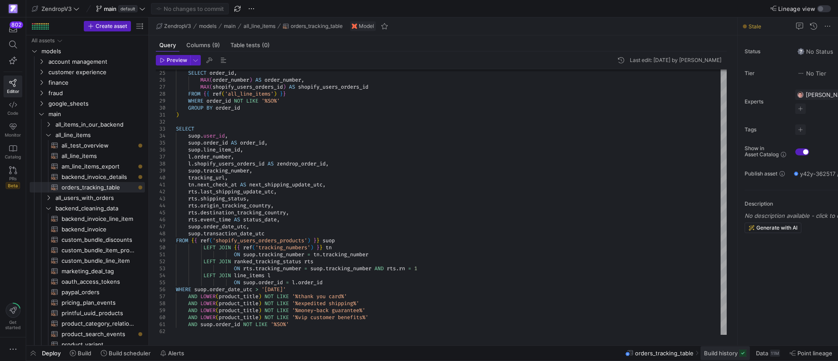
click at [726, 356] on span "Build history" at bounding box center [721, 352] width 34 height 7
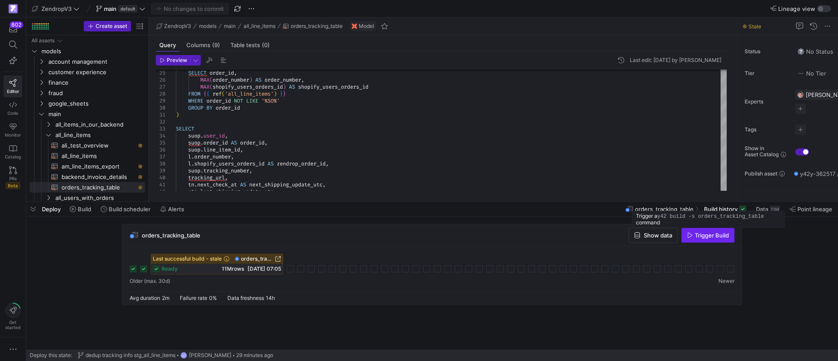
click at [704, 234] on span "Trigger Build" at bounding box center [712, 235] width 34 height 7
click at [34, 207] on span "button" at bounding box center [33, 209] width 14 height 15
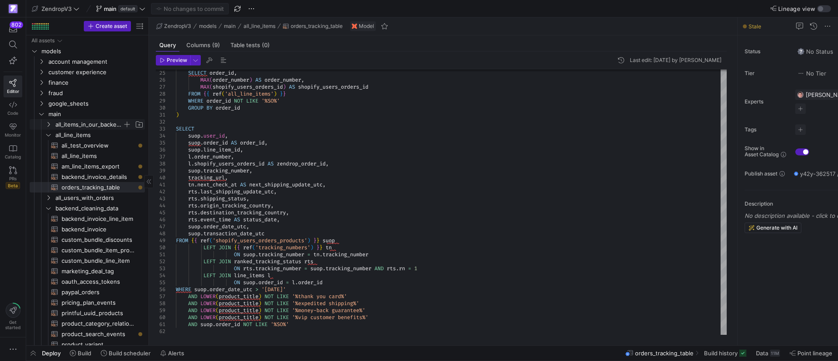
click at [55, 126] on span "all_items_in_our_backend" at bounding box center [94, 125] width 100 height 10
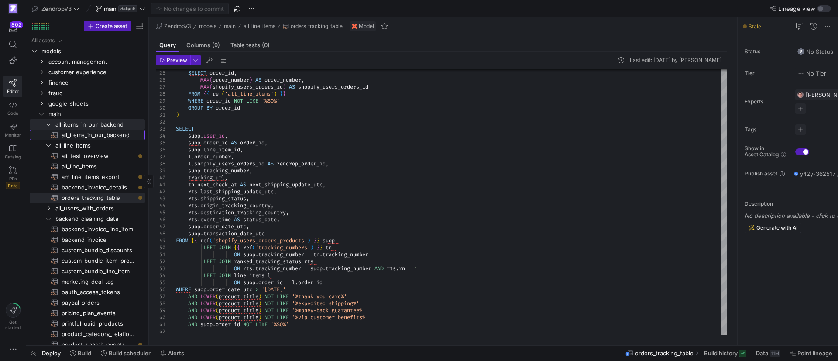
click at [88, 137] on span "all_items_in_our_backend​​​​​​​​​​" at bounding box center [98, 135] width 73 height 10
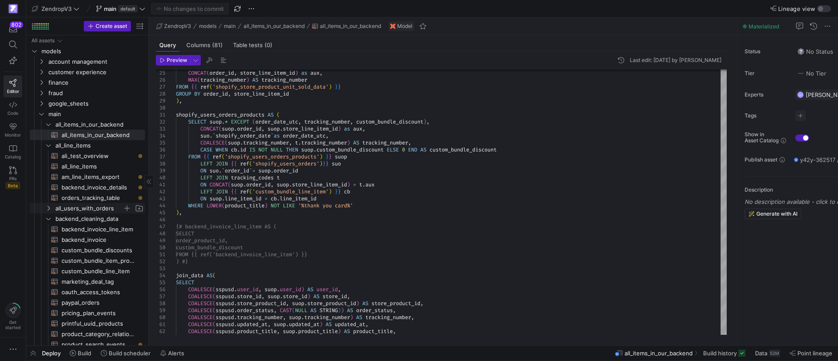
click at [64, 208] on span "all_users_with_orders" at bounding box center [88, 208] width 67 height 10
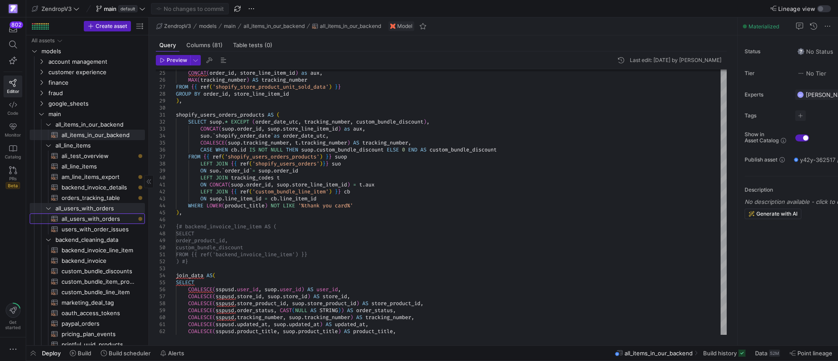
click at [94, 222] on span "all_users_with_orders​​​​​​​​​​" at bounding box center [98, 219] width 73 height 10
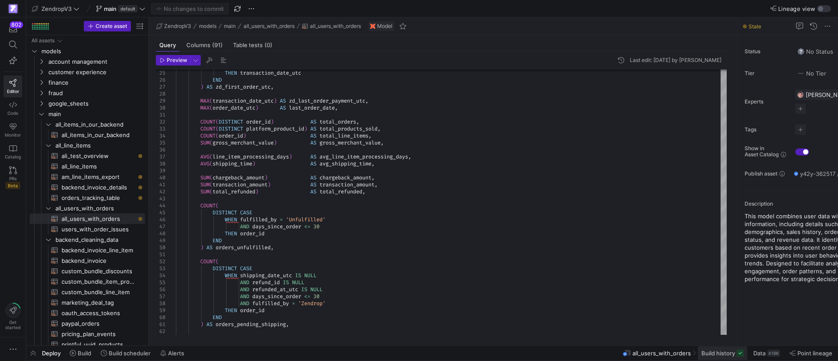
click at [715, 354] on span "Build history" at bounding box center [718, 352] width 34 height 7
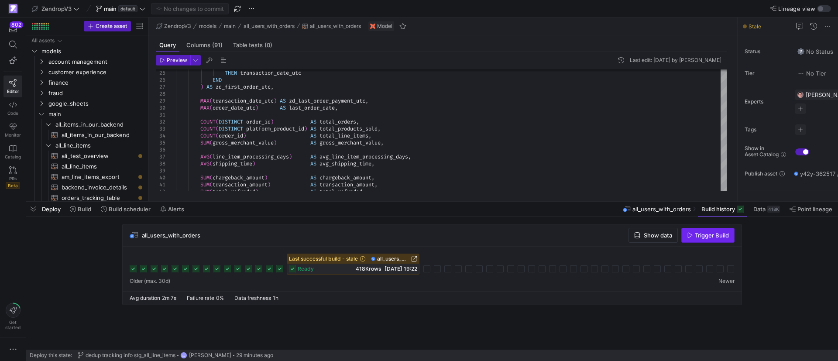
click at [711, 238] on span "Trigger Build" at bounding box center [712, 235] width 34 height 7
click at [33, 210] on span "button" at bounding box center [33, 209] width 14 height 15
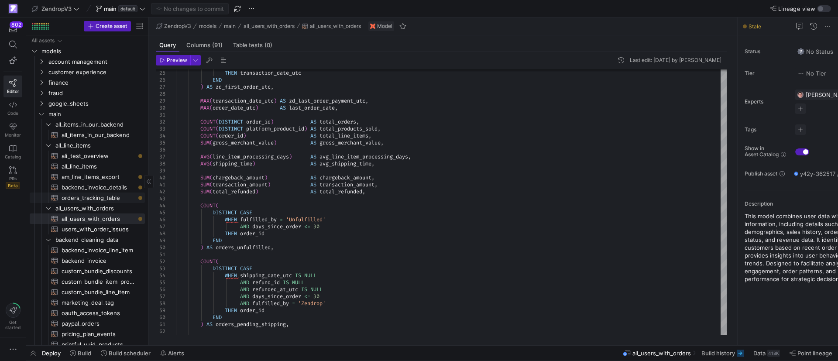
drag, startPoint x: 88, startPoint y: 201, endPoint x: 100, endPoint y: 201, distance: 12.2
click at [88, 201] on span "orders_tracking_table​​​​​​​​​​" at bounding box center [98, 198] width 73 height 10
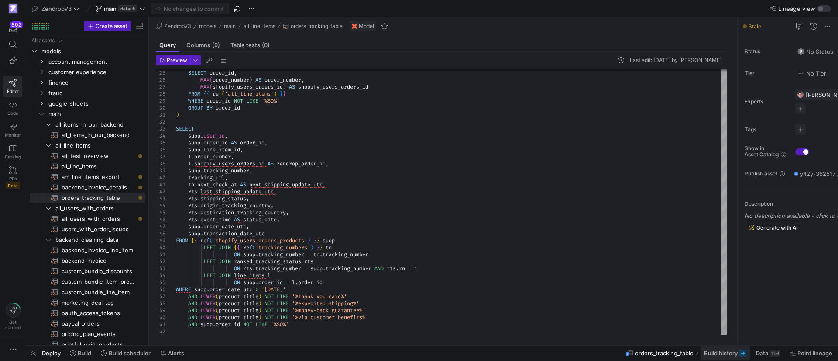
click at [733, 354] on span "Build history" at bounding box center [721, 352] width 34 height 7
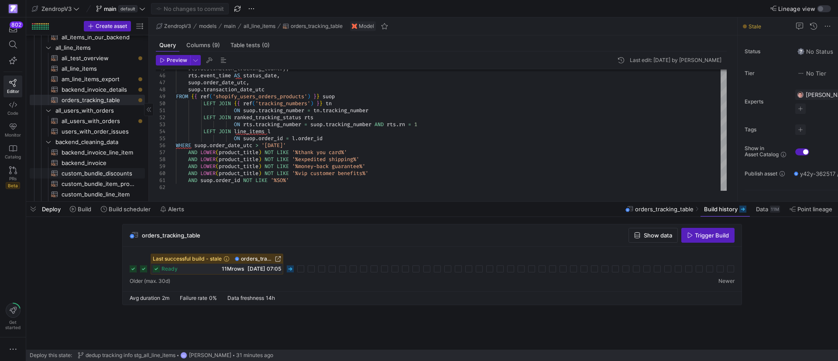
scroll to position [131, 0]
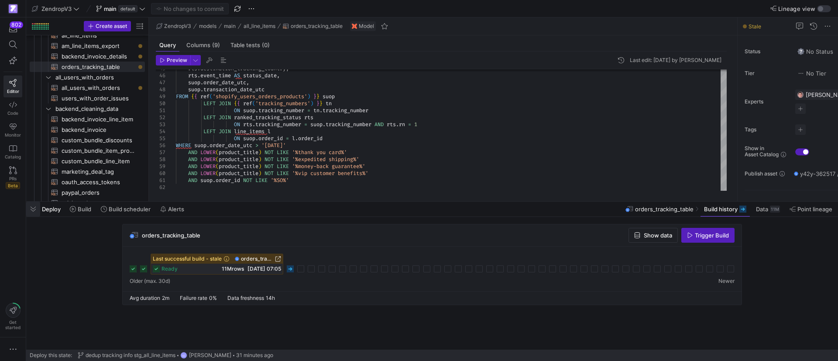
click at [33, 211] on span "button" at bounding box center [33, 209] width 14 height 15
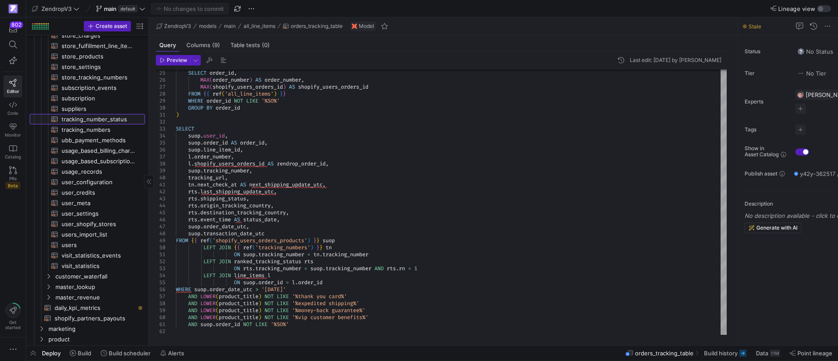
click at [96, 120] on span "tracking_number_status​​​​​​​​​​" at bounding box center [98, 119] width 73 height 10
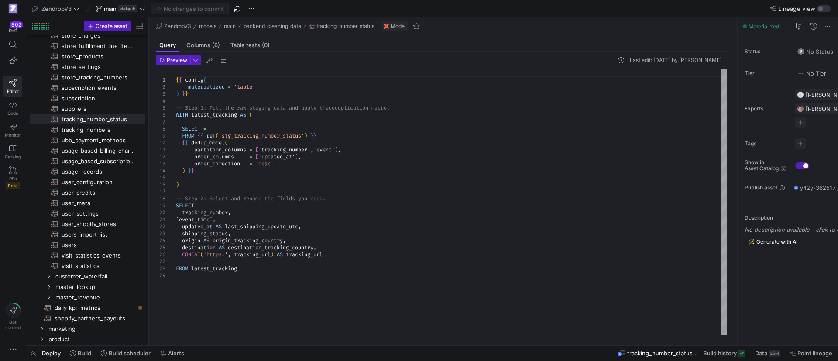
click at [347, 248] on div "{ { config ( materialized = 'table' ) } } -- Step 1: Pull the raw staging data …" at bounding box center [451, 201] width 551 height 265
click at [345, 263] on div "{ { config ( materialized = 'table' ) } } -- Step 1: Pull the raw staging data …" at bounding box center [451, 201] width 551 height 265
click at [213, 285] on div "{ { config ( materialized = 'table' ) } } -- Step 1: Pull the raw staging data …" at bounding box center [451, 201] width 551 height 265
click at [341, 147] on div "{ { config ( materialized = 'table' ) } } -- Step 1: Pull the raw staging data …" at bounding box center [451, 201] width 551 height 265
drag, startPoint x: 397, startPoint y: 149, endPoint x: 380, endPoint y: 161, distance: 20.6
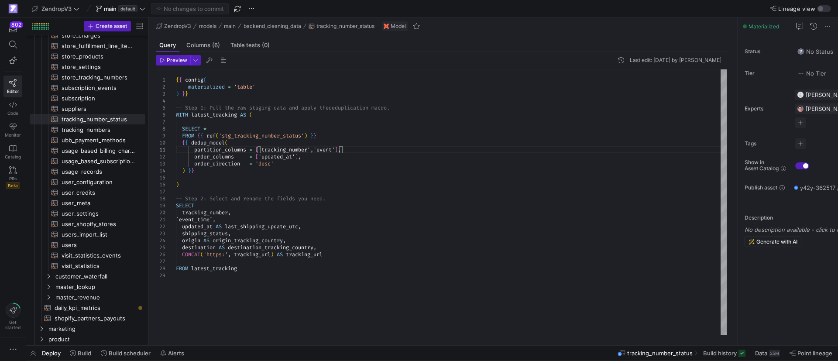
click at [397, 151] on div "{ { config ( materialized = 'table' ) } } -- Step 1: Pull the raw staging data …" at bounding box center [451, 201] width 551 height 265
click at [331, 164] on div "{ { config ( materialized = 'table' ) } } -- Step 1: Pull the raw staging data …" at bounding box center [451, 201] width 551 height 265
click at [350, 159] on div "{ { config ( materialized = 'table' ) } } -- Step 1: Pull the raw staging data …" at bounding box center [451, 201] width 551 height 265
click at [362, 152] on div "{ { config ( materialized = 'table' ) } } -- Step 1: Pull the raw staging data …" at bounding box center [451, 201] width 551 height 265
click at [332, 150] on div "{ { config ( materialized = 'table' ) } } -- Step 1: Pull the raw staging data …" at bounding box center [451, 201] width 551 height 265
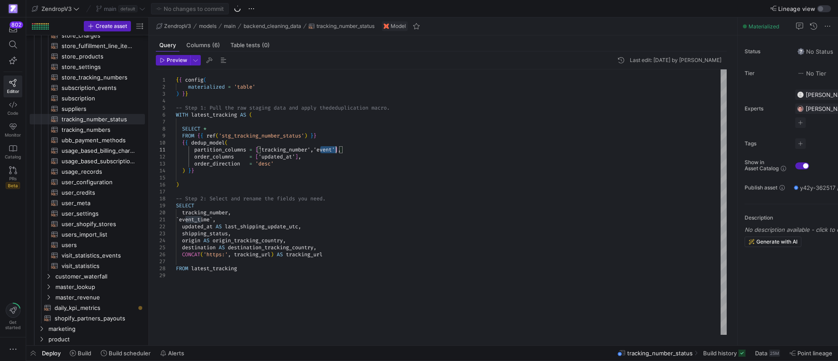
click at [332, 150] on div "{ { config ( materialized = 'table' ) } } -- Step 1: Pull the raw staging data …" at bounding box center [451, 201] width 551 height 265
click at [371, 154] on div "{ { config ( materialized = 'table' ) } } -- Step 1: Pull the raw staging data …" at bounding box center [451, 201] width 551 height 265
click at [366, 151] on div "{ { config ( materialized = 'table' ) } } -- Step 1: Pull the raw staging data …" at bounding box center [451, 201] width 551 height 265
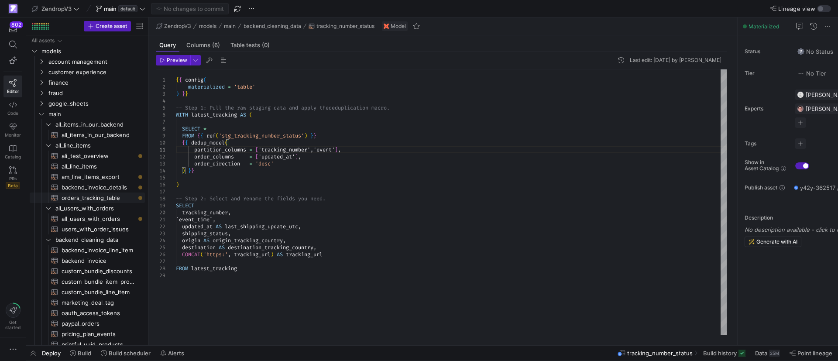
drag, startPoint x: 101, startPoint y: 198, endPoint x: 191, endPoint y: 212, distance: 90.5
click at [101, 199] on span "orders_tracking_table​​​​​​​​​​" at bounding box center [98, 198] width 73 height 10
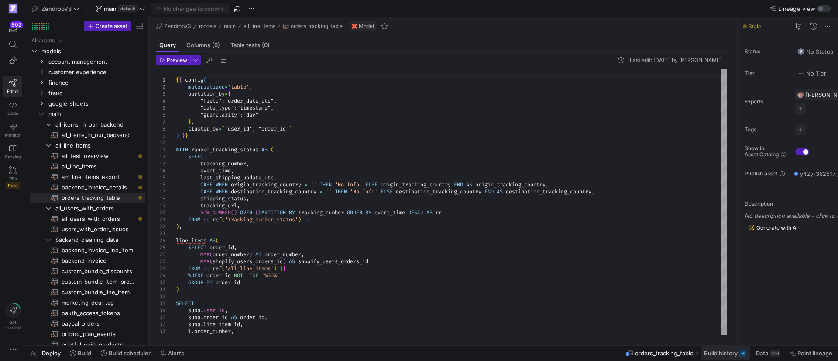
click at [723, 356] on span at bounding box center [724, 353] width 49 height 14
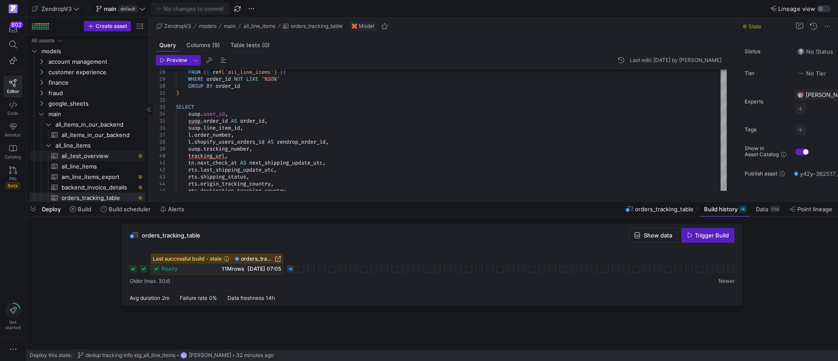
scroll to position [48, 0]
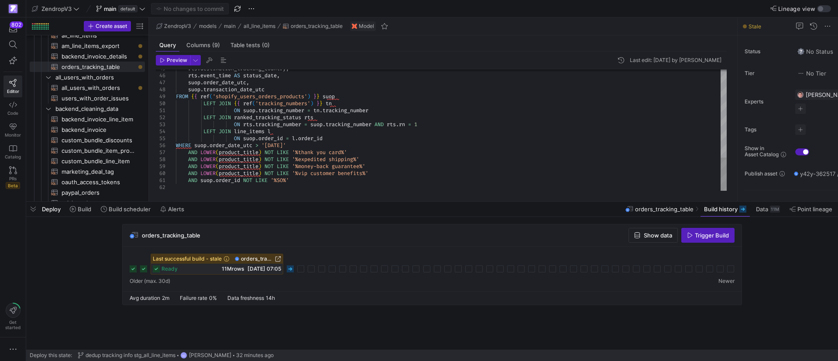
click at [96, 86] on span "all_users_with_orders​​​​​​​​​​" at bounding box center [98, 88] width 73 height 10
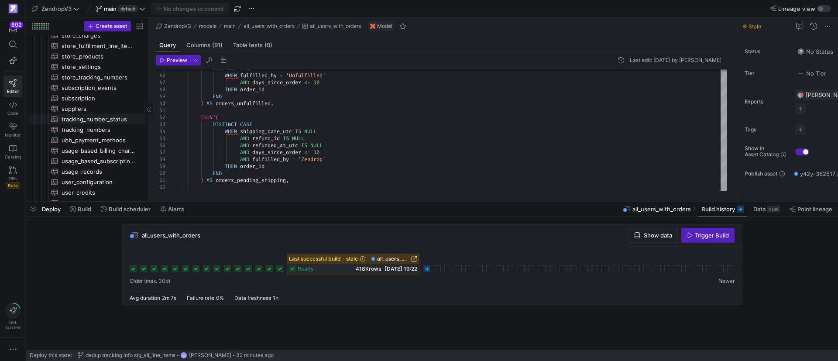
click at [99, 120] on span "tracking_number_status​​​​​​​​​​" at bounding box center [98, 119] width 73 height 10
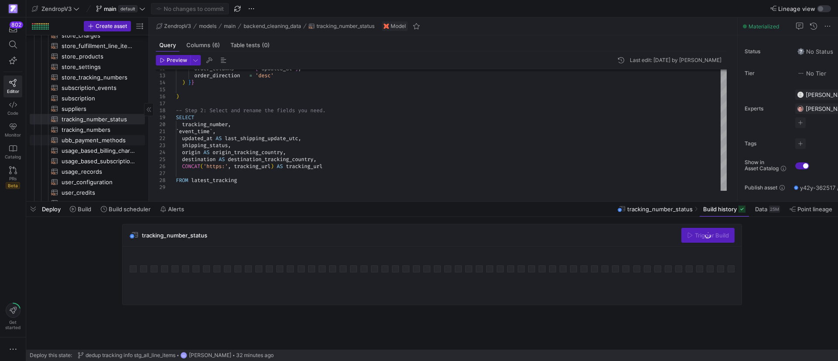
click at [103, 130] on span "tracking_numbers​​​​​​​​​​" at bounding box center [98, 130] width 73 height 10
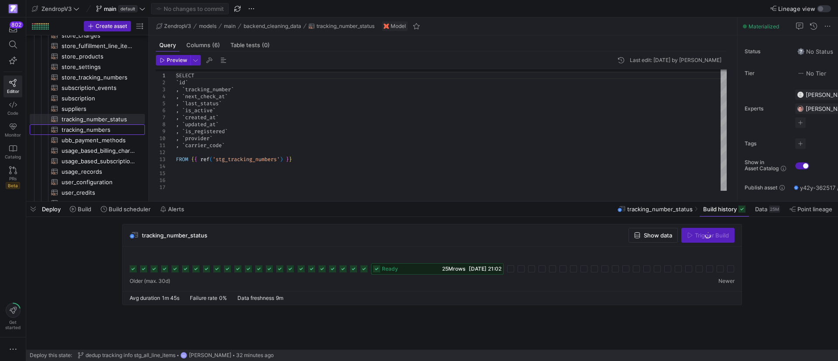
type textarea "SELECT `id` , `tracking_number` , `next_check_at` , `last_status` , `is_active`…"
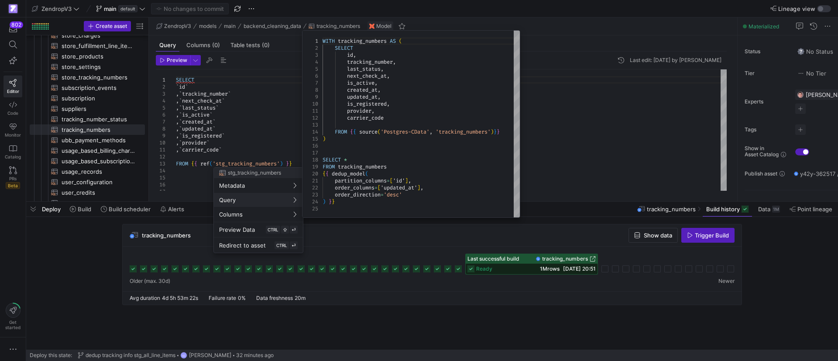
click at [640, 235] on div at bounding box center [419, 180] width 838 height 361
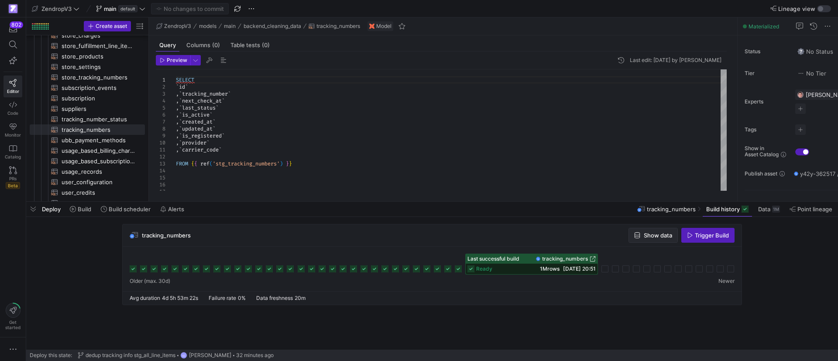
click at [655, 235] on span "Show data" at bounding box center [658, 235] width 28 height 7
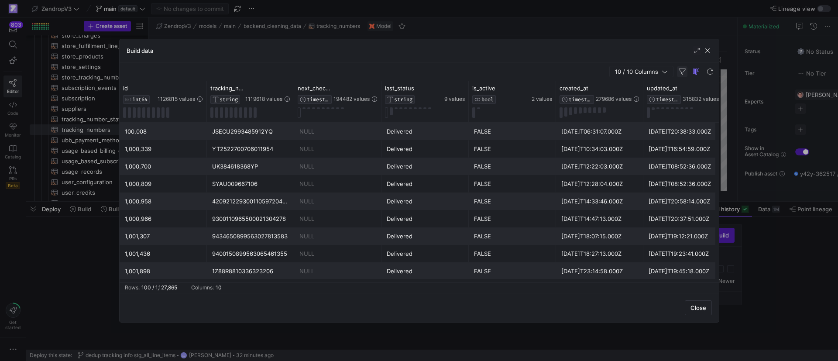
click at [678, 70] on span "button" at bounding box center [682, 71] width 10 height 10
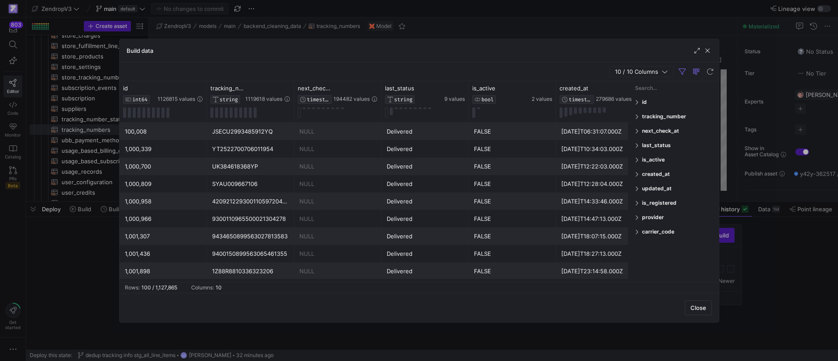
click at [637, 116] on span at bounding box center [637, 116] width 5 height 6
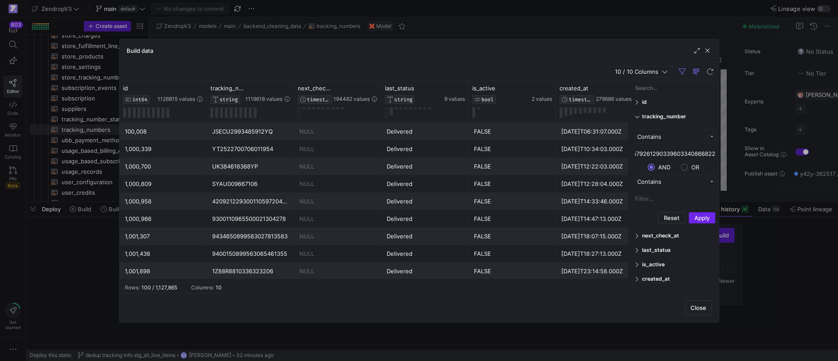
type input "420279579261290339603340866822"
click at [706, 216] on button "Apply" at bounding box center [701, 217] width 27 height 11
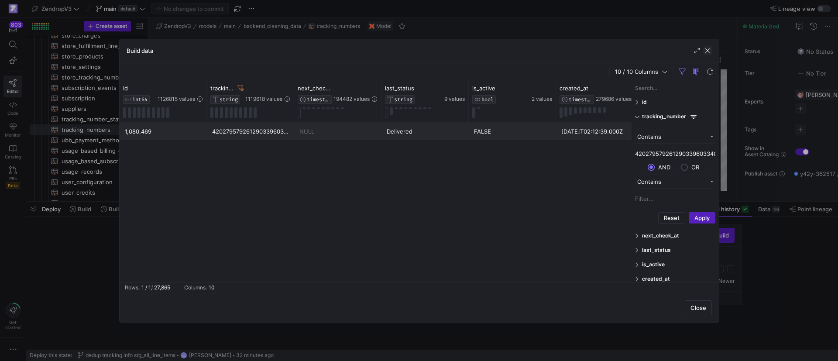
click at [704, 51] on span "button" at bounding box center [707, 50] width 9 height 9
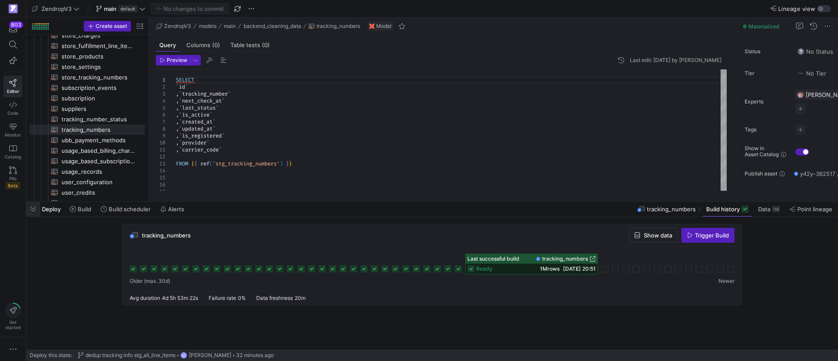
click at [35, 210] on span "button" at bounding box center [33, 209] width 14 height 15
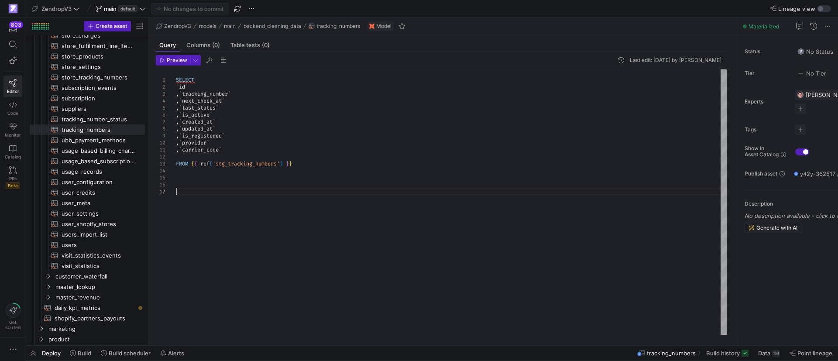
click at [318, 229] on div "SELECT ` id ` , ` tracking_number ` , ` next_check_at ` , ` last_status ` , ` i…" at bounding box center [451, 201] width 551 height 265
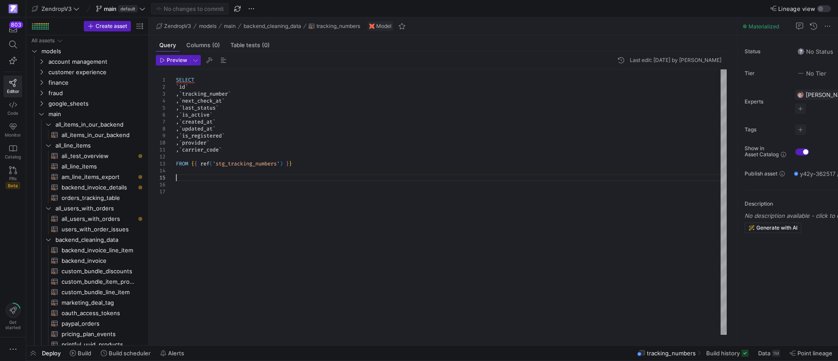
click at [182, 181] on div "SELECT ` id ` , ` tracking_number ` , ` next_check_at ` , ` last_status ` , ` i…" at bounding box center [451, 201] width 551 height 265
click at [92, 197] on span "orders_tracking_table​​​​​​​​​​" at bounding box center [98, 198] width 73 height 10
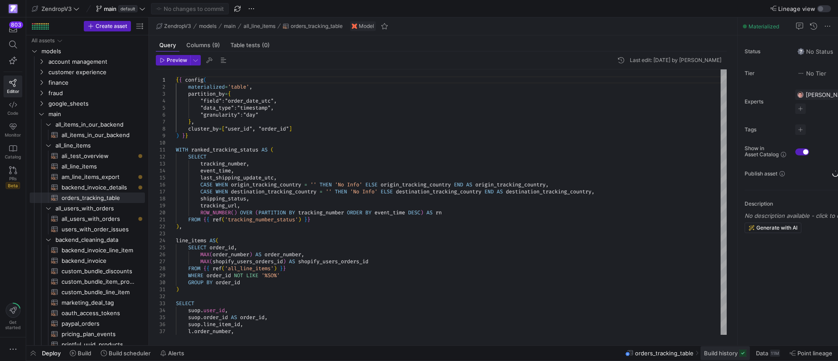
click at [722, 356] on span "Build history" at bounding box center [721, 352] width 34 height 7
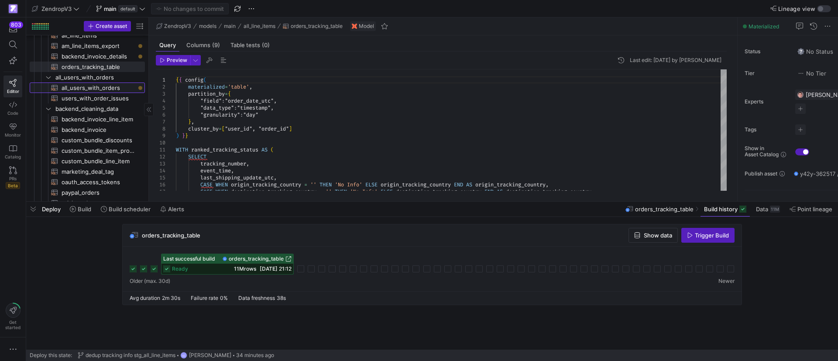
click at [97, 86] on span "all_users_with_orders​​​​​​​​​​" at bounding box center [98, 88] width 73 height 10
type textarea "{{ config( materialized='table', partition_by={ "field": "sign_up_date_utc", "d…"
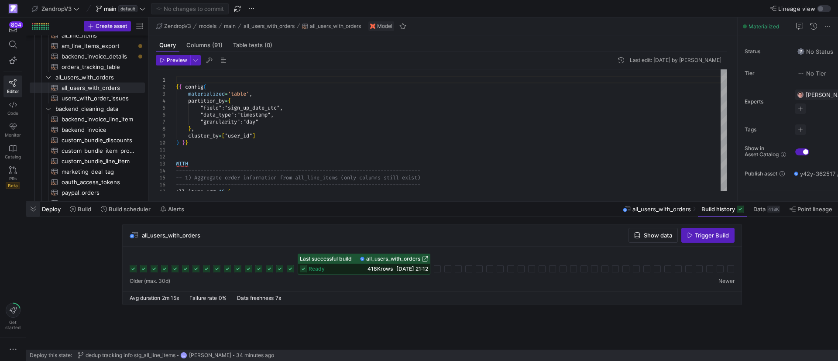
click at [34, 208] on span "button" at bounding box center [33, 209] width 14 height 15
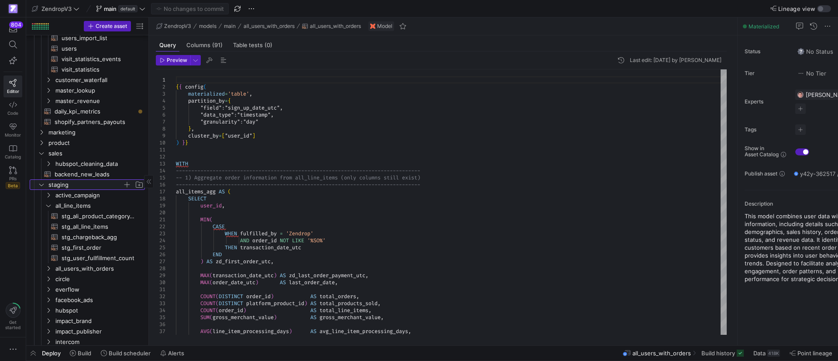
click at [43, 182] on icon "Press SPACE to select this row." at bounding box center [41, 184] width 6 height 5
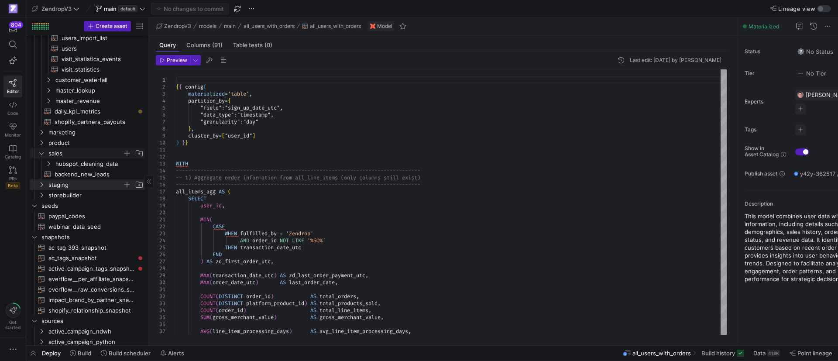
click at [39, 152] on icon "Press SPACE to select this row." at bounding box center [41, 153] width 6 height 5
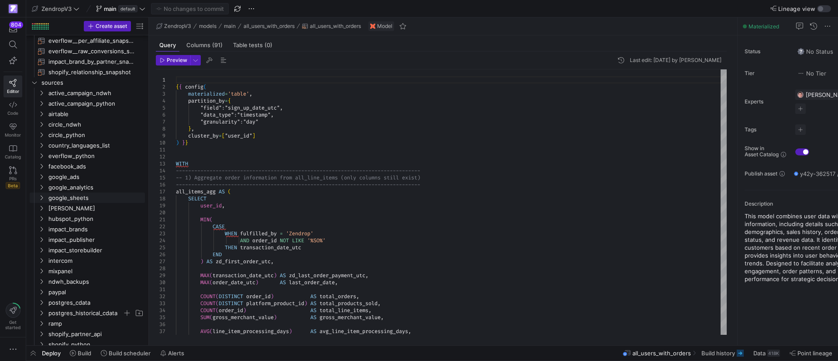
scroll to position [853, 0]
